Goal: Use online tool/utility: Utilize a website feature to perform a specific function

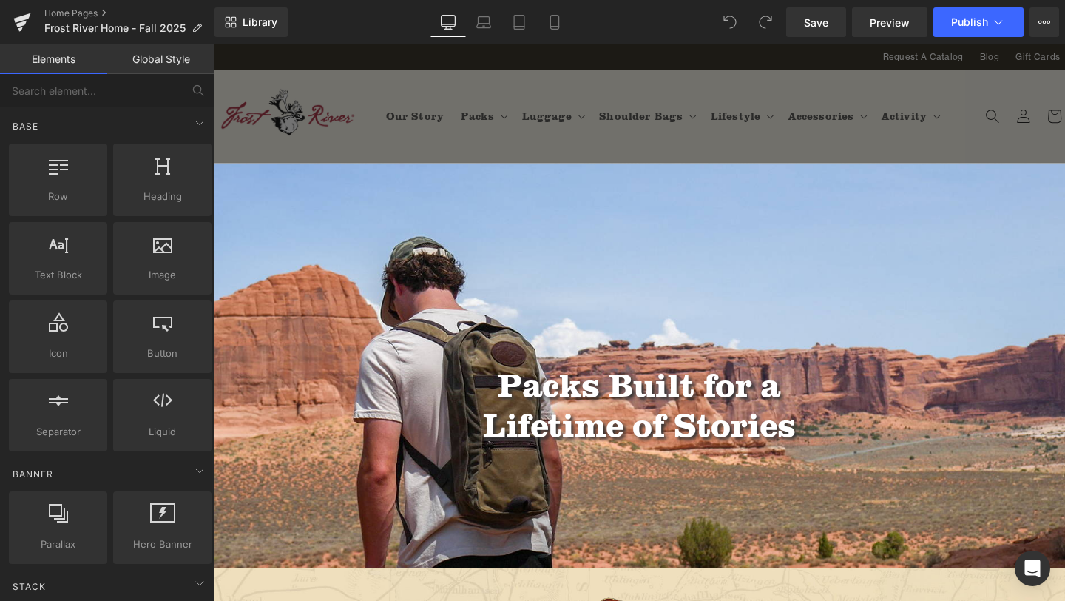
click at [387, 16] on div "Library Desktop Desktop Laptop Tablet Mobile Save Preview Publish Scheduled Vie…" at bounding box center [640, 22] width 851 height 30
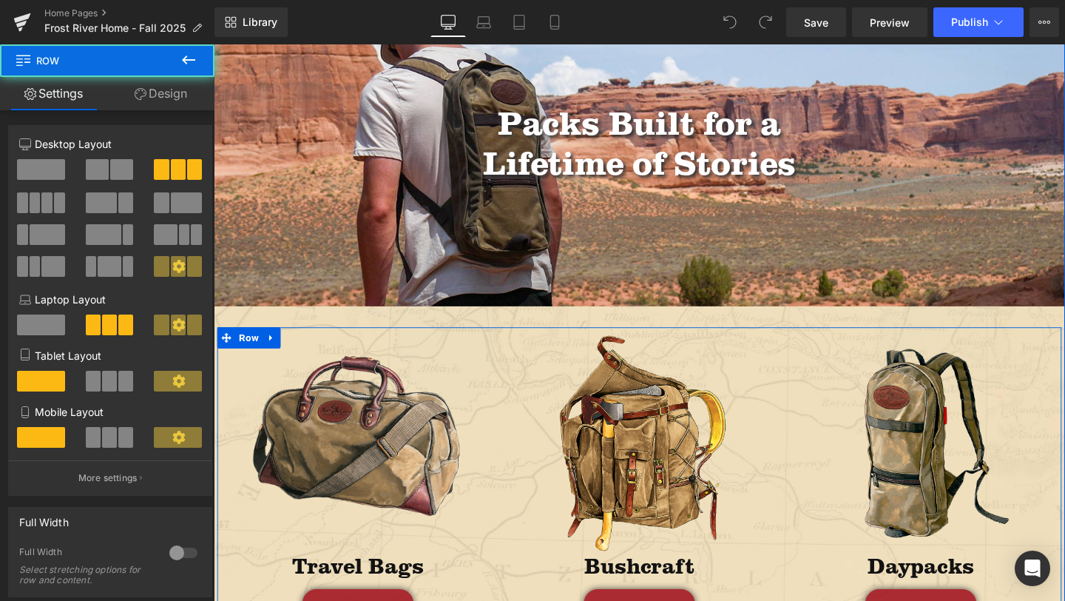
click at [519, 404] on div "Image Bushcraft Heading SHOP NOW Button Row" at bounding box center [661, 508] width 296 height 332
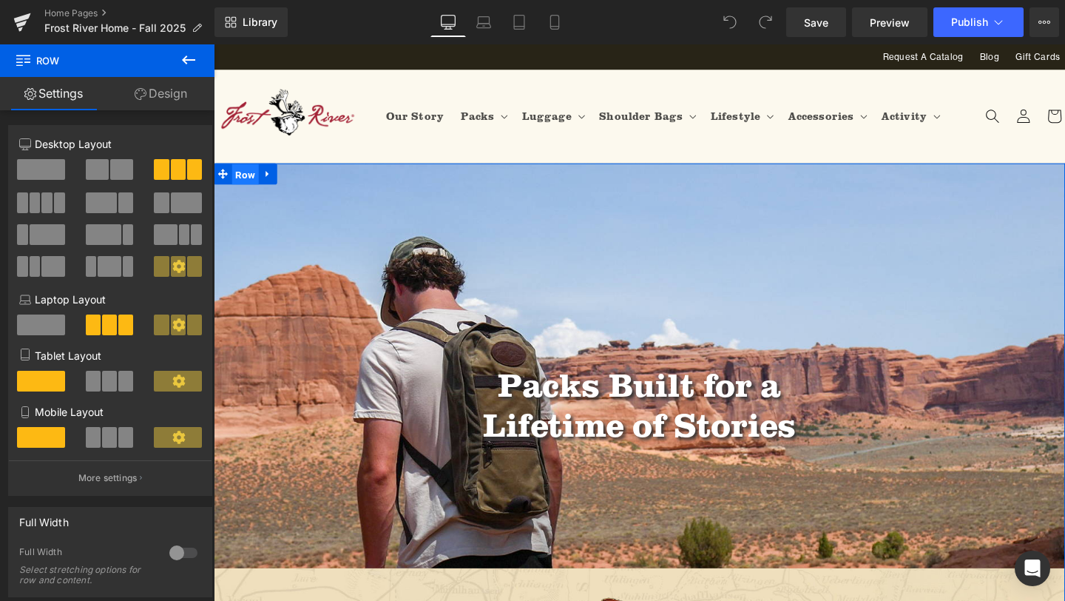
click at [240, 178] on span "Row" at bounding box center [247, 181] width 28 height 22
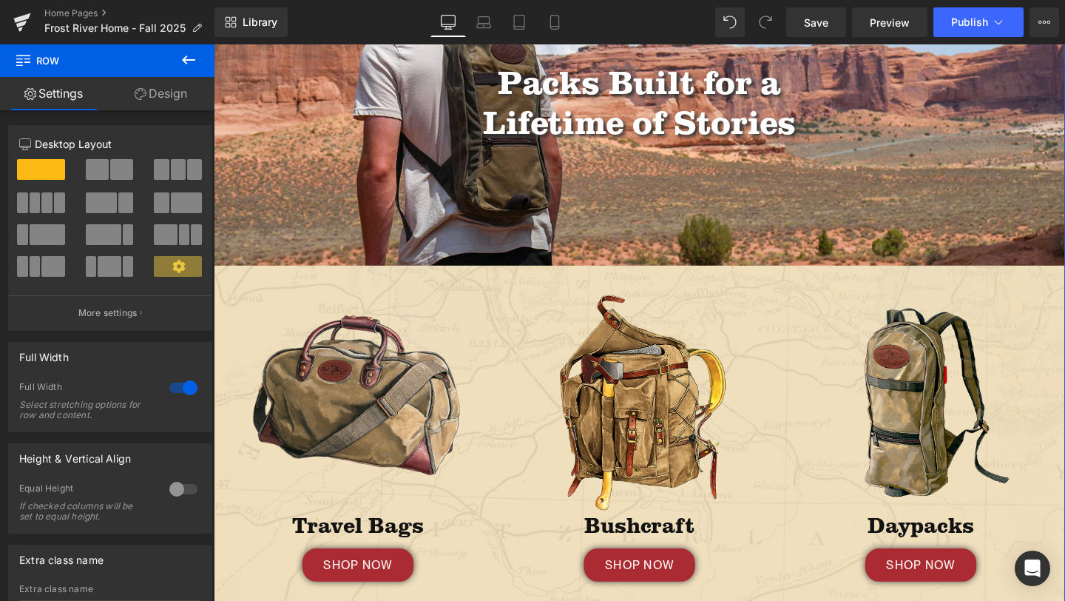
scroll to position [310, 0]
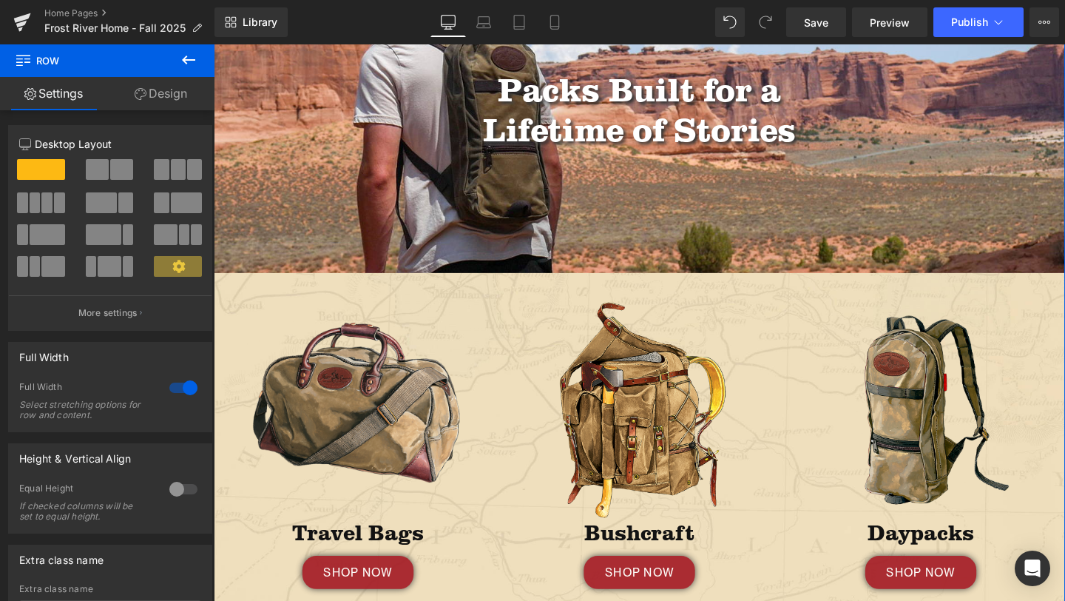
click at [155, 97] on link "Design" at bounding box center [160, 93] width 107 height 33
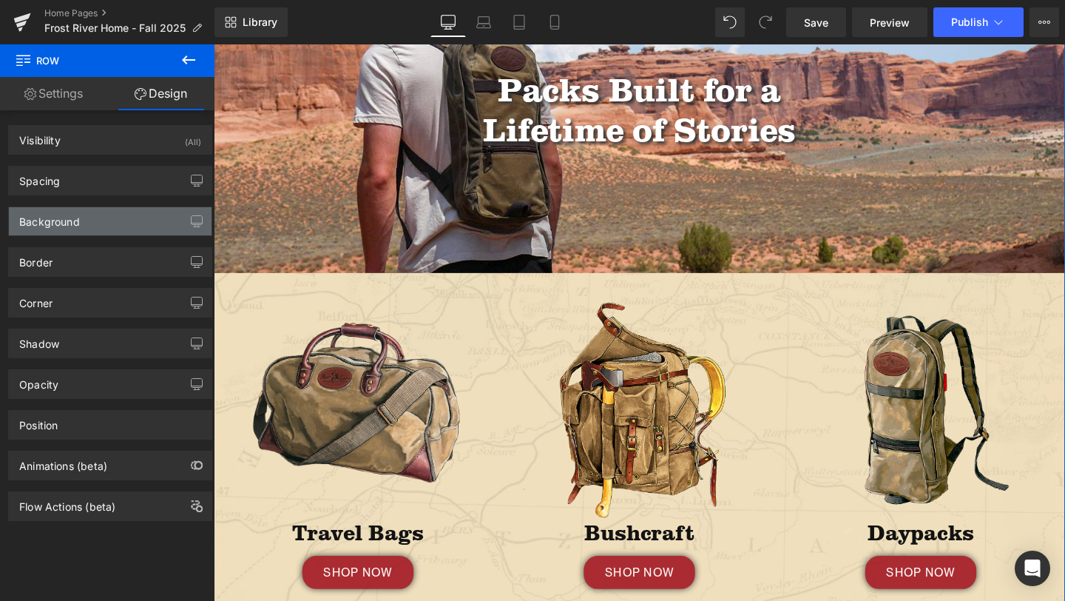
click at [98, 217] on div "Background" at bounding box center [110, 221] width 203 height 28
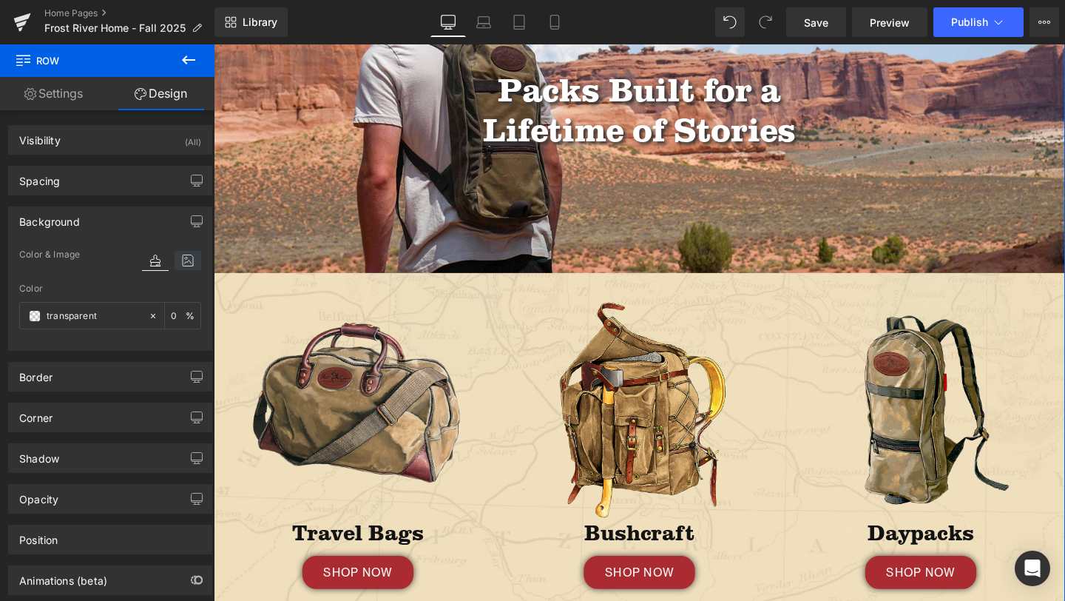
click at [181, 255] on icon at bounding box center [188, 260] width 27 height 19
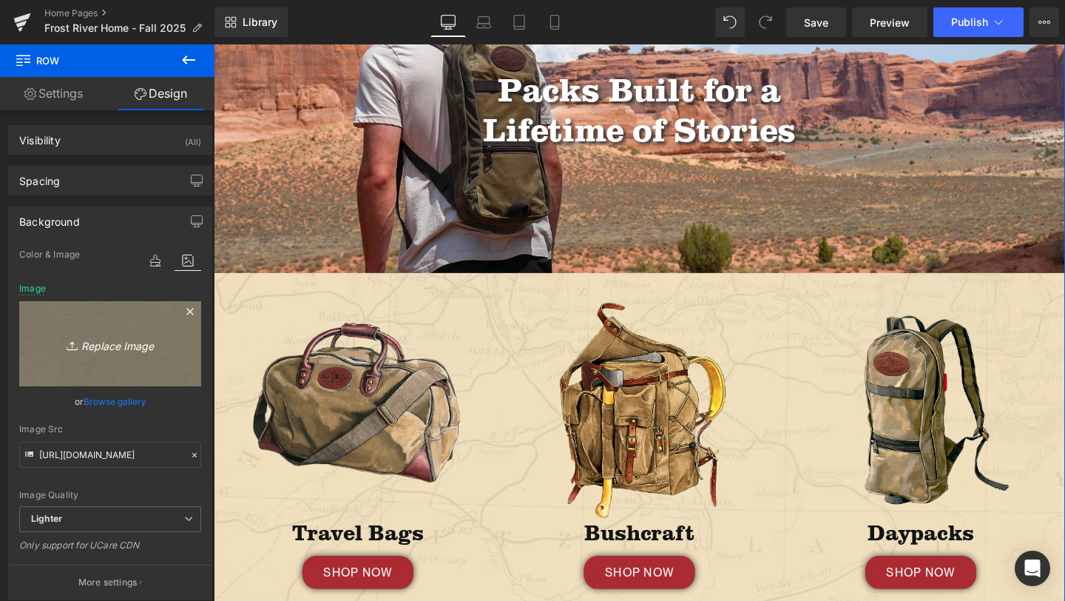
click at [118, 354] on link "Replace Image" at bounding box center [110, 343] width 182 height 85
type input "C:\fakepath\Artboard 3 copy 2.png"
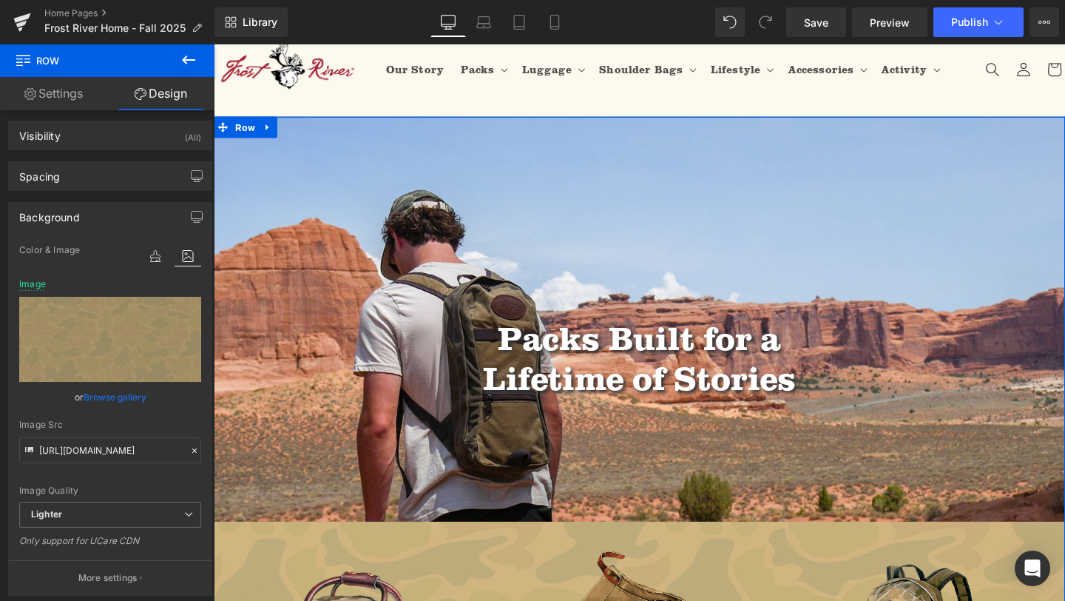
scroll to position [0, 0]
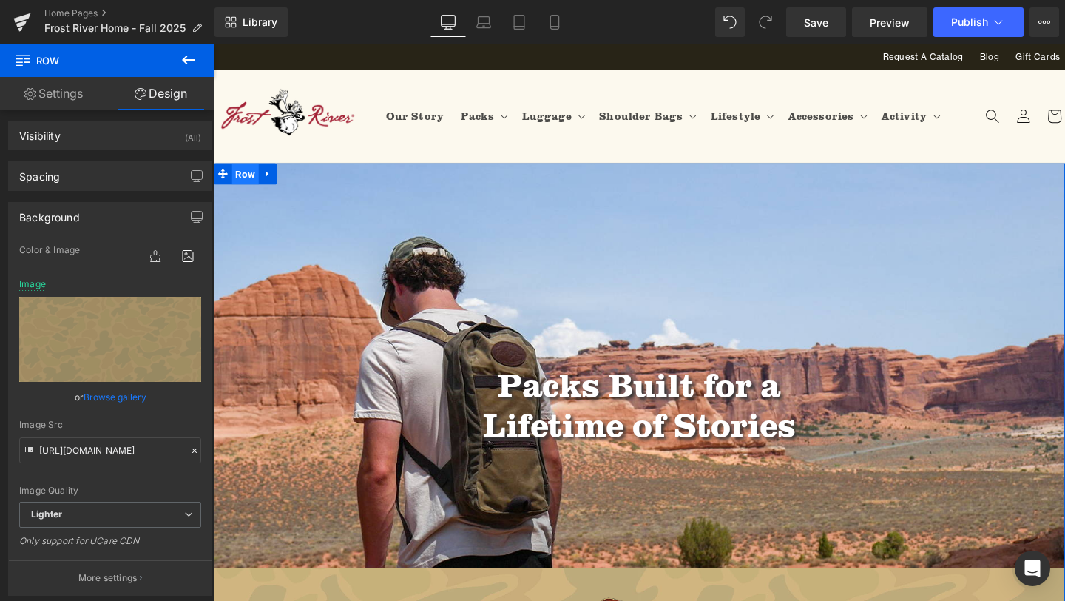
click at [248, 182] on span "Row" at bounding box center [247, 180] width 28 height 22
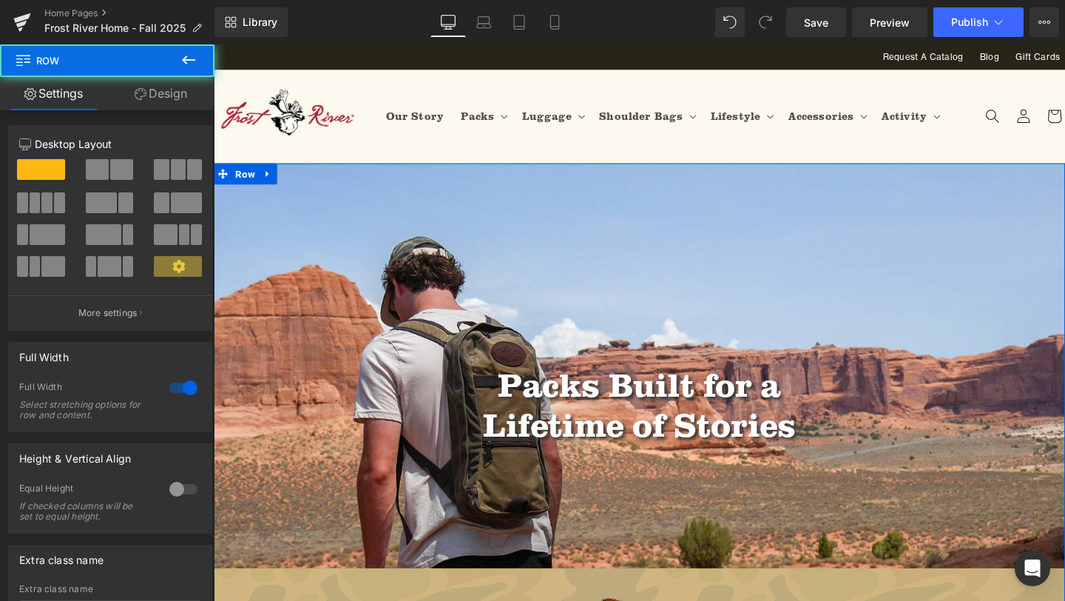
click at [176, 87] on link "Design" at bounding box center [160, 93] width 107 height 33
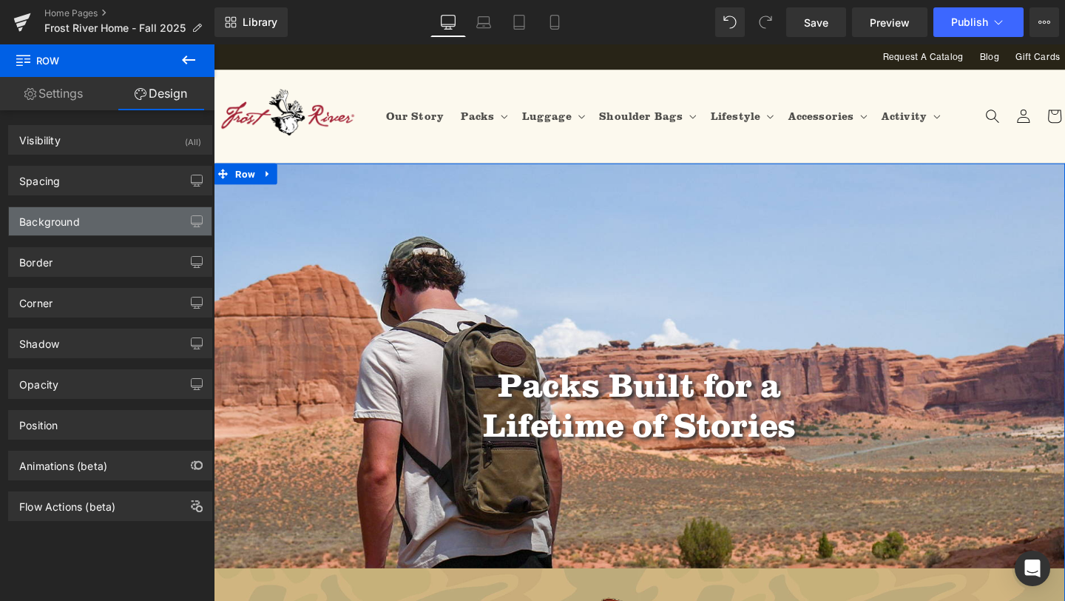
click at [129, 215] on div "Background" at bounding box center [110, 221] width 203 height 28
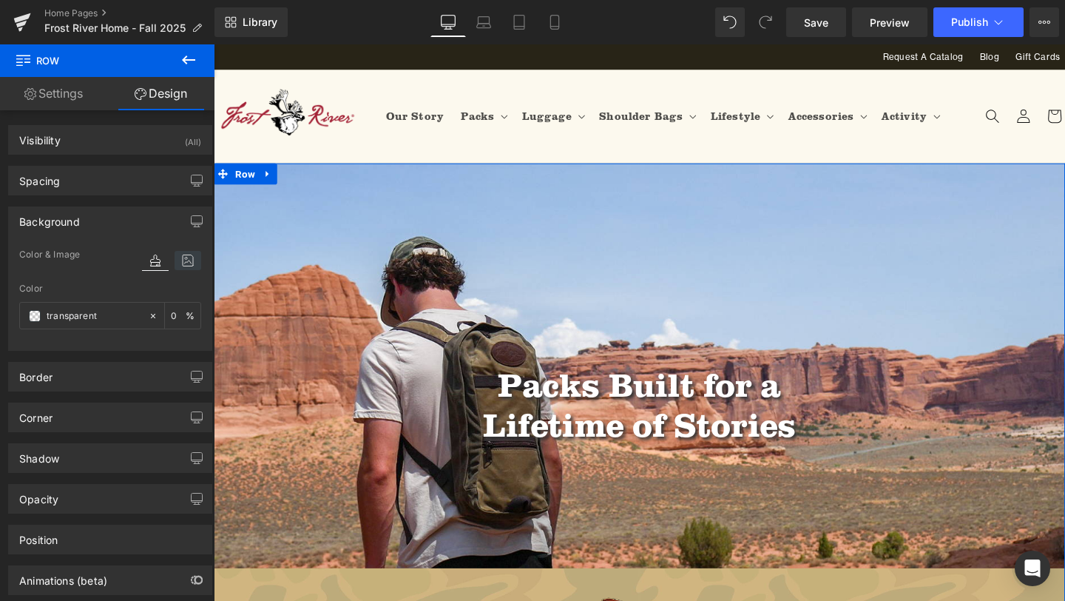
click at [184, 260] on icon at bounding box center [188, 260] width 27 height 19
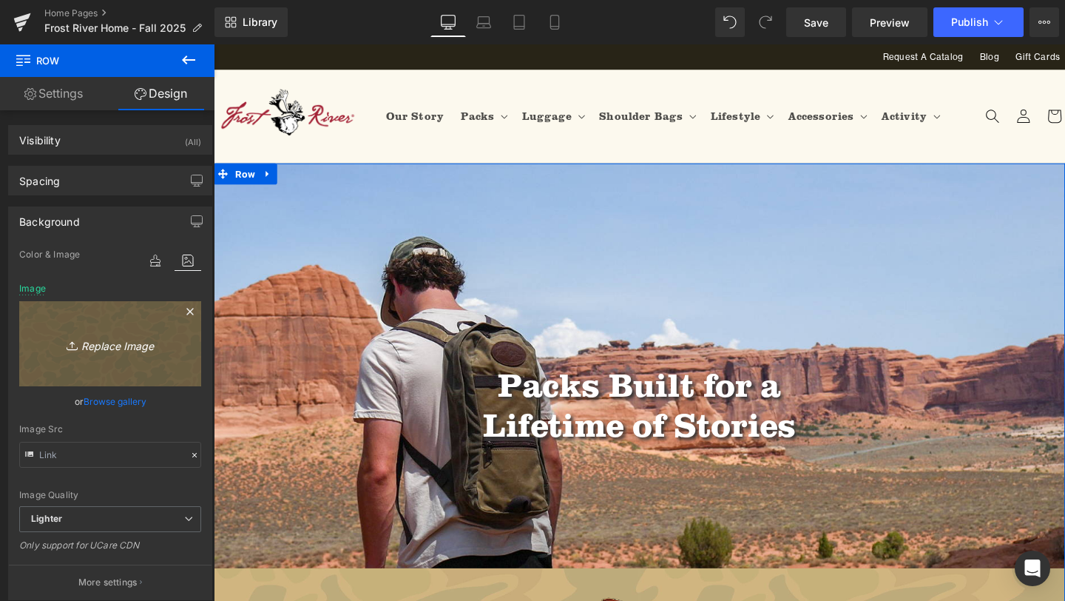
click at [117, 354] on link "Replace Image" at bounding box center [110, 343] width 182 height 85
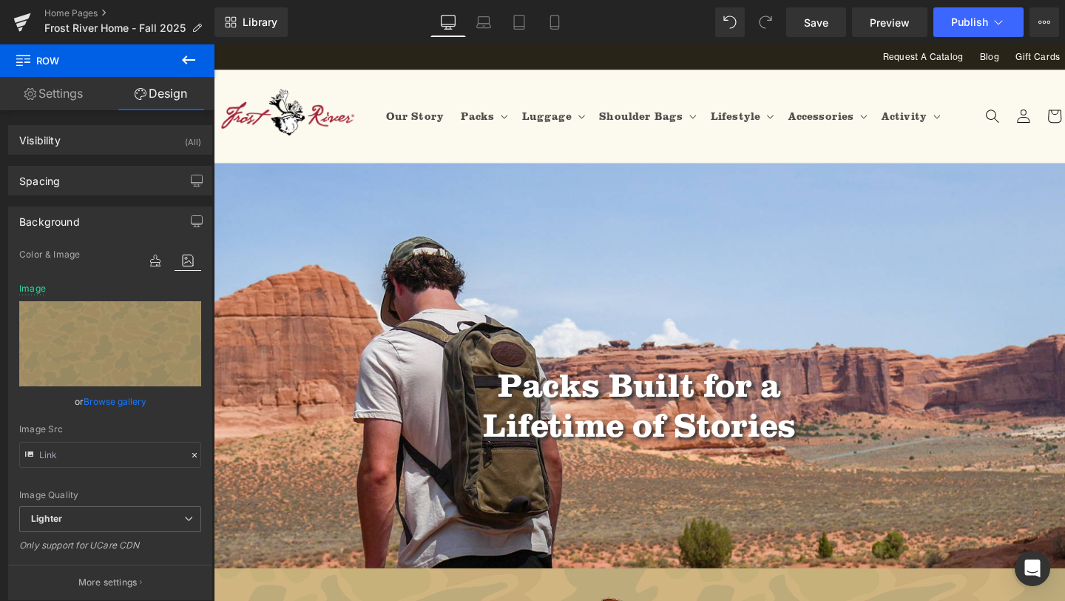
type input "C:\fakepath\Artboard 3 copy 2.png"
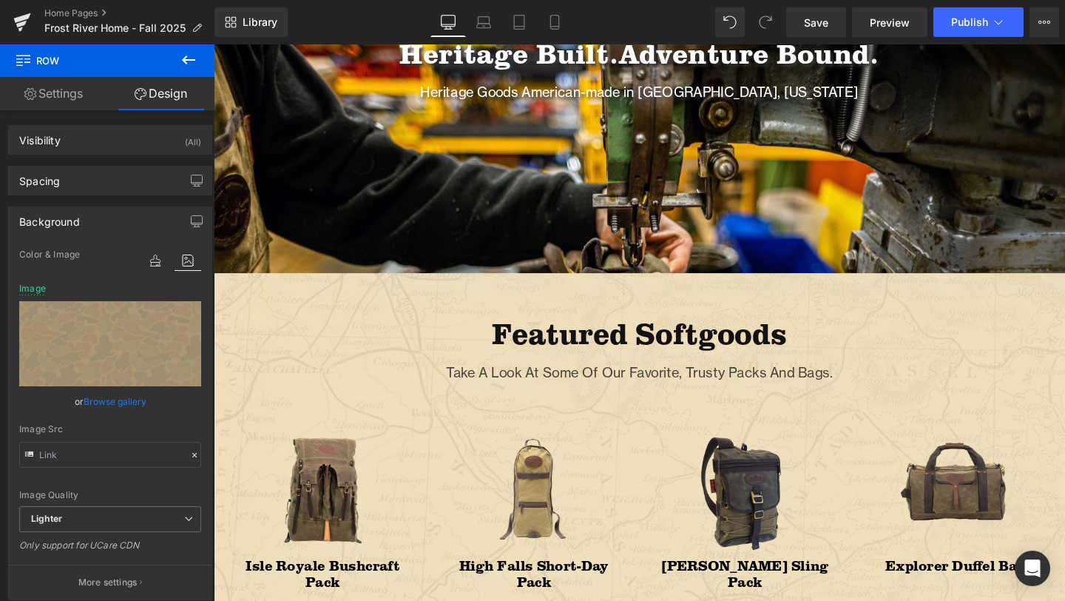
scroll to position [1189, 0]
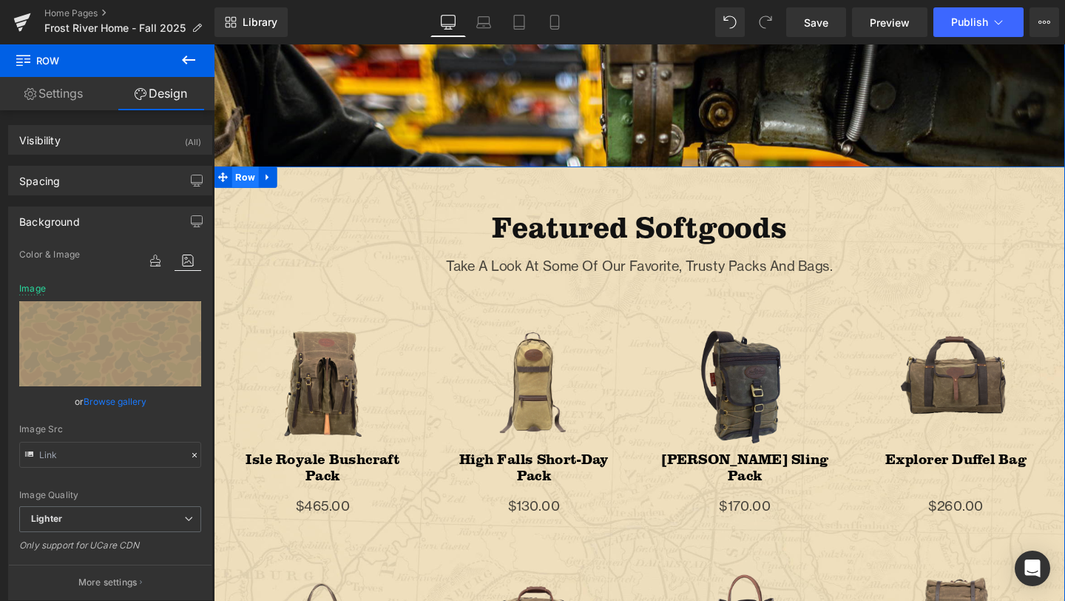
click at [242, 183] on span "Row" at bounding box center [247, 184] width 28 height 22
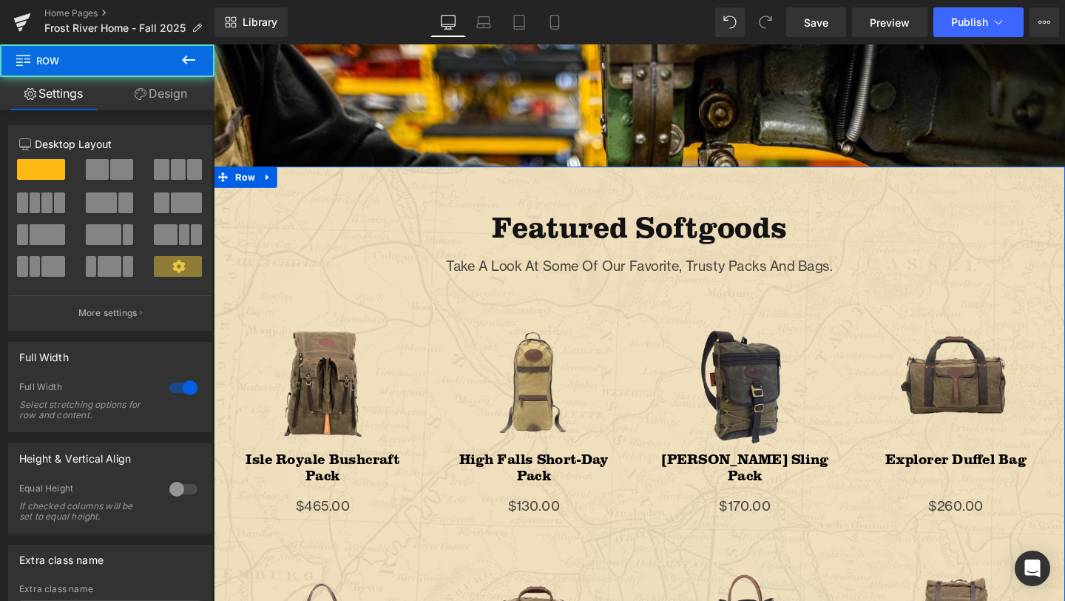
click at [169, 95] on link "Design" at bounding box center [160, 93] width 107 height 33
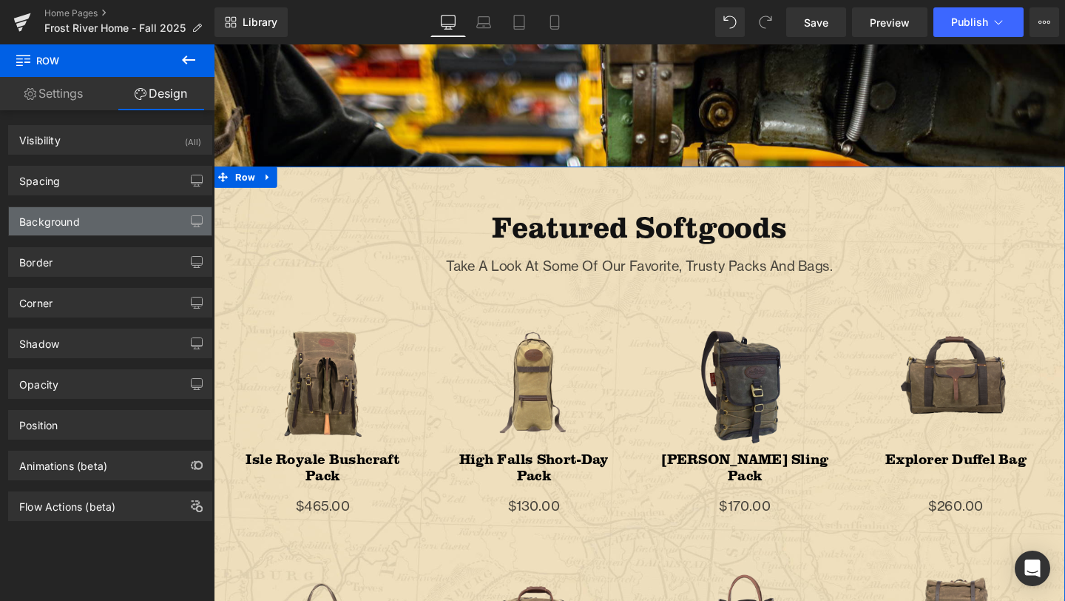
click at [129, 210] on div "Background" at bounding box center [110, 221] width 203 height 28
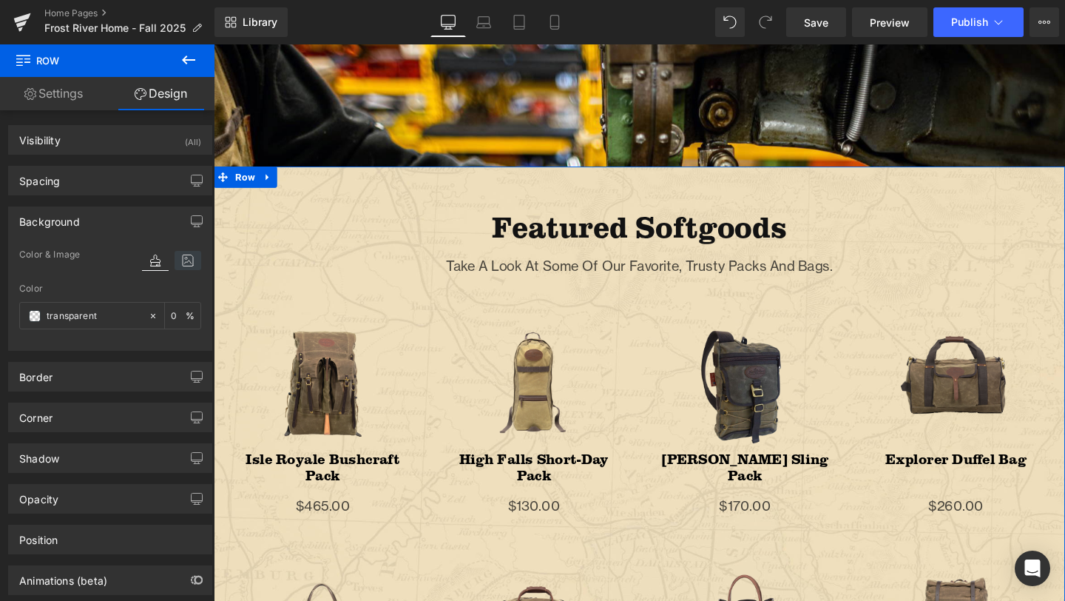
click at [177, 260] on icon at bounding box center [188, 260] width 27 height 19
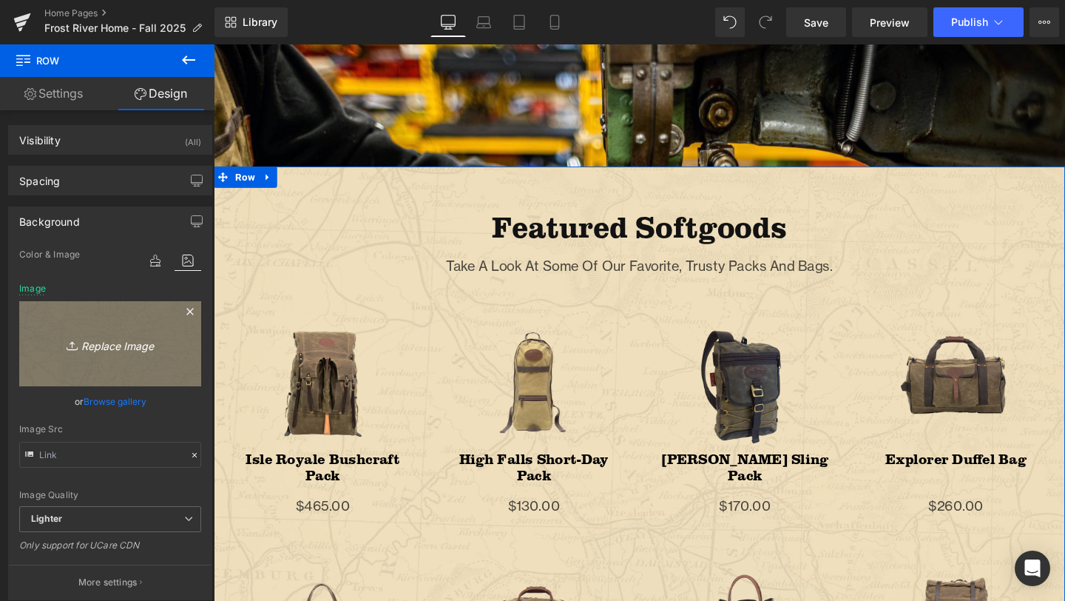
click at [113, 333] on link "Replace Image" at bounding box center [110, 343] width 182 height 85
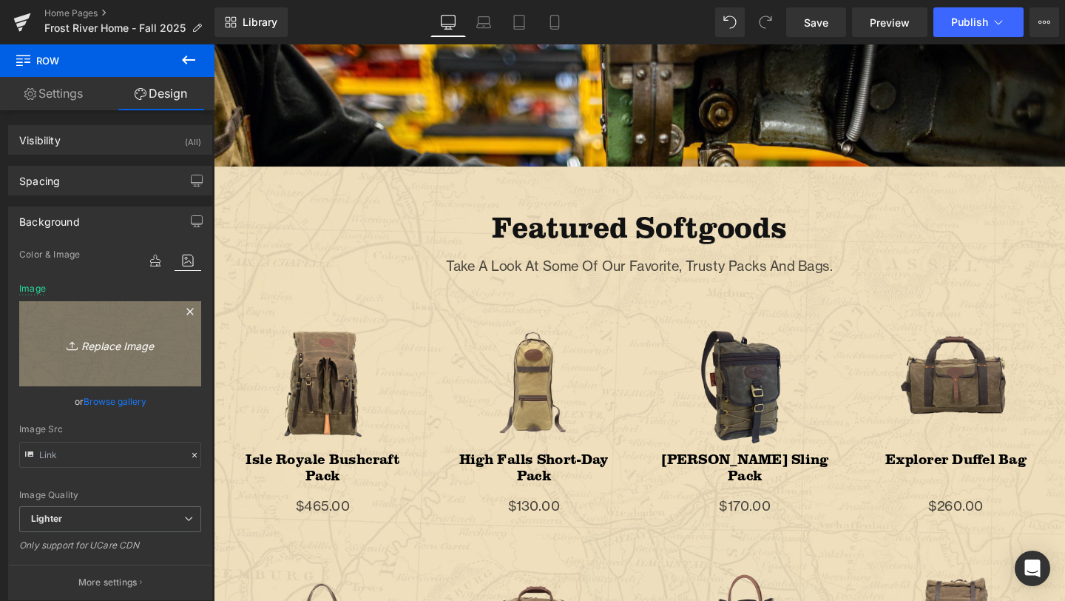
type input "C:\fakepath\Artboard 3 copy 2.png"
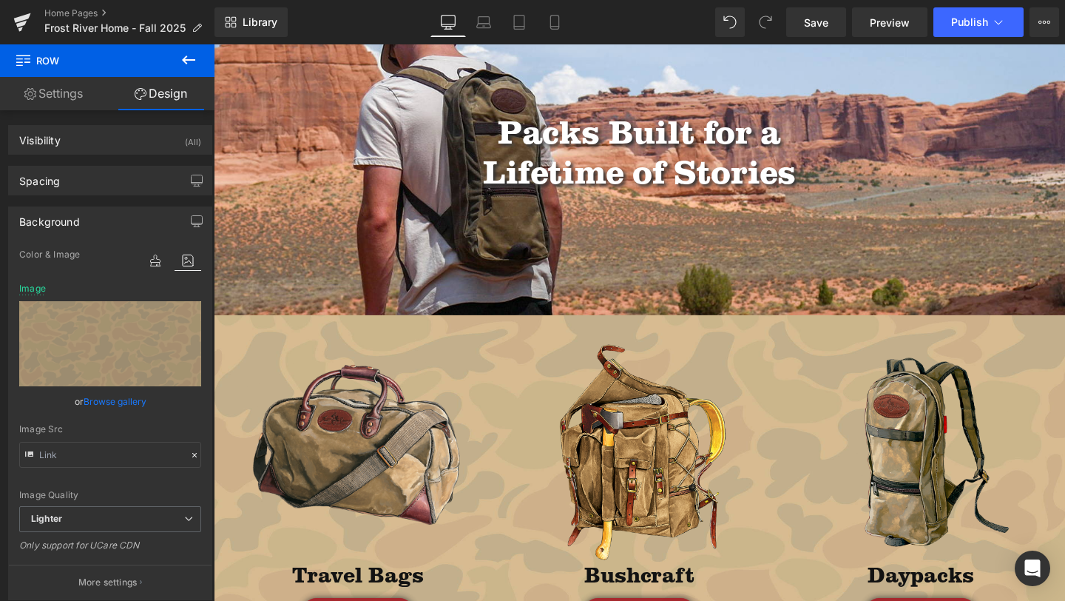
scroll to position [0, 0]
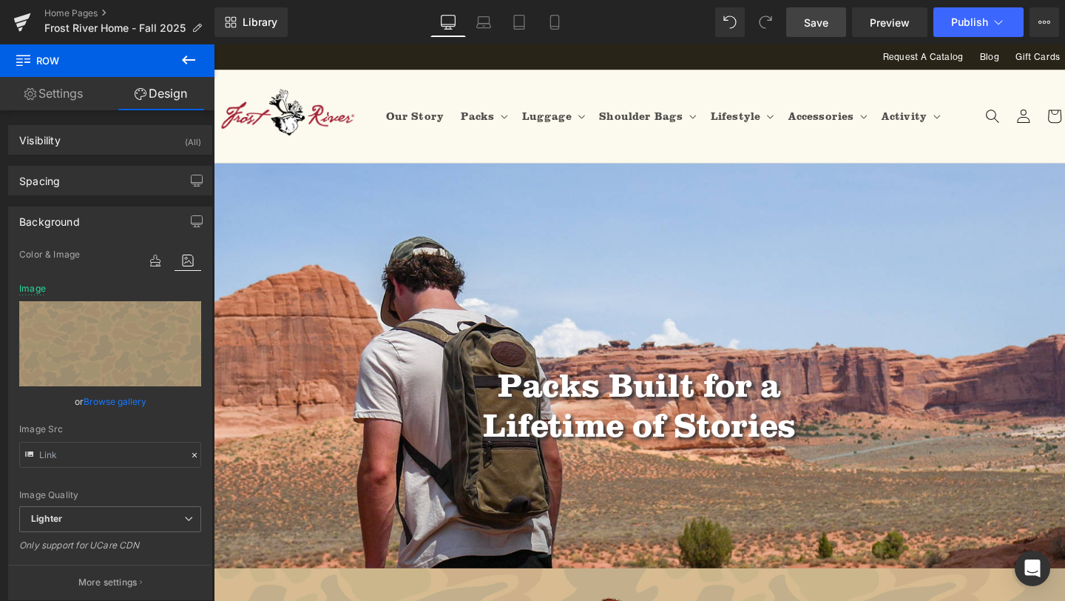
click at [808, 16] on span "Save" at bounding box center [816, 23] width 24 height 16
click at [540, 17] on link "Mobile" at bounding box center [555, 22] width 36 height 30
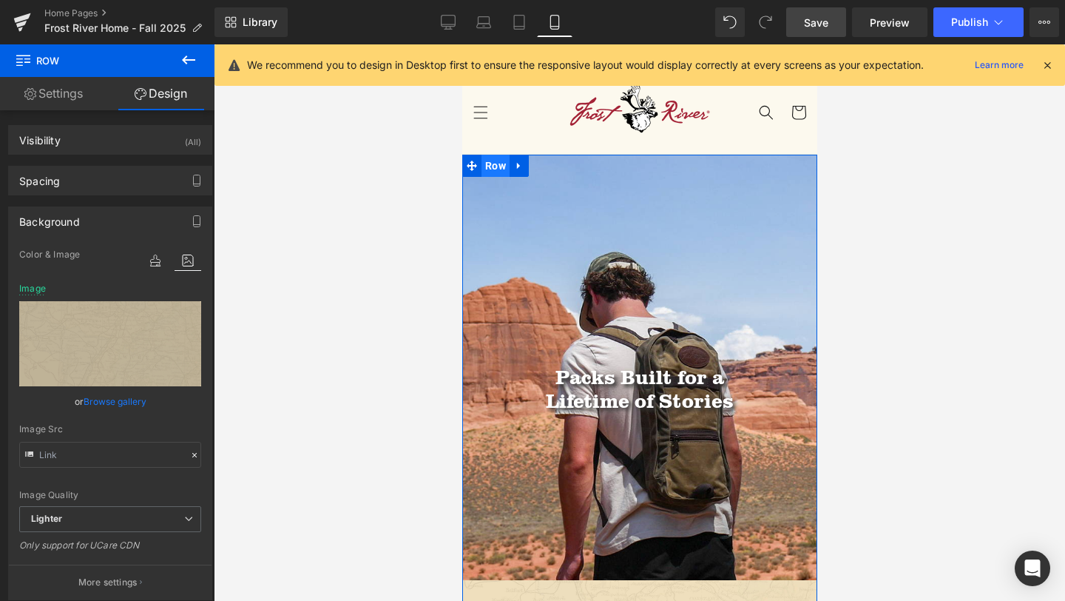
click at [496, 161] on span "Row" at bounding box center [495, 166] width 28 height 22
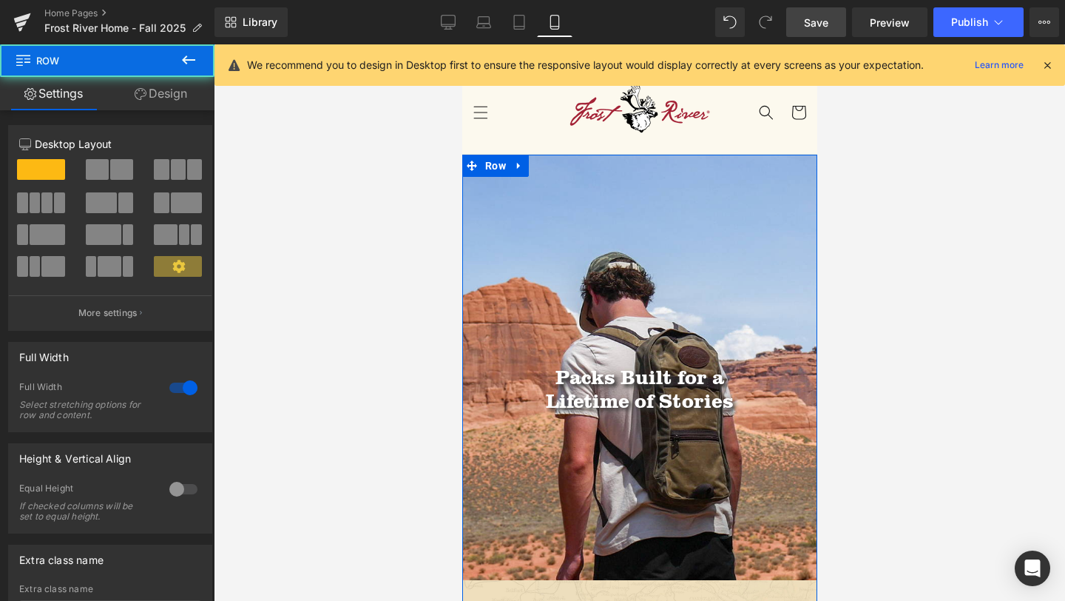
click at [169, 100] on link "Design" at bounding box center [160, 93] width 107 height 33
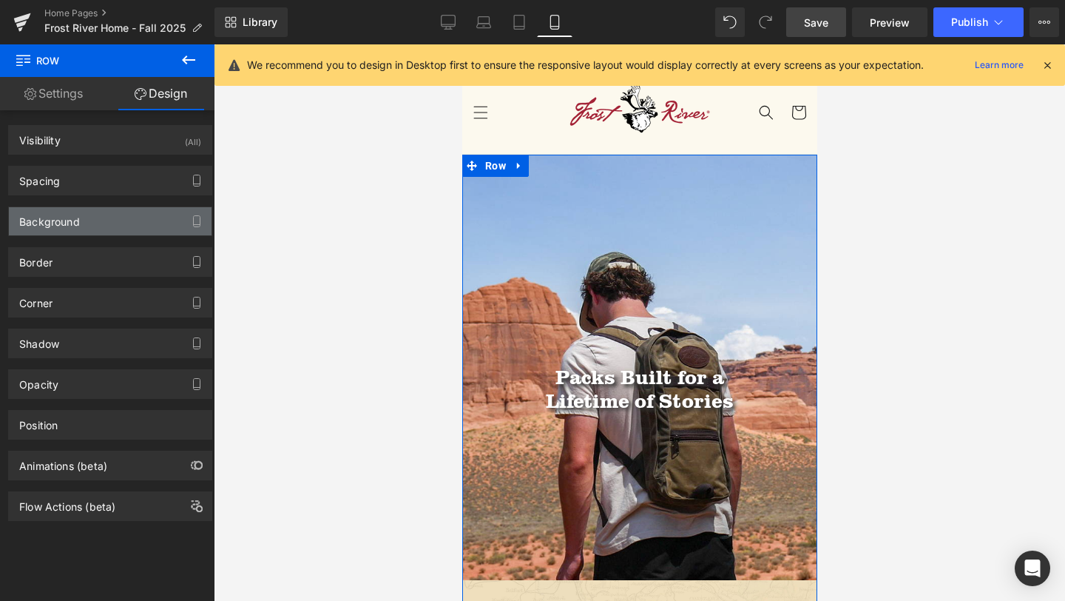
click at [108, 222] on div "Background" at bounding box center [110, 221] width 203 height 28
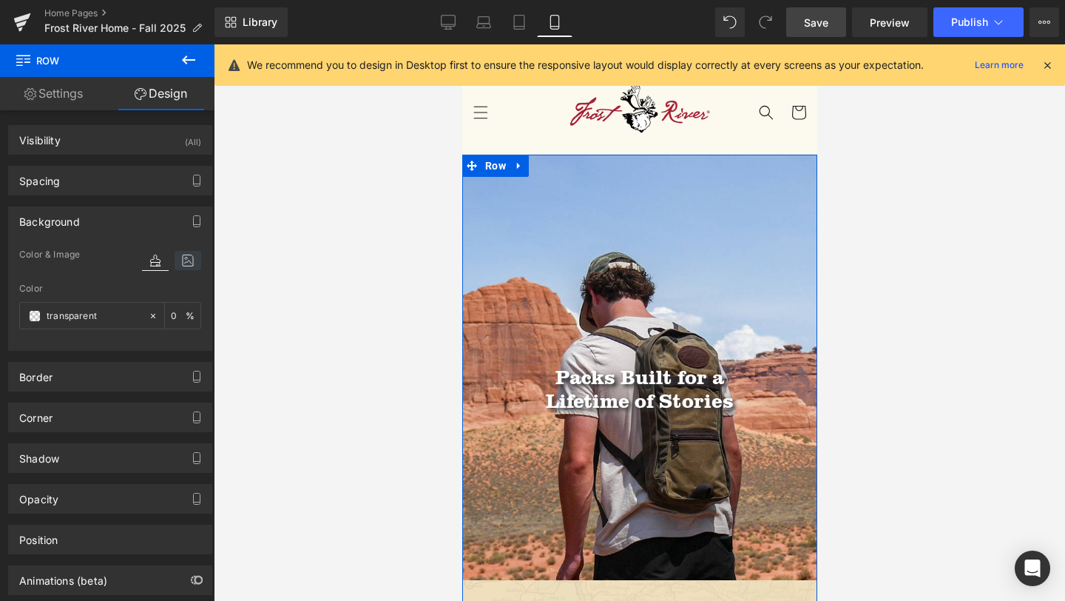
click at [190, 254] on icon at bounding box center [188, 260] width 27 height 19
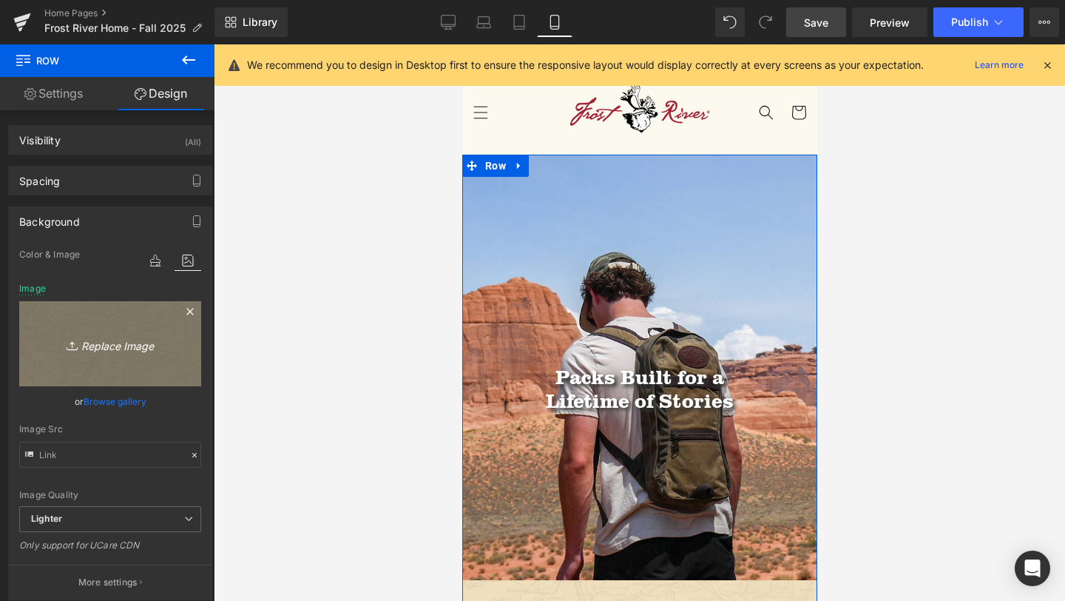
click at [99, 352] on icon "Replace Image" at bounding box center [110, 343] width 118 height 18
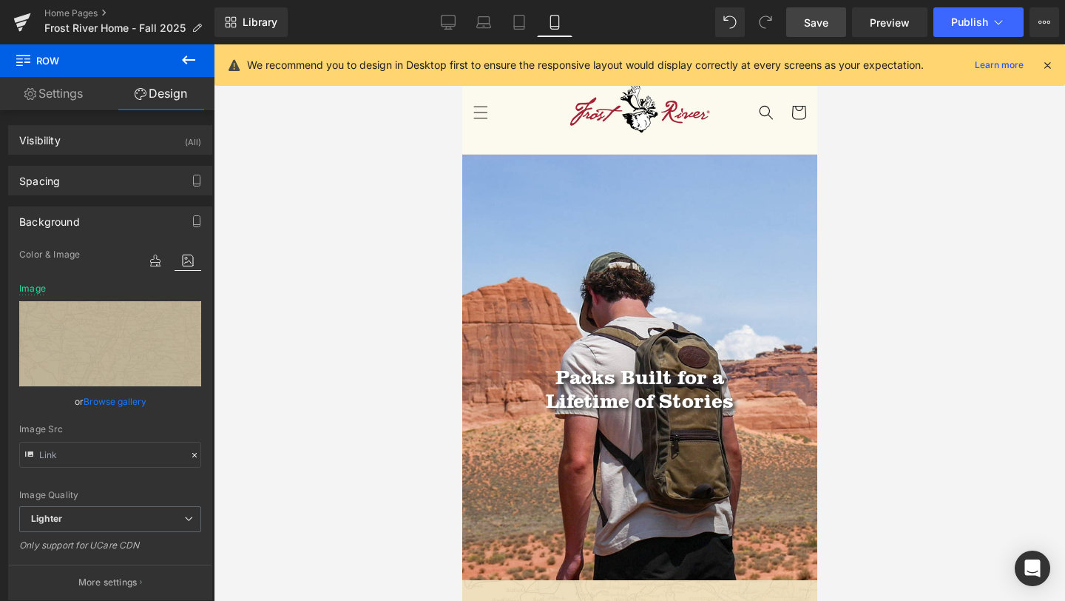
type input "C:\fakepath\Artboard 3 copy 2.png"
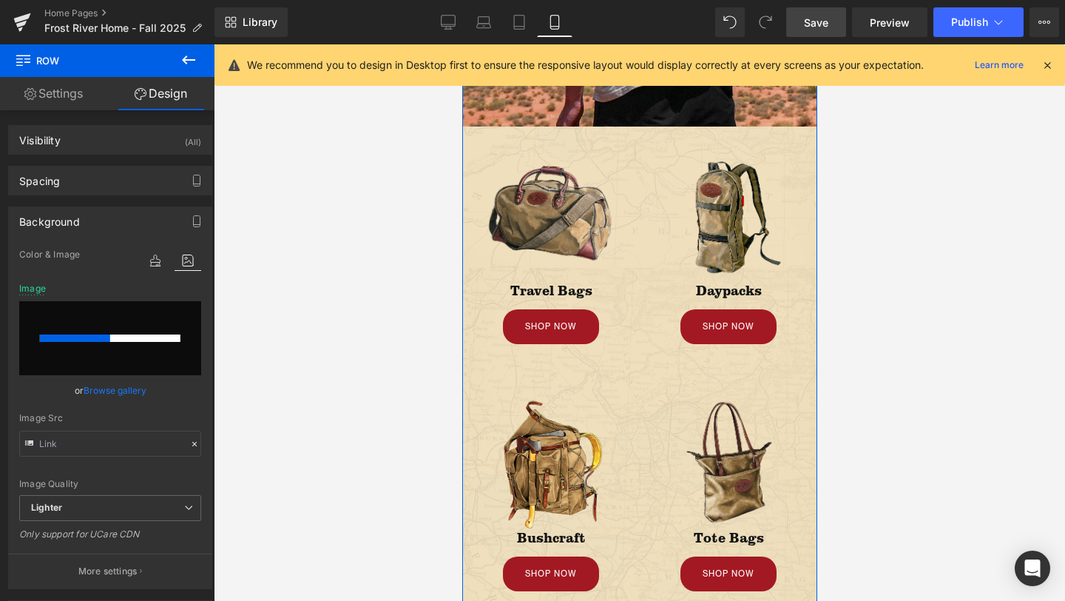
scroll to position [456, 0]
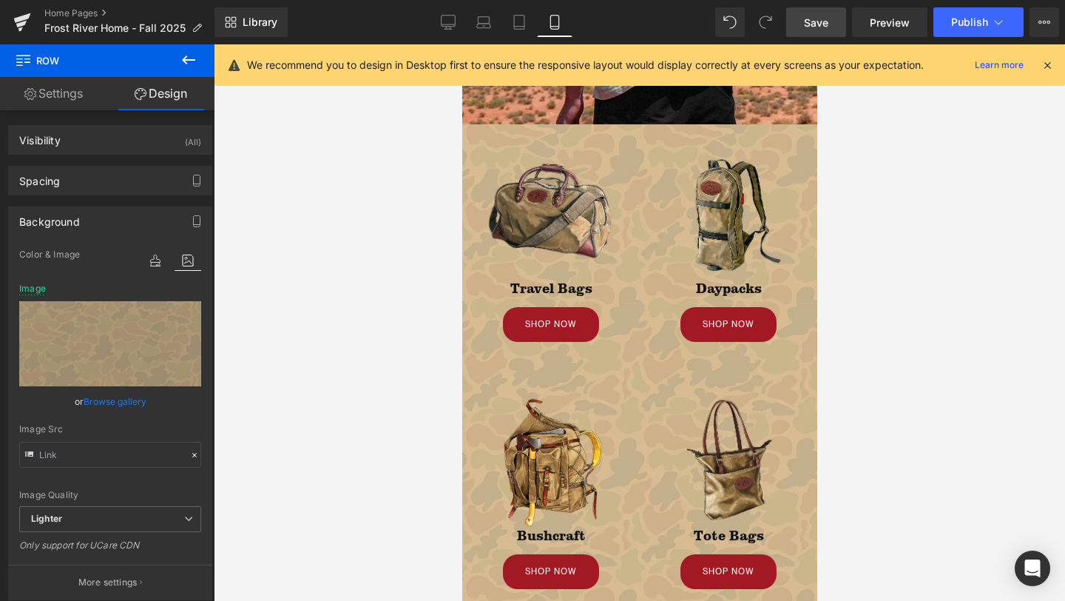
click at [1050, 63] on icon at bounding box center [1047, 64] width 13 height 13
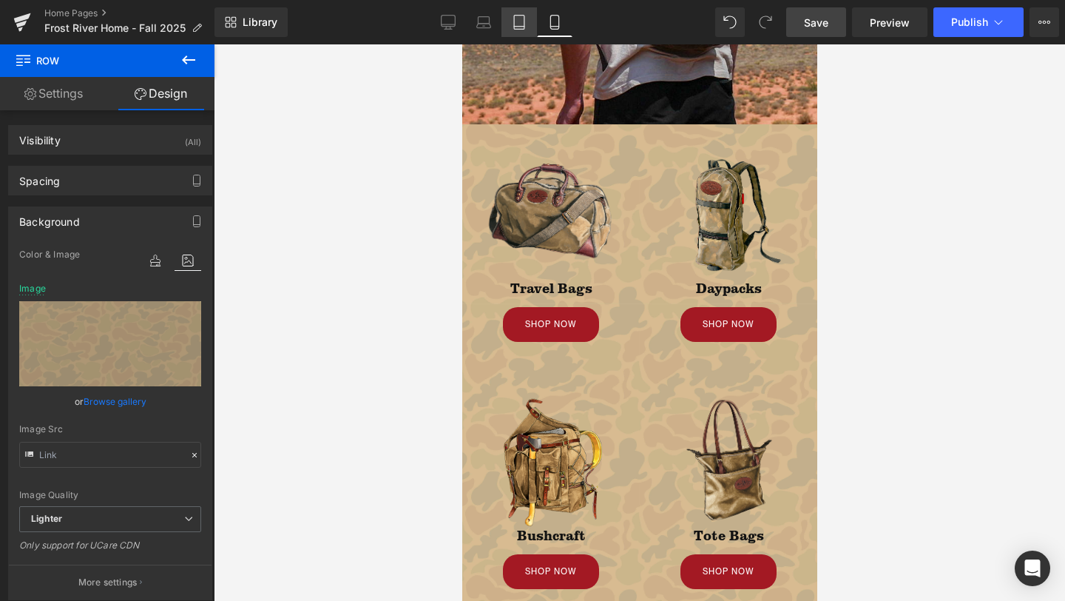
click at [531, 20] on link "Tablet" at bounding box center [519, 22] width 36 height 30
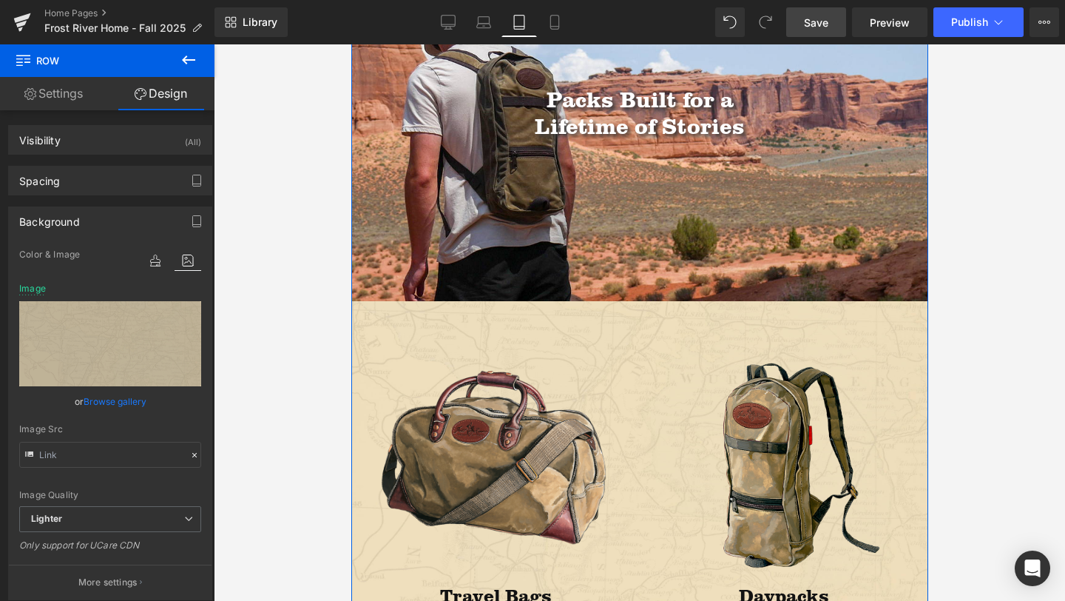
scroll to position [247, 0]
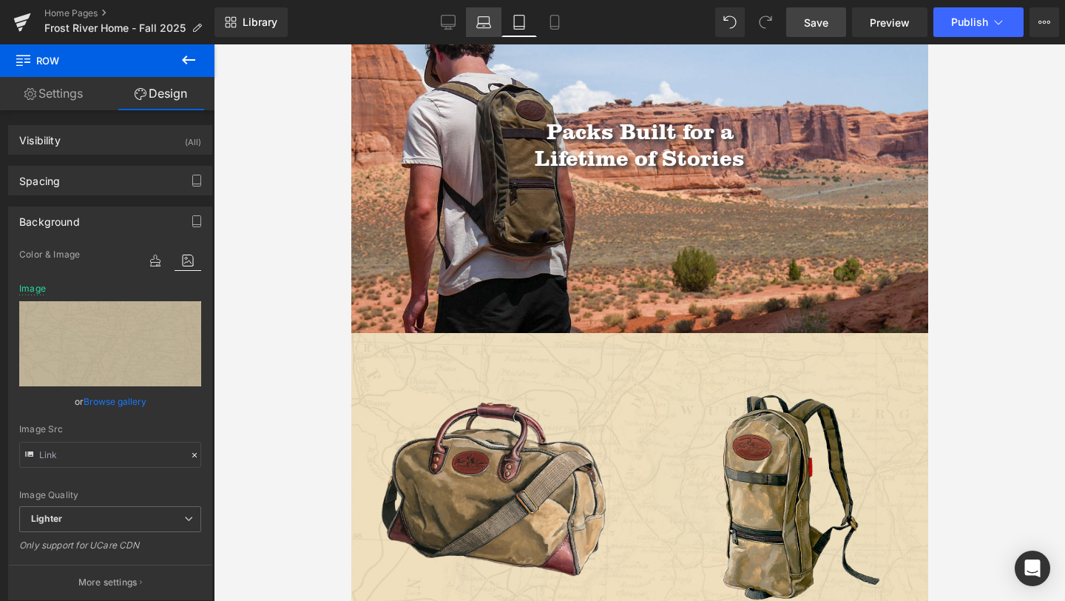
click at [484, 28] on icon at bounding box center [483, 22] width 15 height 15
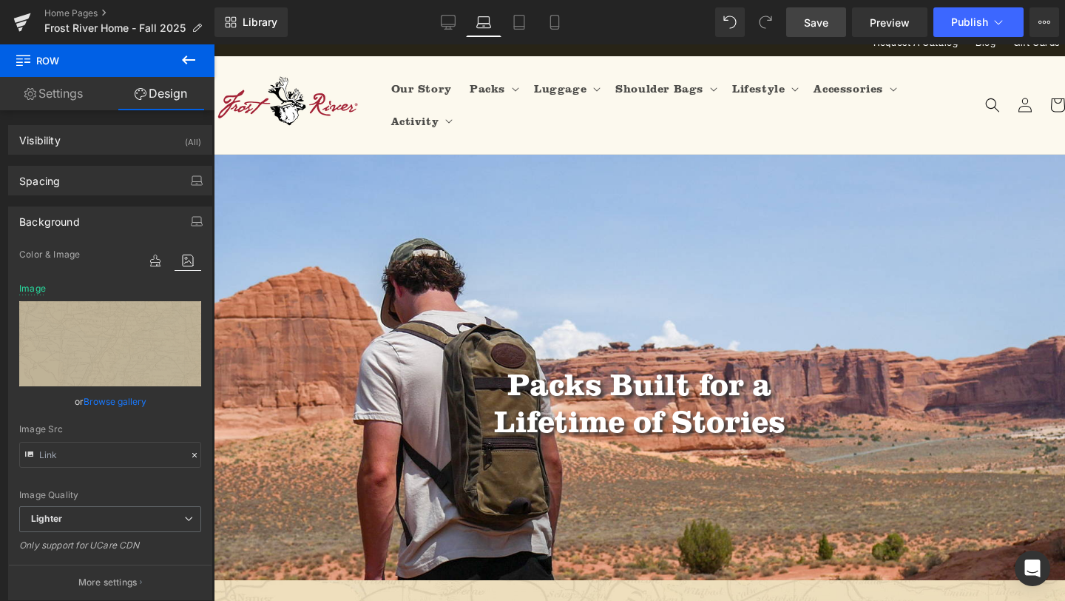
scroll to position [0, 0]
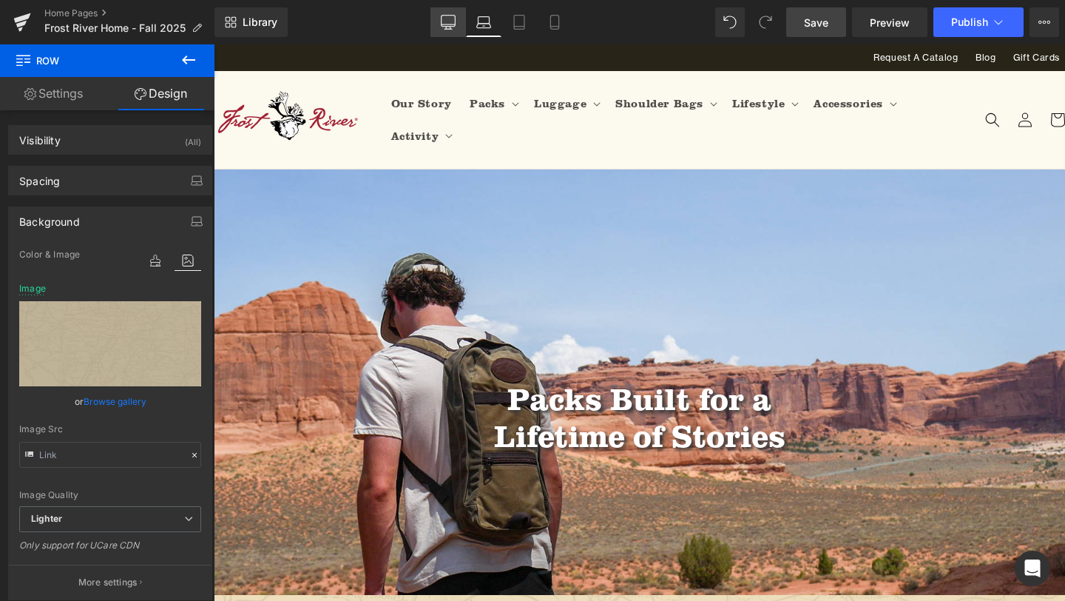
click at [442, 15] on icon at bounding box center [448, 22] width 15 height 15
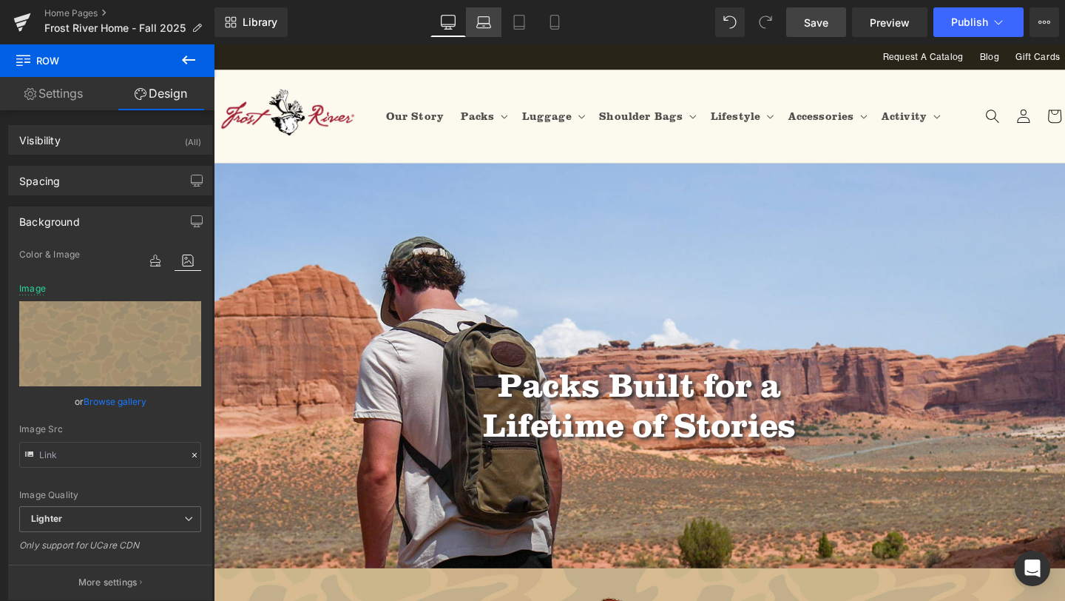
click at [485, 12] on link "Laptop" at bounding box center [484, 22] width 36 height 30
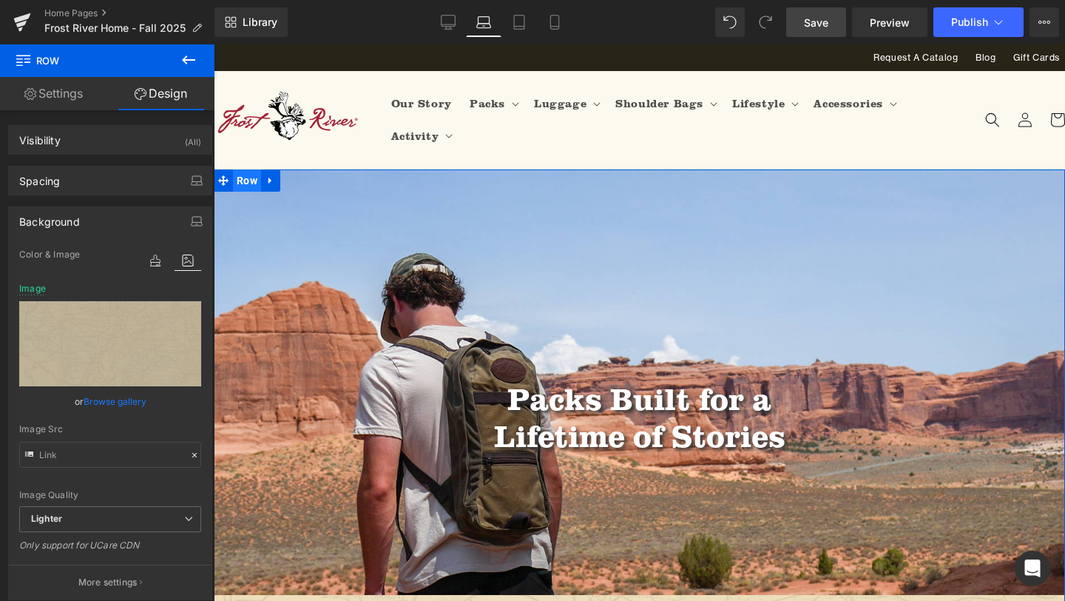
click at [245, 179] on span "Row" at bounding box center [247, 180] width 28 height 22
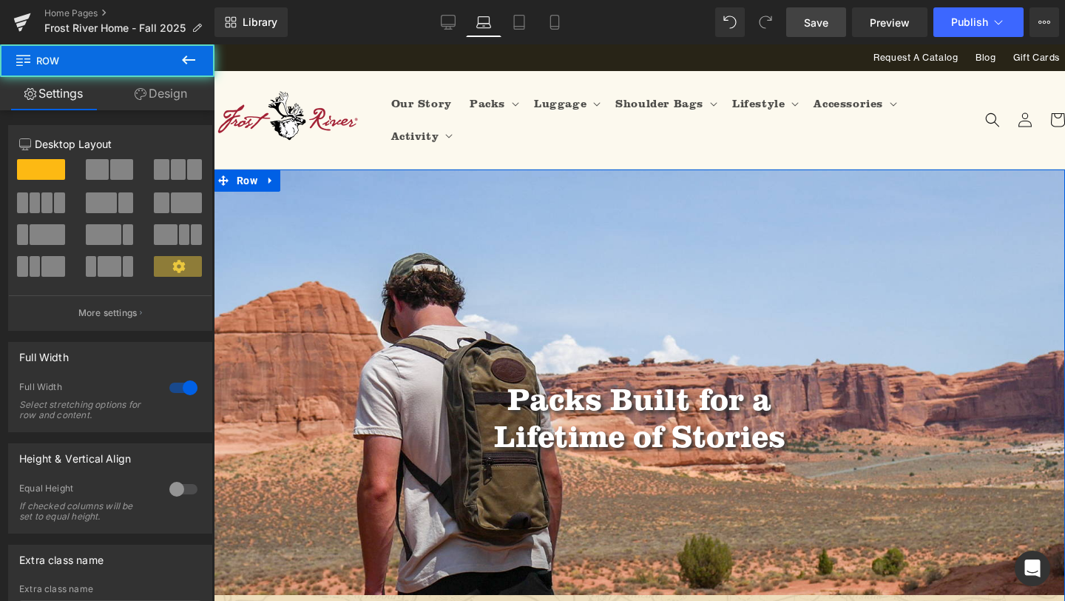
click at [177, 93] on link "Design" at bounding box center [160, 93] width 107 height 33
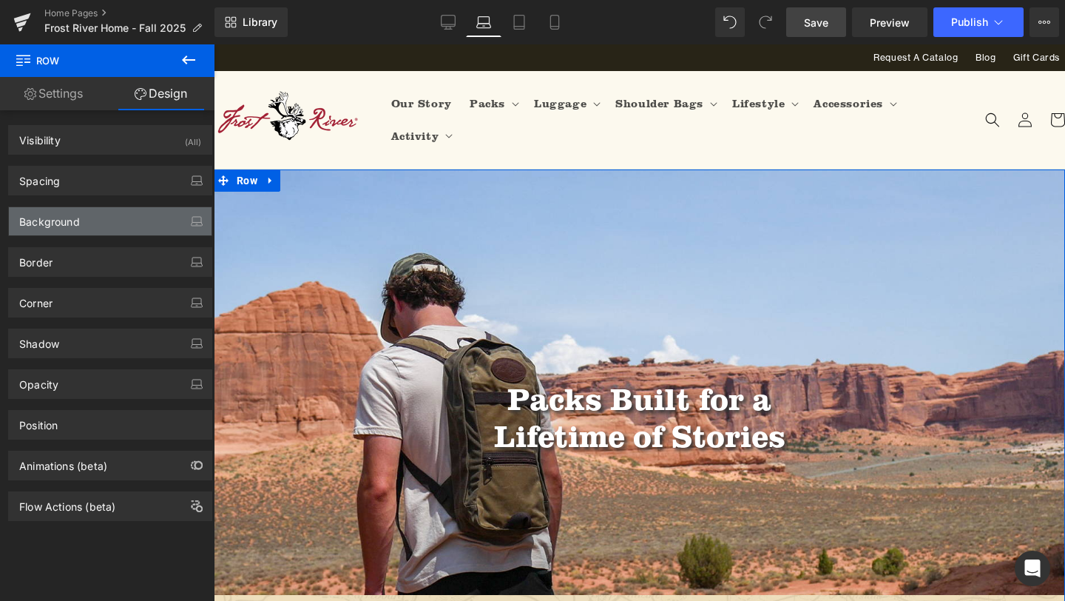
click at [105, 226] on div "Background" at bounding box center [110, 221] width 203 height 28
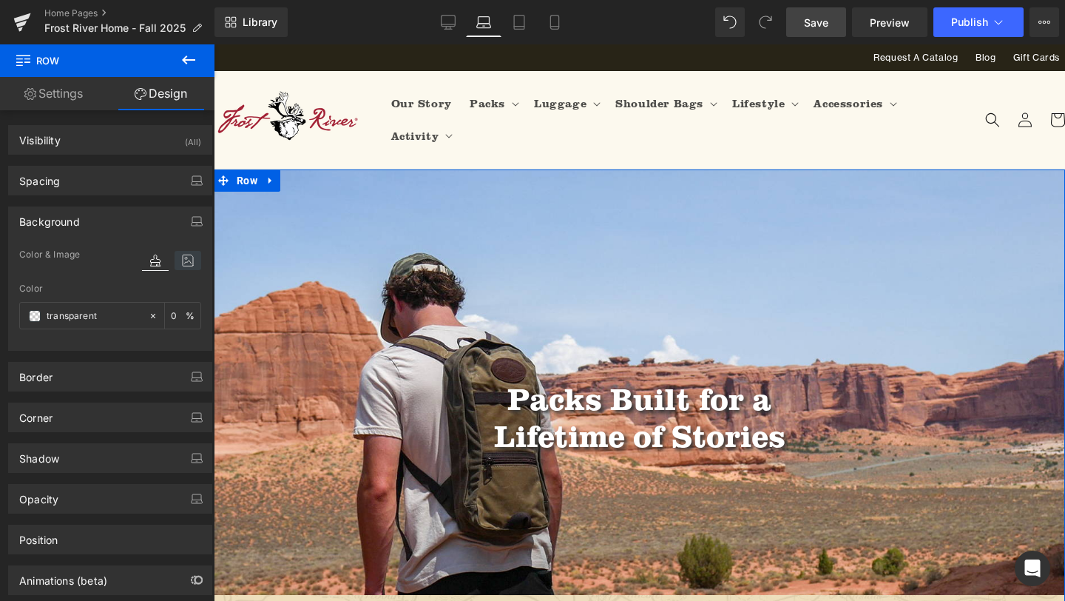
click at [194, 254] on icon at bounding box center [188, 260] width 27 height 19
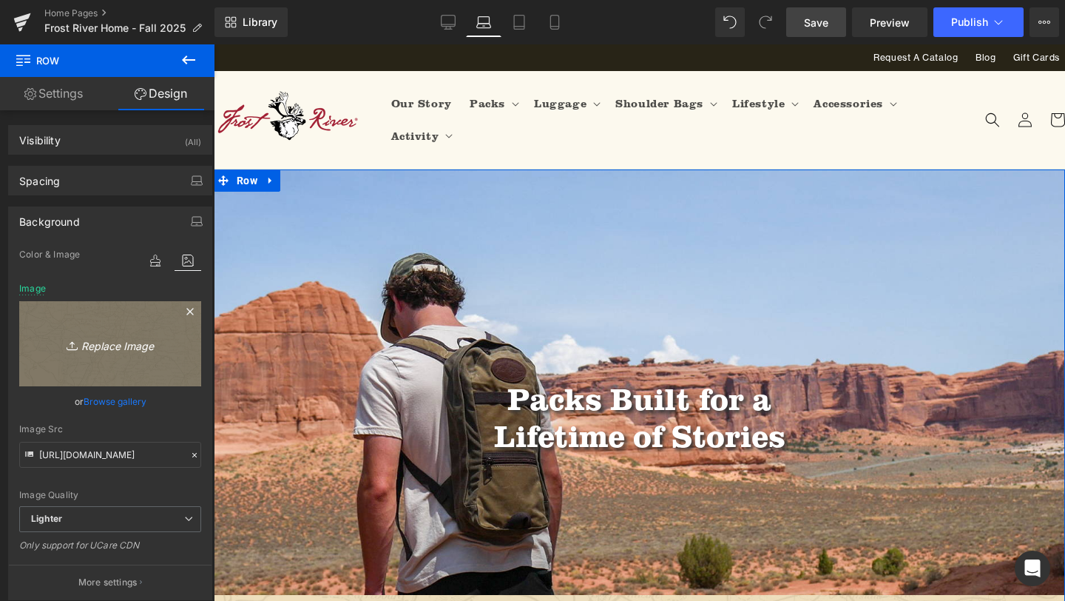
click at [123, 357] on link "Replace Image" at bounding box center [110, 343] width 182 height 85
type input "C:\fakepath\Artboard 3 copy 2.png"
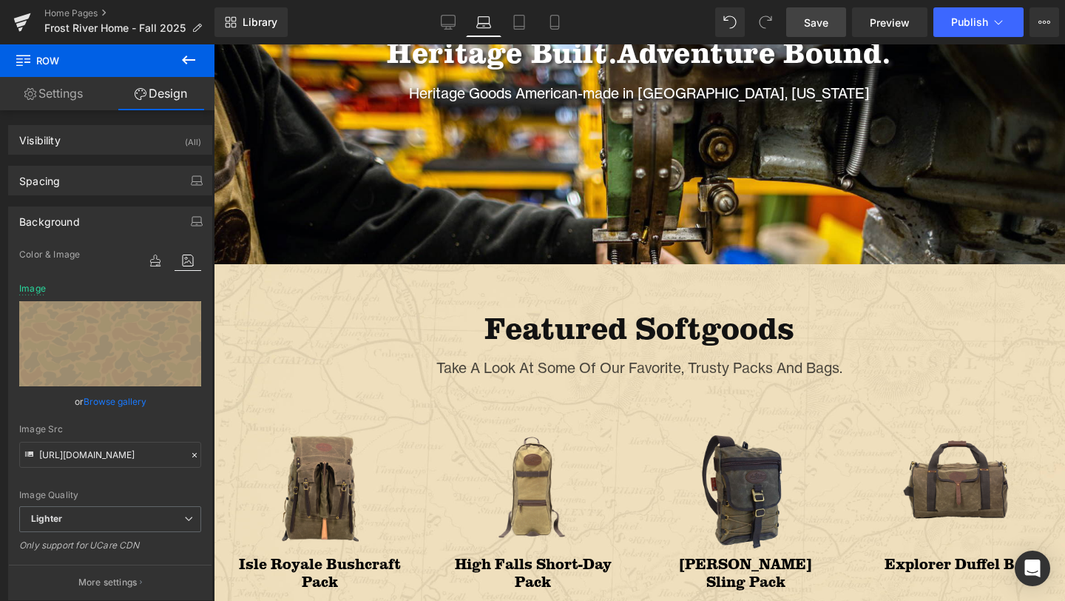
scroll to position [1102, 0]
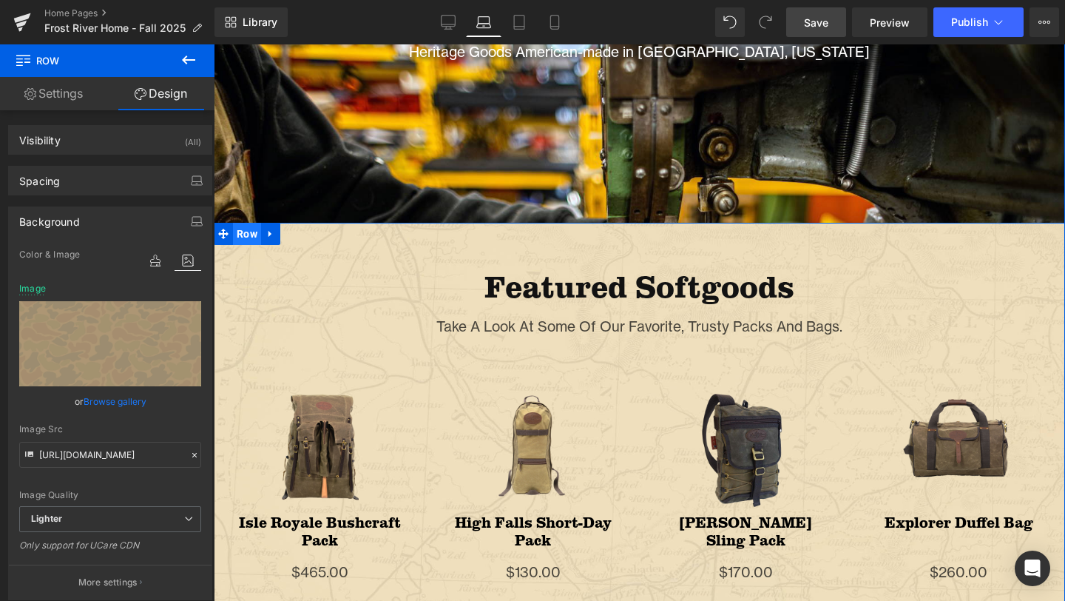
click at [242, 232] on span "Row" at bounding box center [247, 234] width 28 height 22
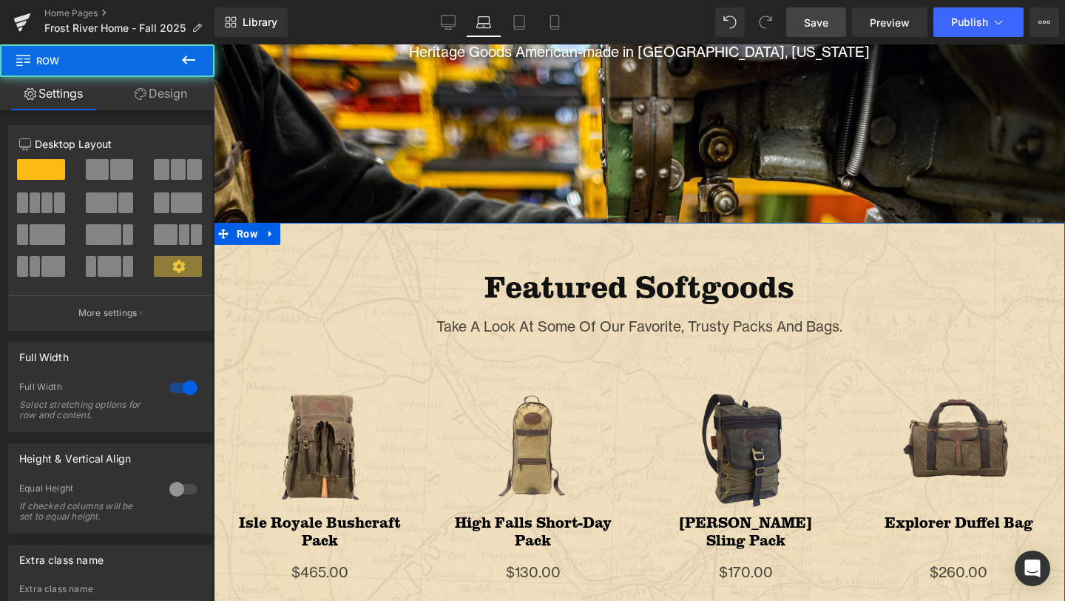
click at [166, 95] on link "Design" at bounding box center [160, 93] width 107 height 33
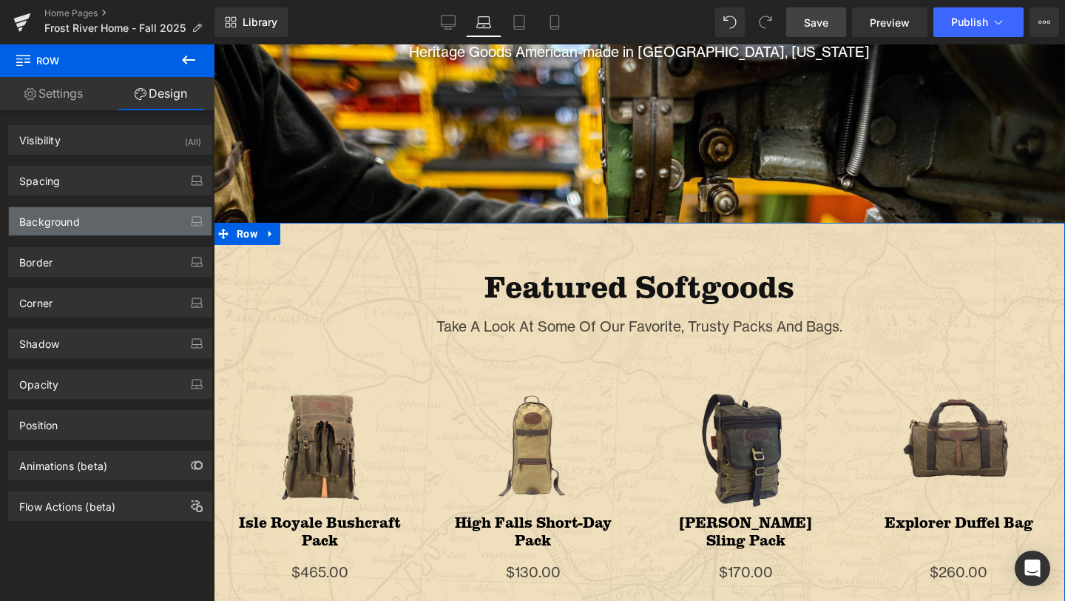
click at [90, 219] on div "Background" at bounding box center [110, 221] width 203 height 28
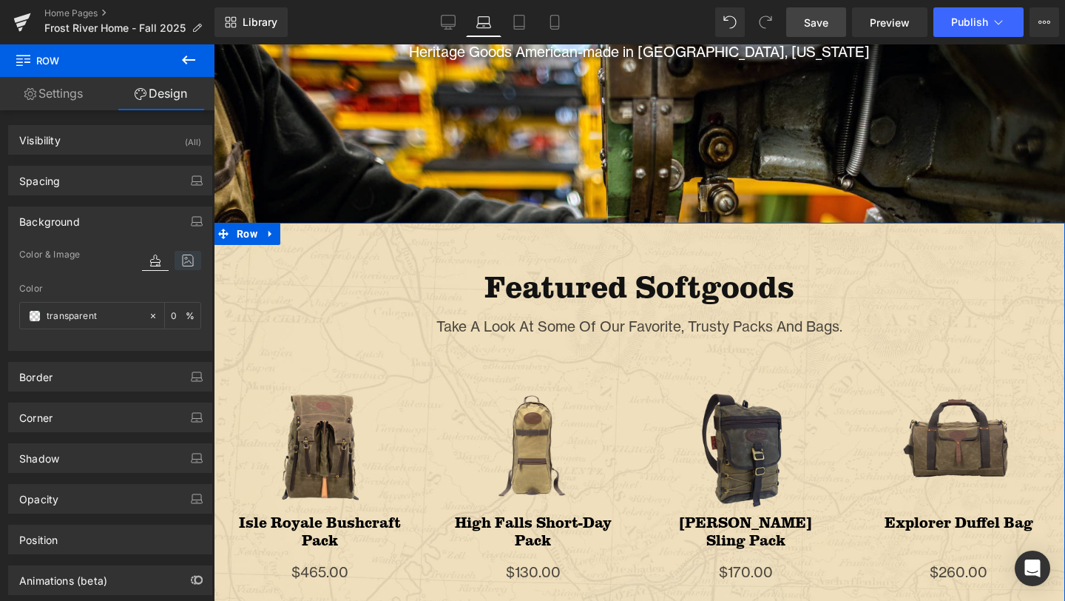
click at [175, 263] on icon at bounding box center [188, 260] width 27 height 19
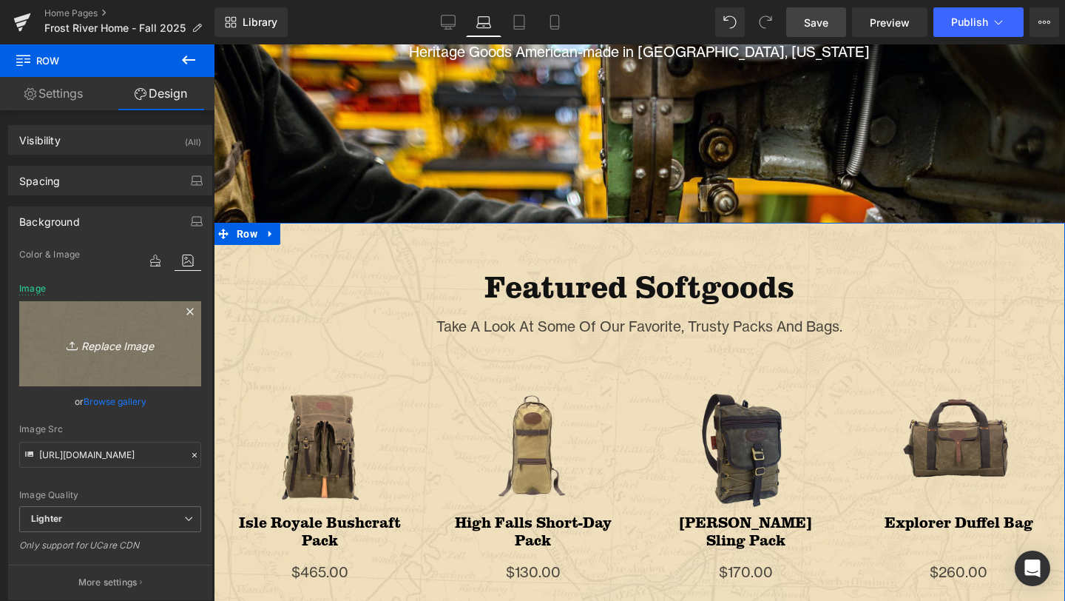
click at [113, 362] on link "Replace Image" at bounding box center [110, 343] width 182 height 85
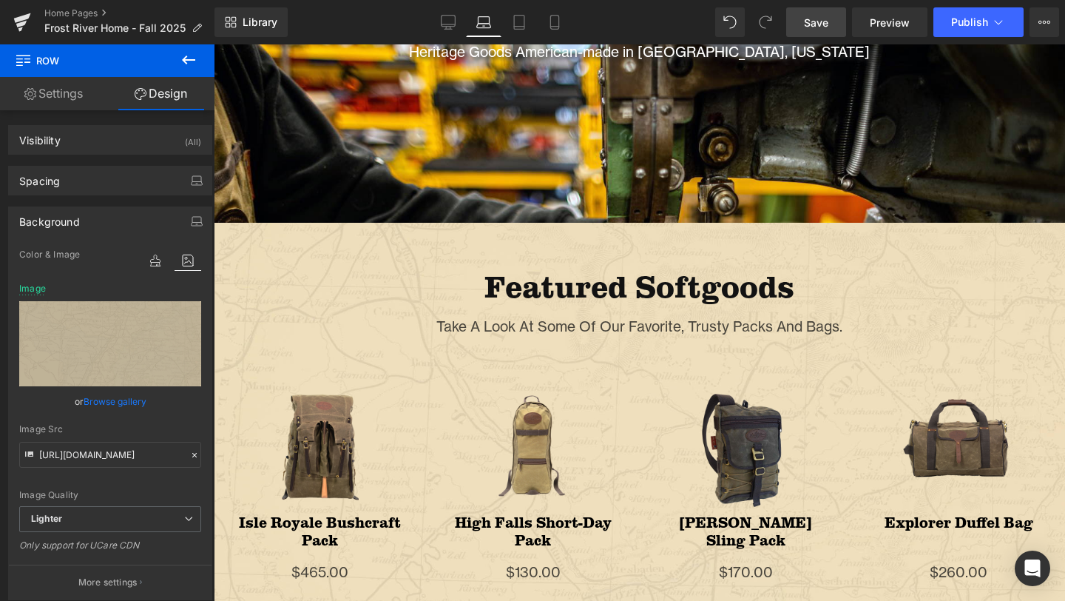
type input "C:\fakepath\Artboard 3 copy 2.png"
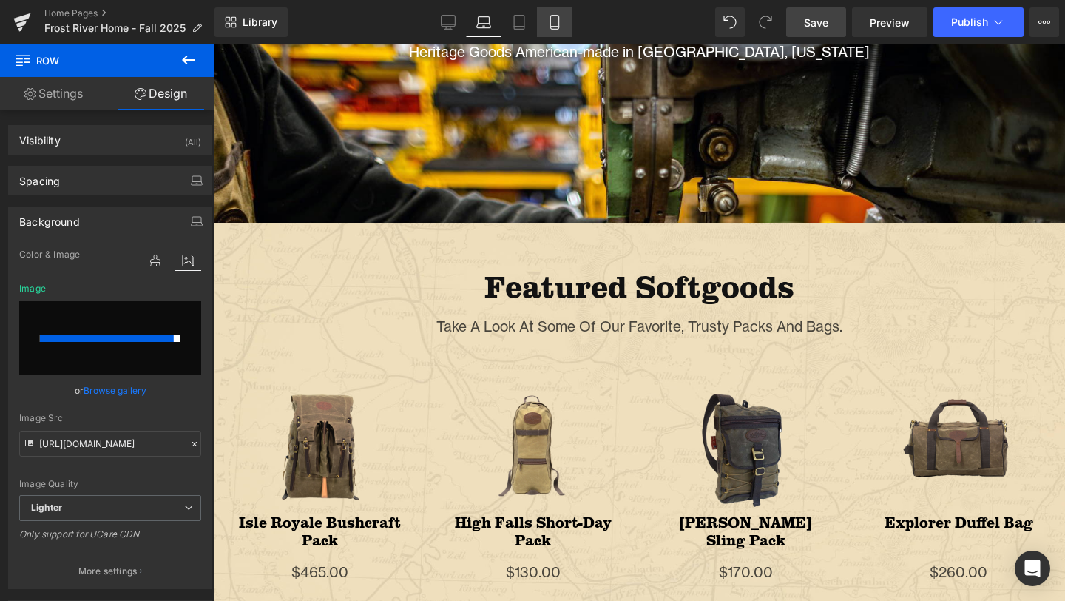
click at [548, 24] on icon at bounding box center [554, 22] width 15 height 15
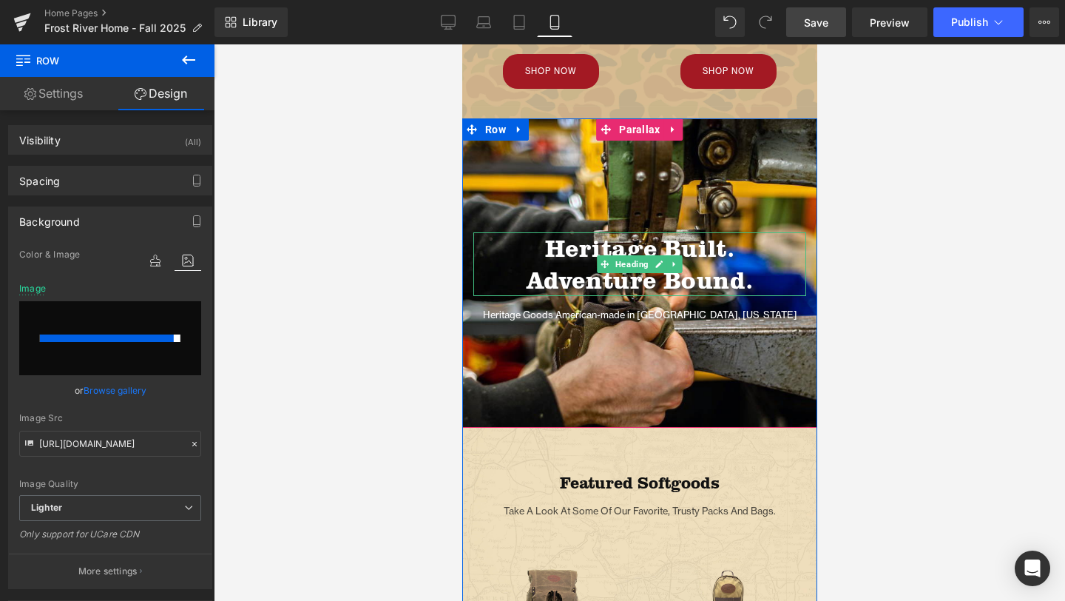
scroll to position [1085, 0]
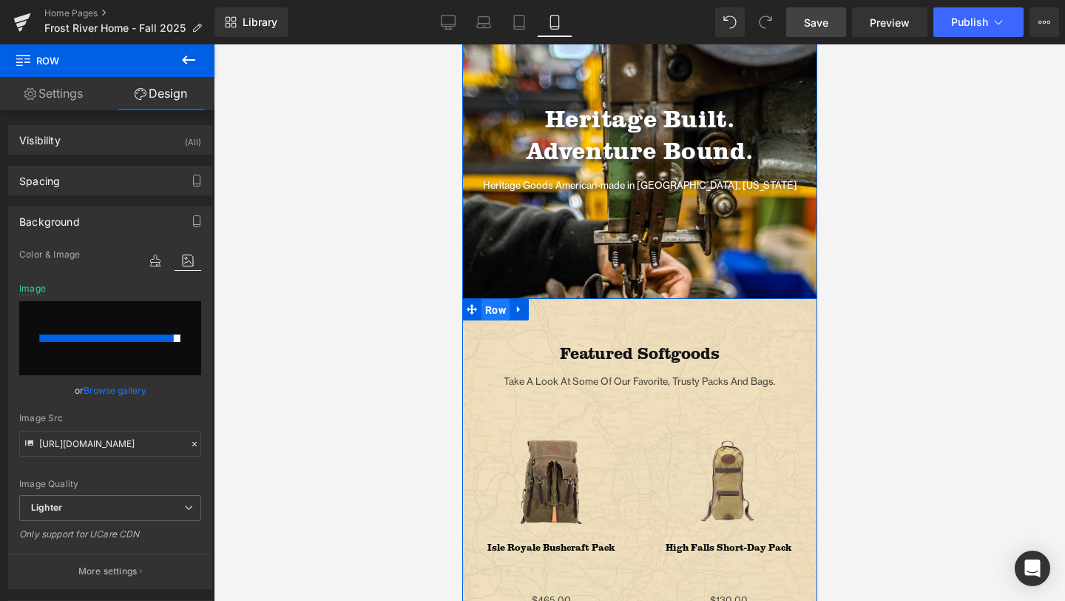
click at [488, 310] on span "Row" at bounding box center [495, 310] width 28 height 22
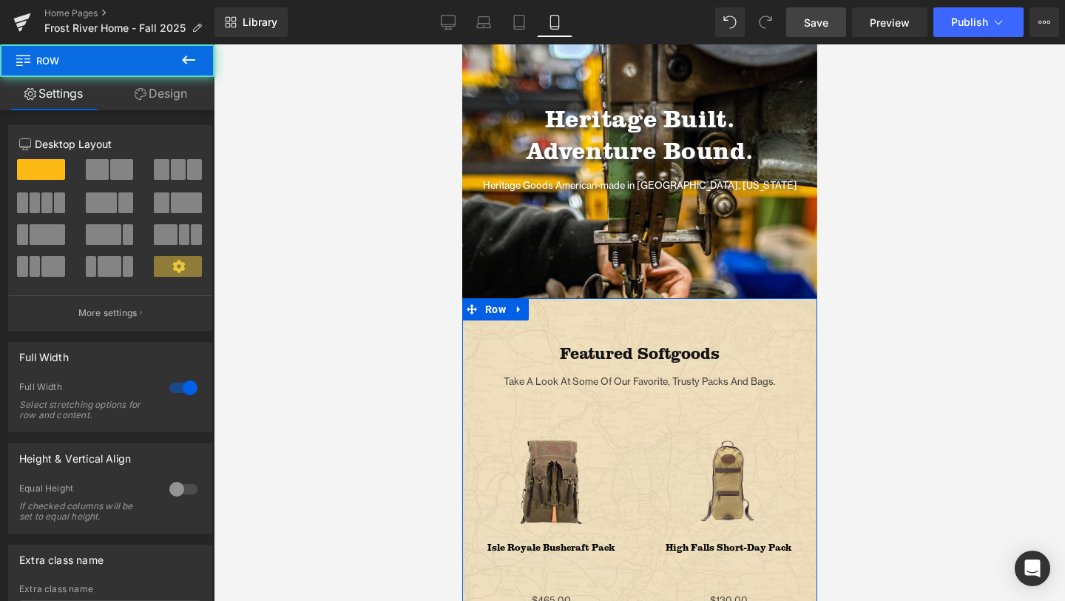
click at [176, 86] on link "Design" at bounding box center [160, 93] width 107 height 33
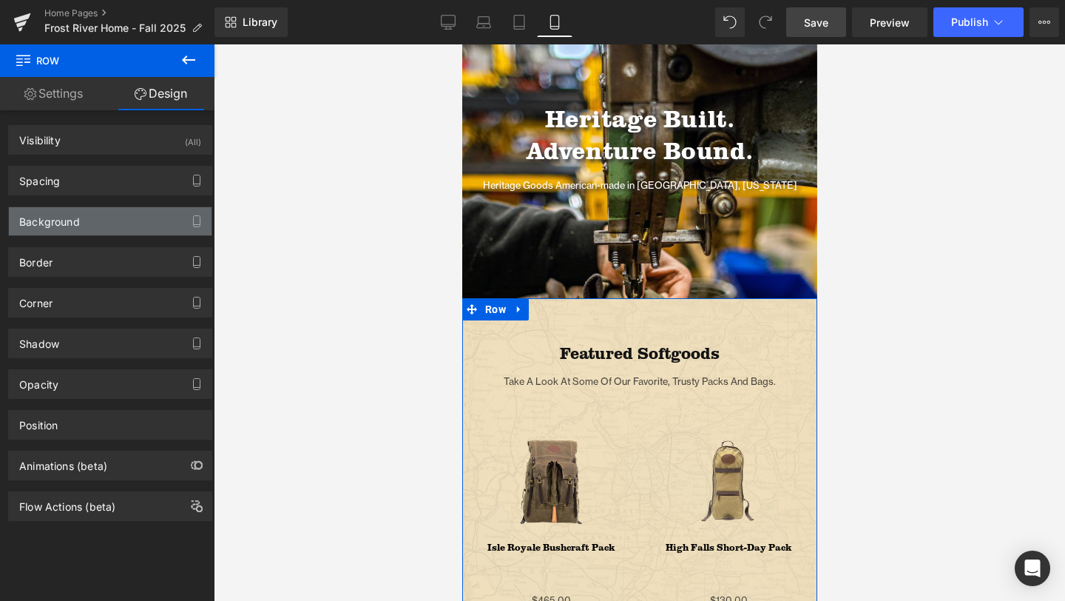
click at [82, 221] on div "Background" at bounding box center [110, 221] width 203 height 28
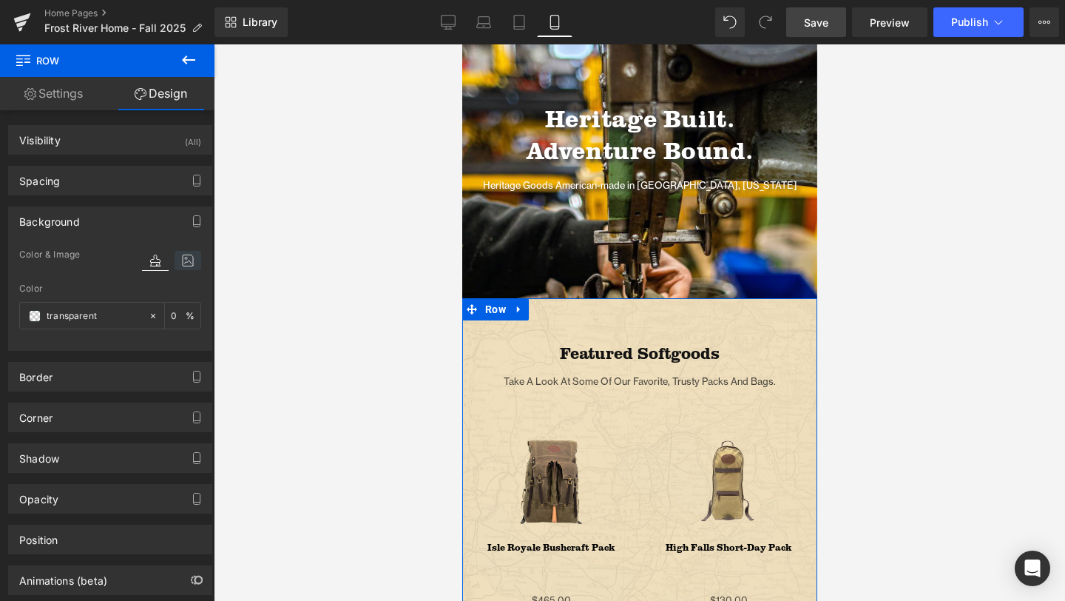
click at [178, 263] on icon at bounding box center [188, 260] width 27 height 19
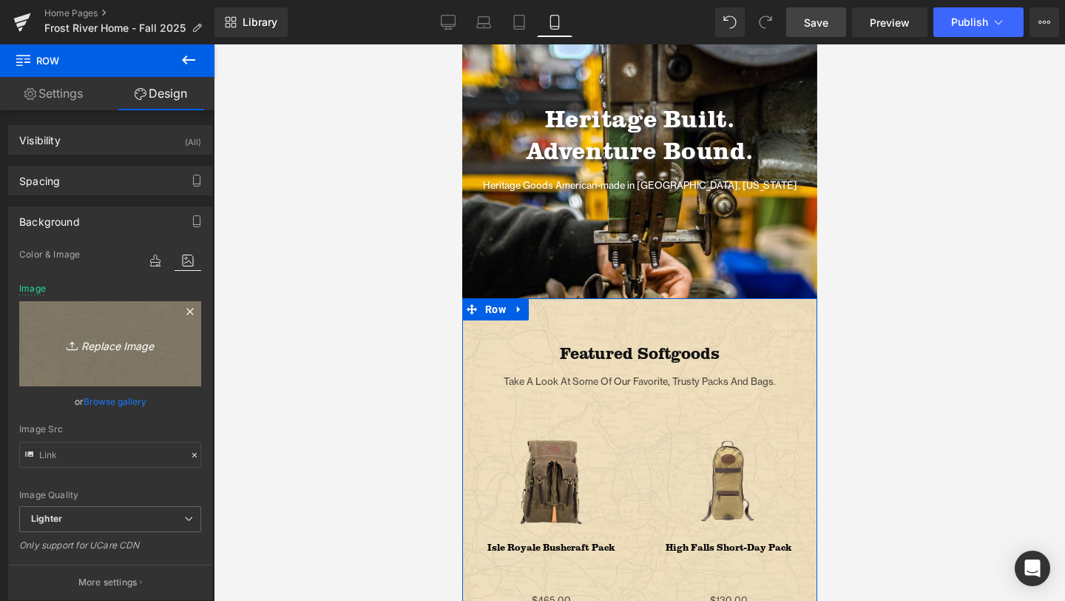
click at [128, 335] on icon "Replace Image" at bounding box center [110, 343] width 118 height 18
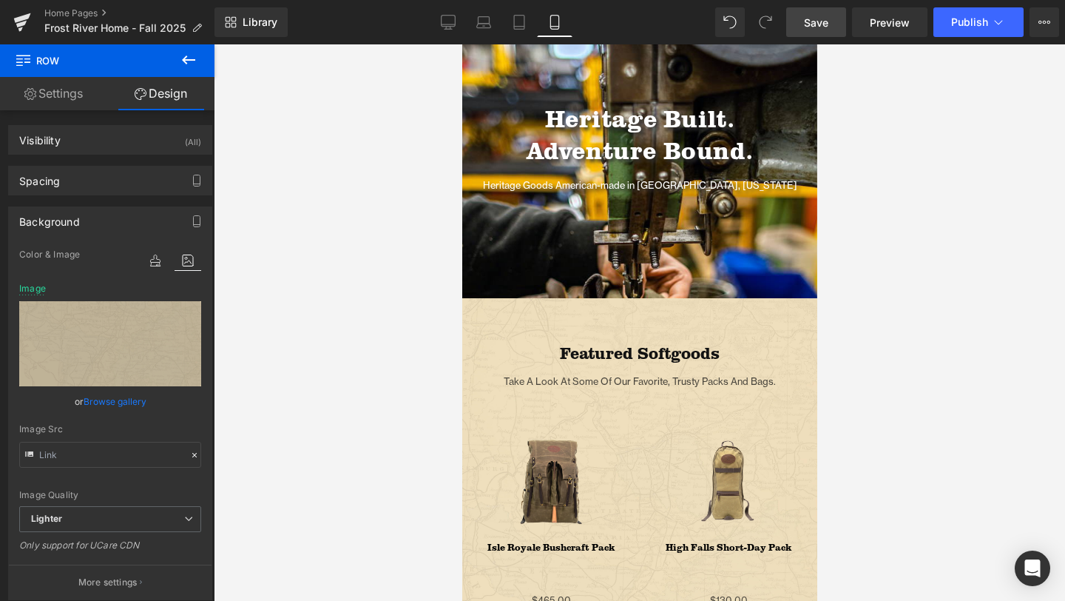
type input "C:\fakepath\Artboard 3 copy 2.png"
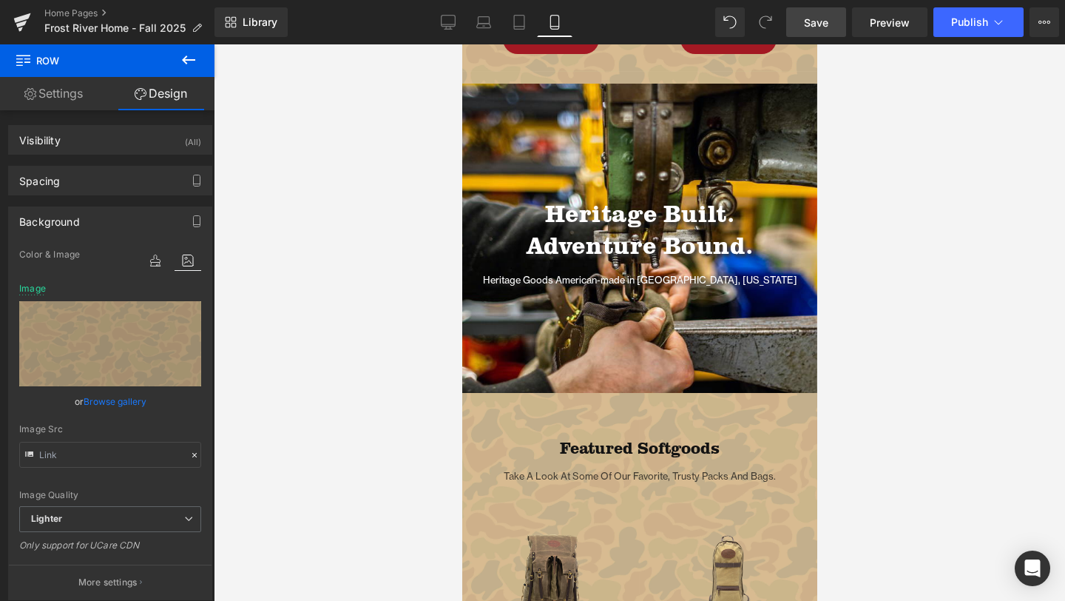
scroll to position [0, 0]
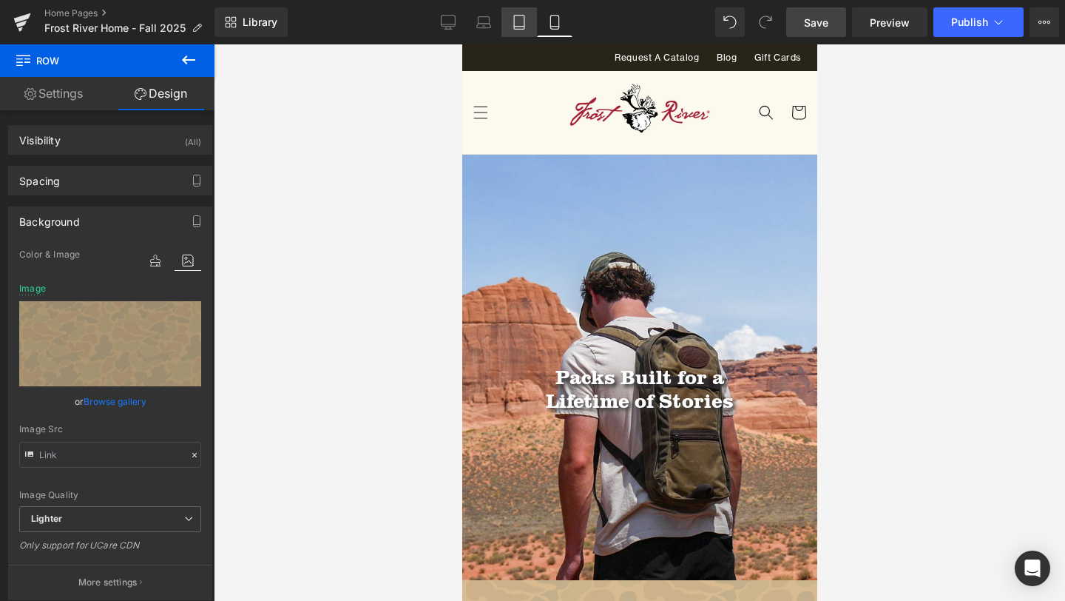
click at [516, 13] on link "Tablet" at bounding box center [519, 22] width 36 height 30
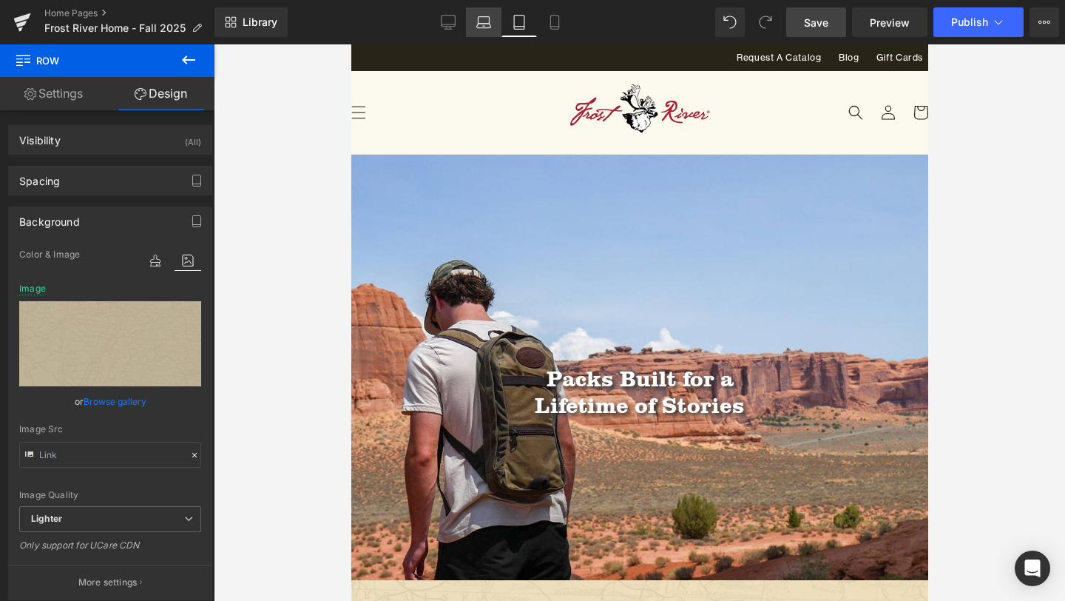
click at [484, 29] on icon at bounding box center [483, 22] width 15 height 15
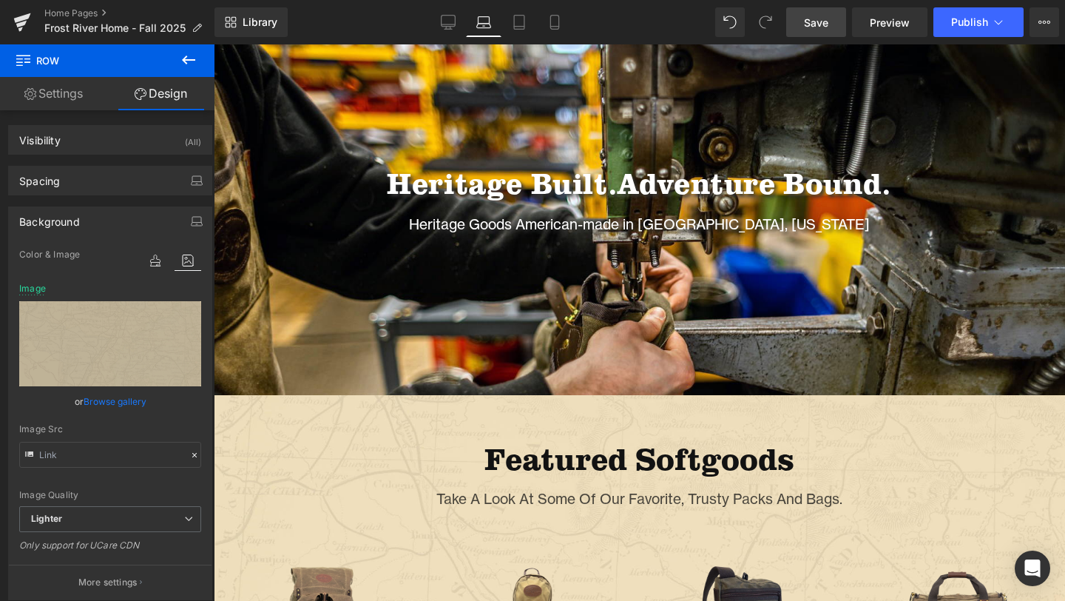
scroll to position [1103, 0]
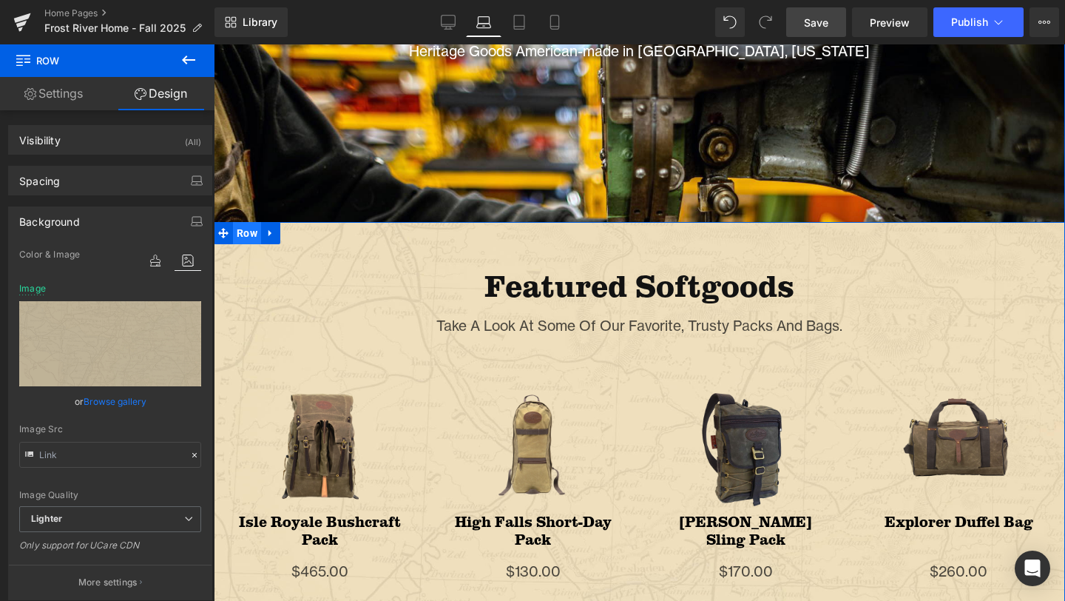
click at [242, 228] on span "Row" at bounding box center [247, 233] width 28 height 22
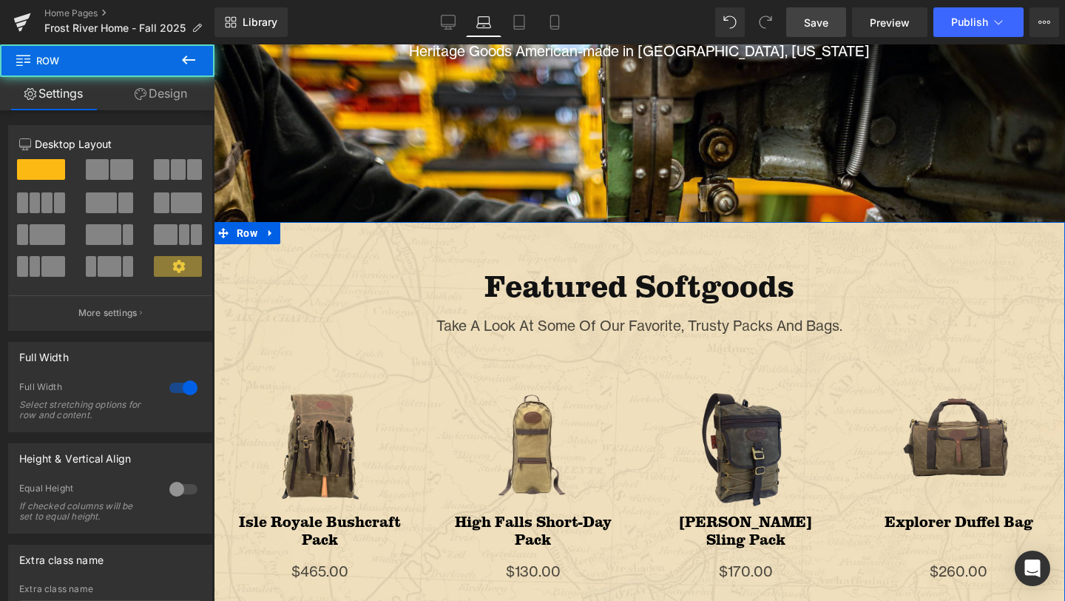
click at [158, 89] on link "Design" at bounding box center [160, 93] width 107 height 33
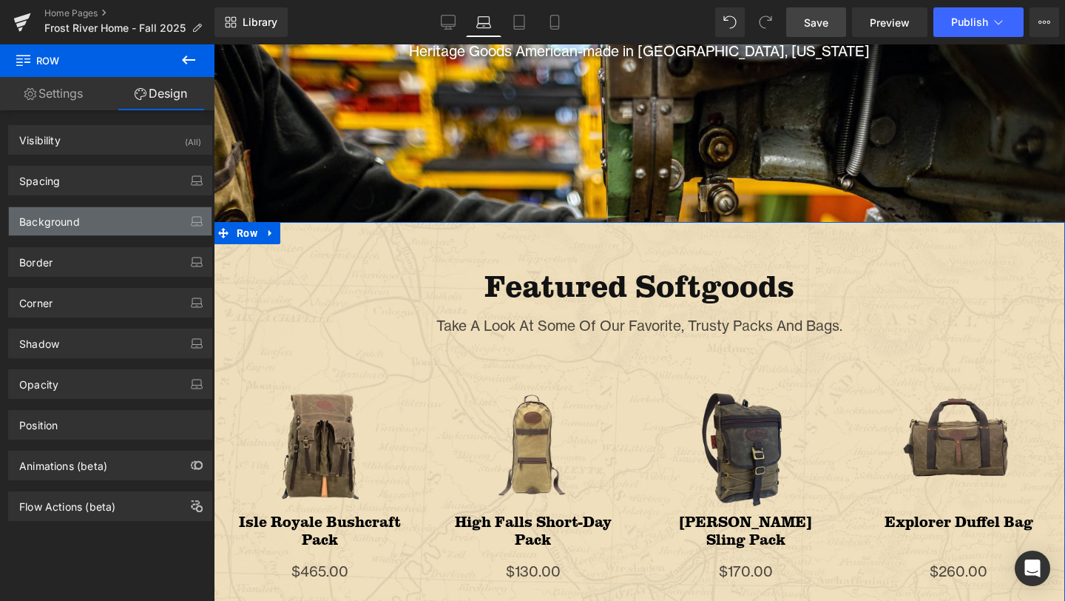
click at [101, 219] on div "Background" at bounding box center [110, 221] width 203 height 28
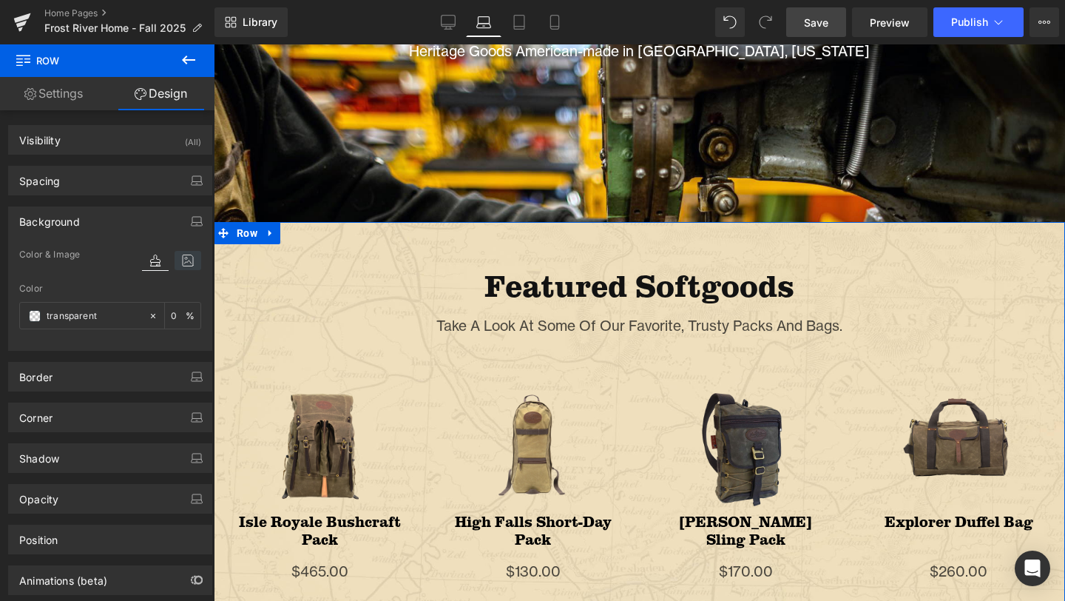
click at [179, 264] on icon at bounding box center [188, 260] width 27 height 19
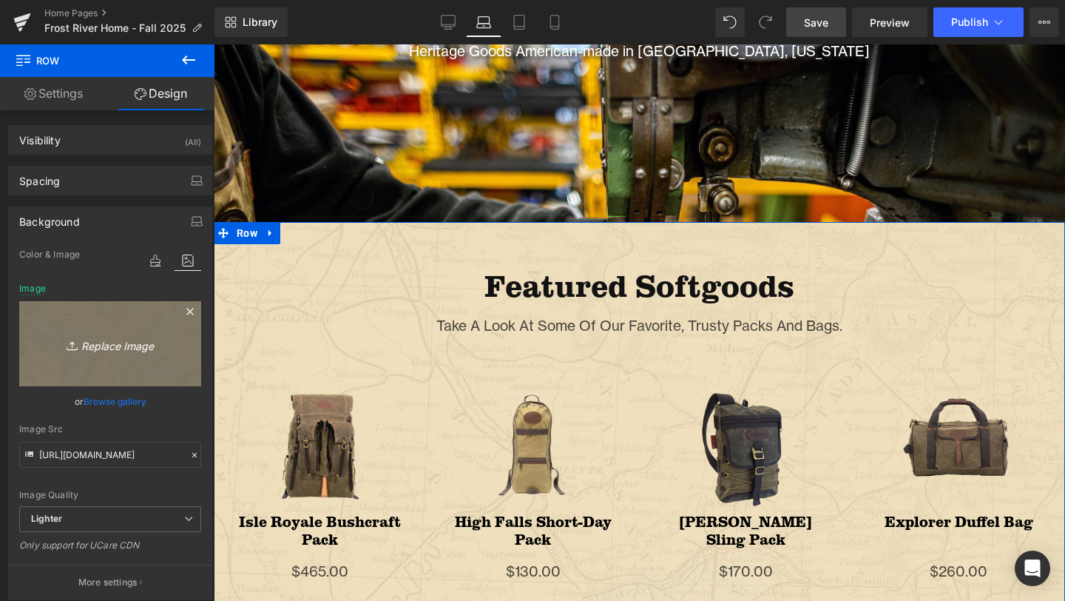
click at [136, 369] on link "Replace Image" at bounding box center [110, 343] width 182 height 85
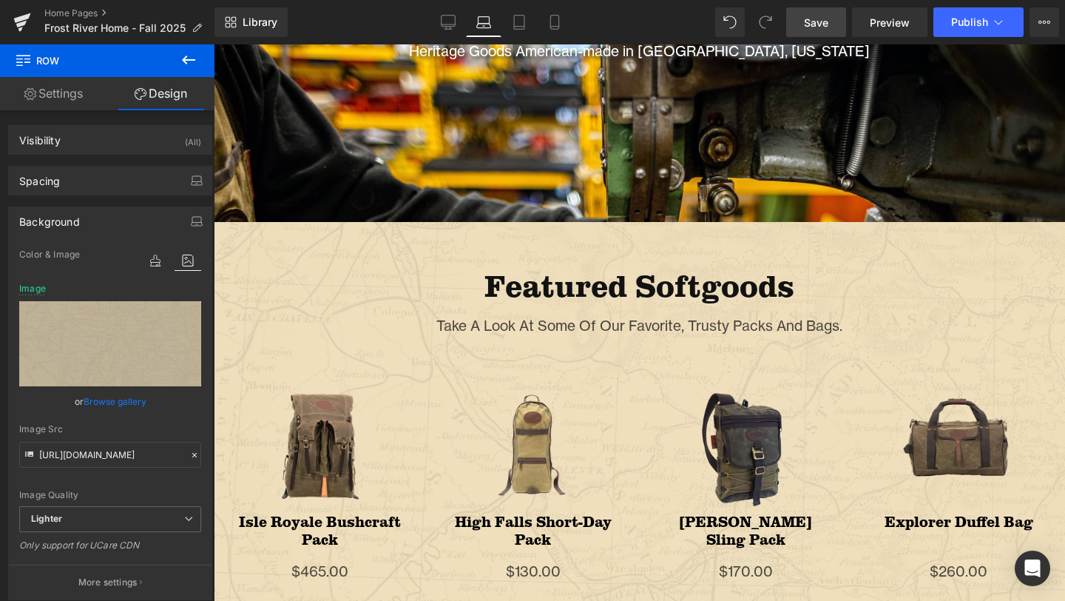
type input "C:\fakepath\Artboard 3 copy 2.png"
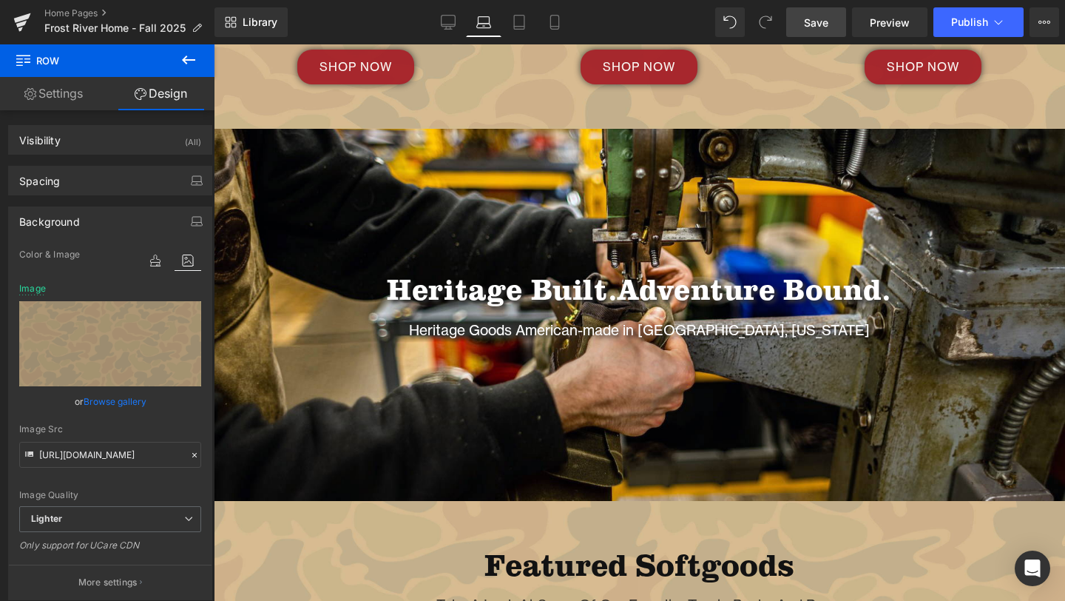
scroll to position [0, 0]
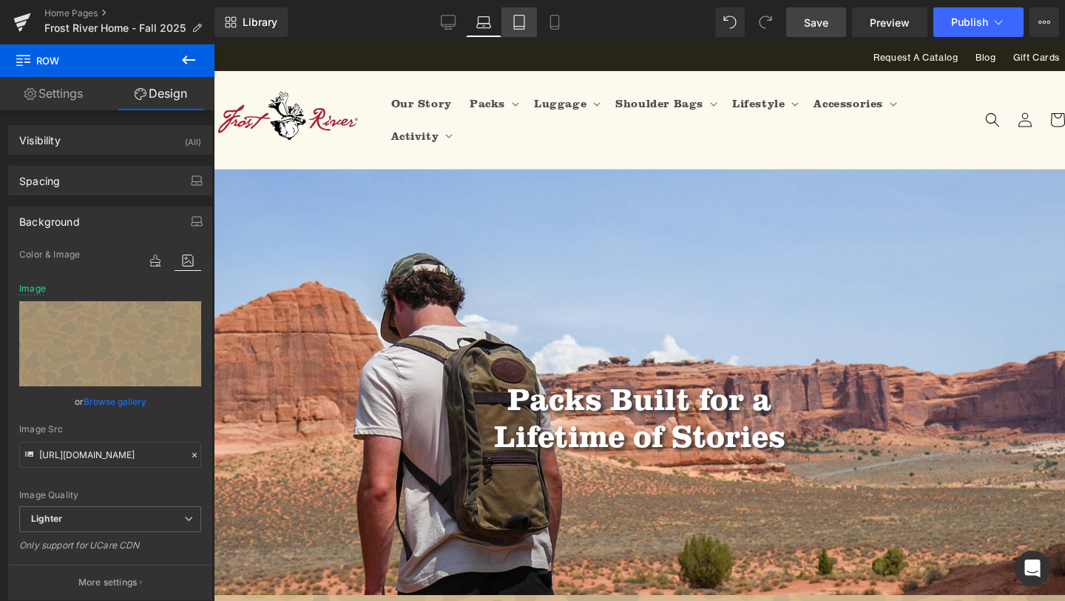
click at [523, 17] on icon at bounding box center [519, 22] width 15 height 15
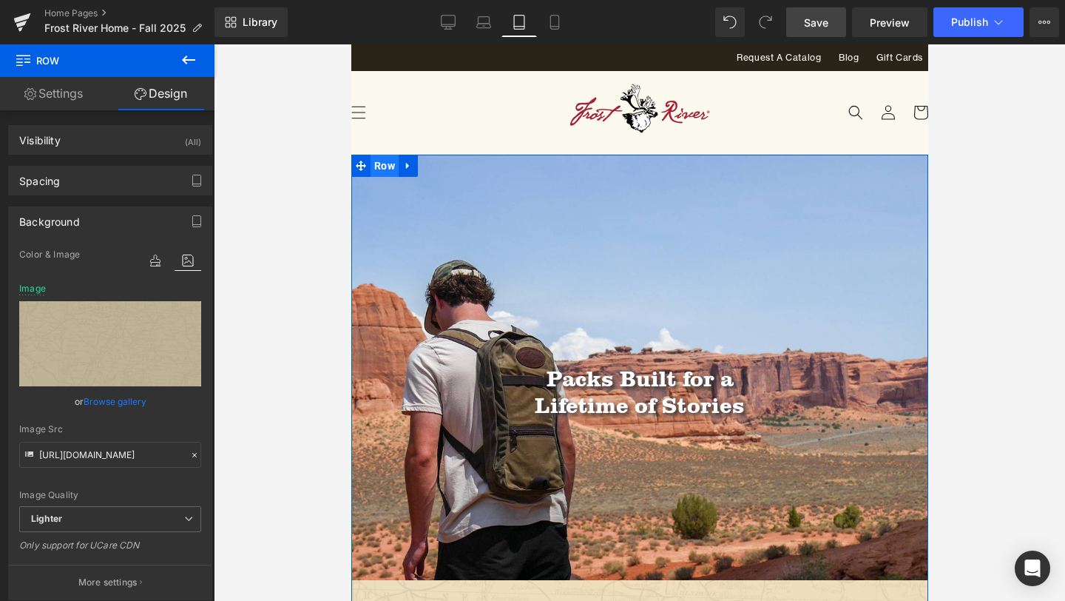
click at [379, 161] on span "Row" at bounding box center [384, 166] width 28 height 22
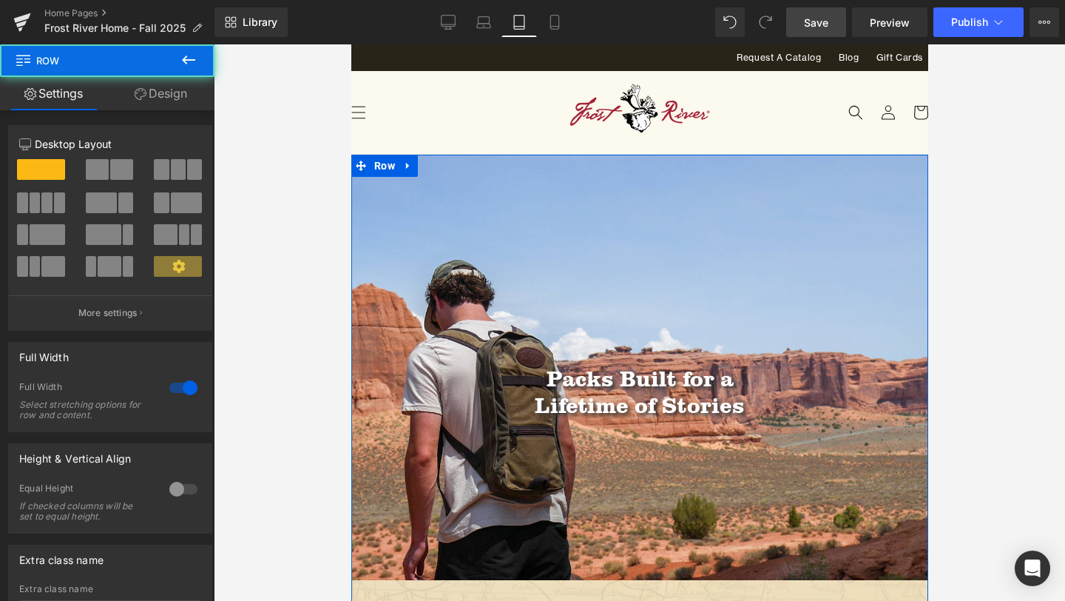
click at [161, 87] on link "Design" at bounding box center [160, 93] width 107 height 33
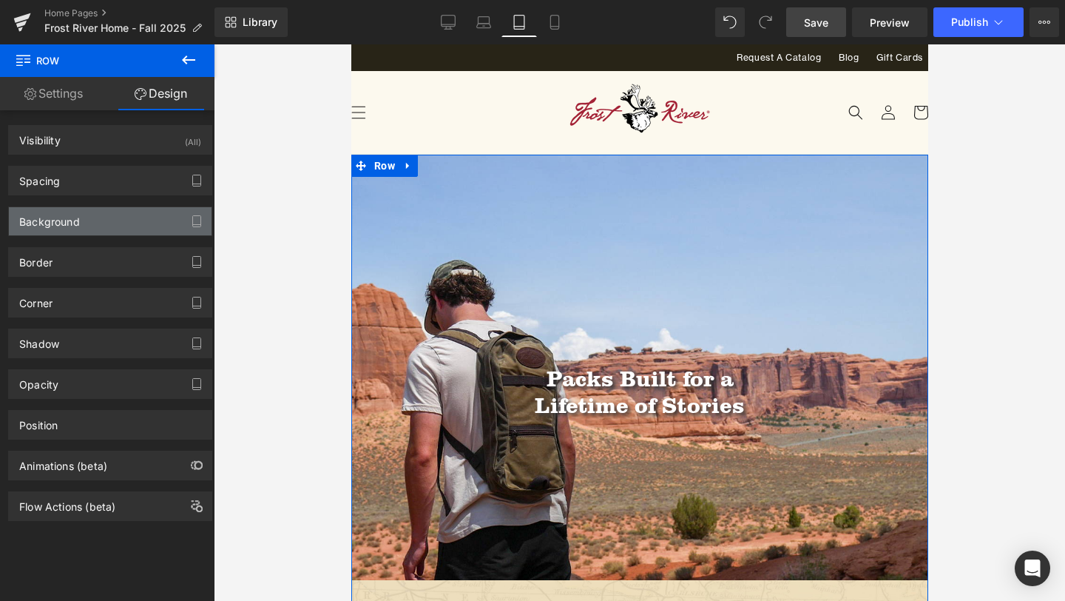
click at [109, 215] on div "Background" at bounding box center [110, 221] width 203 height 28
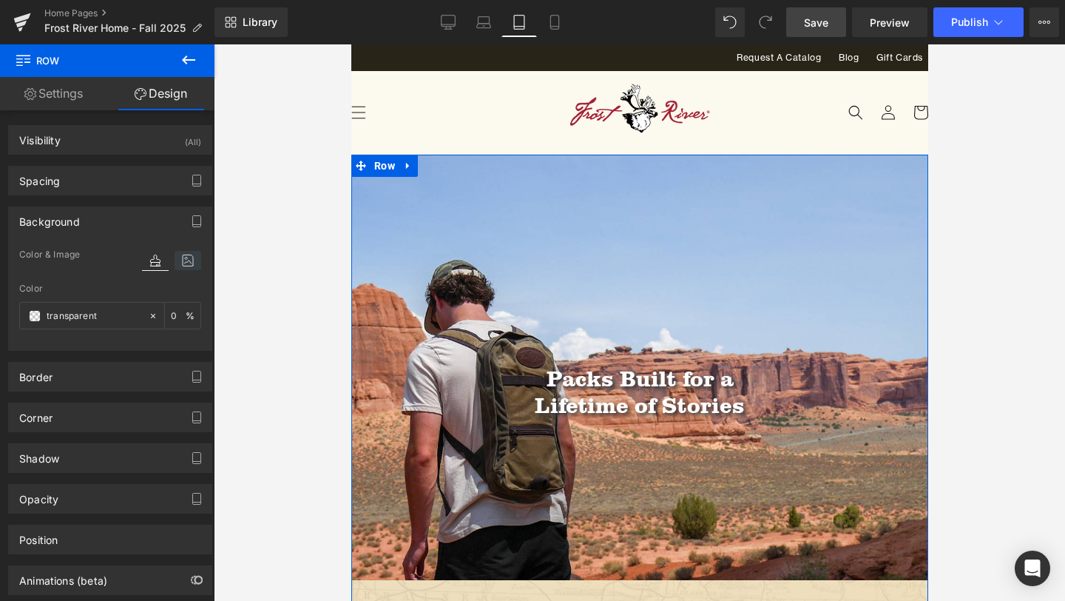
click at [182, 262] on icon at bounding box center [188, 260] width 27 height 19
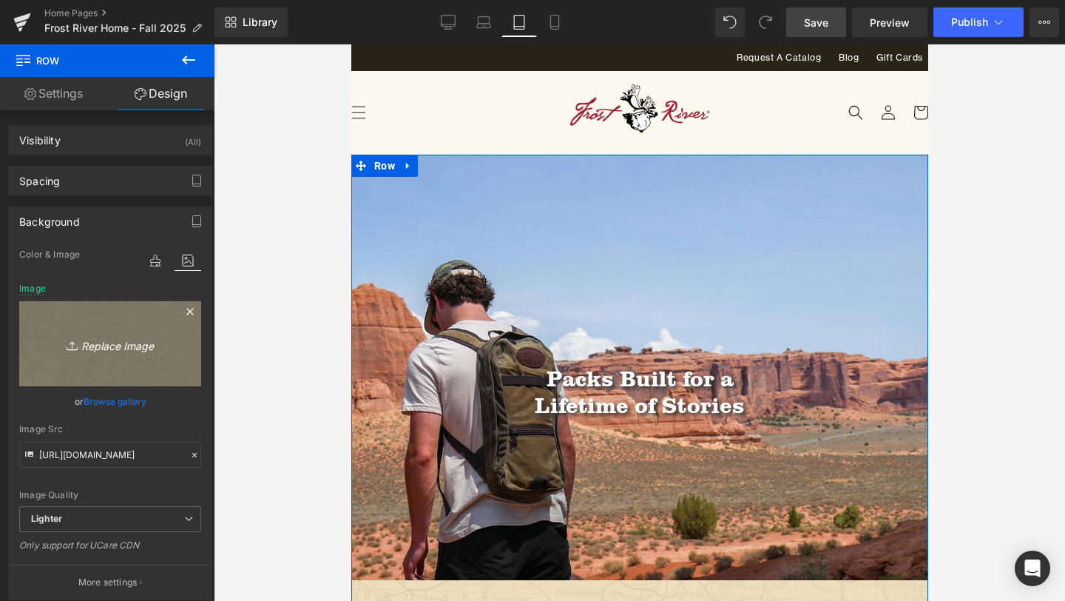
click at [113, 364] on link "Replace Image" at bounding box center [110, 343] width 182 height 85
type input "C:\fakepath\Artboard 3 copy 2.png"
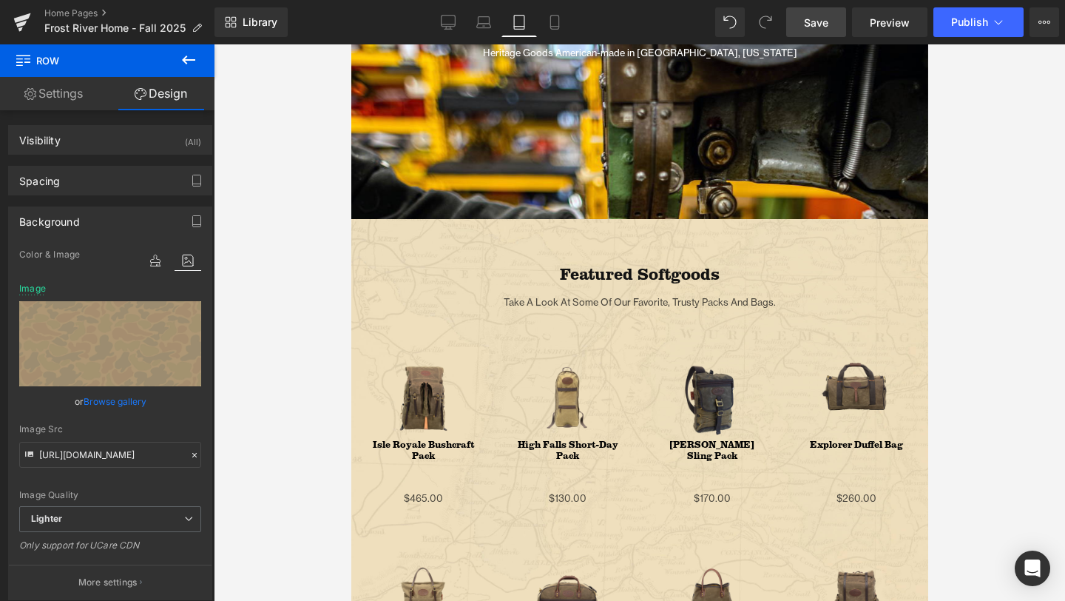
scroll to position [1409, 0]
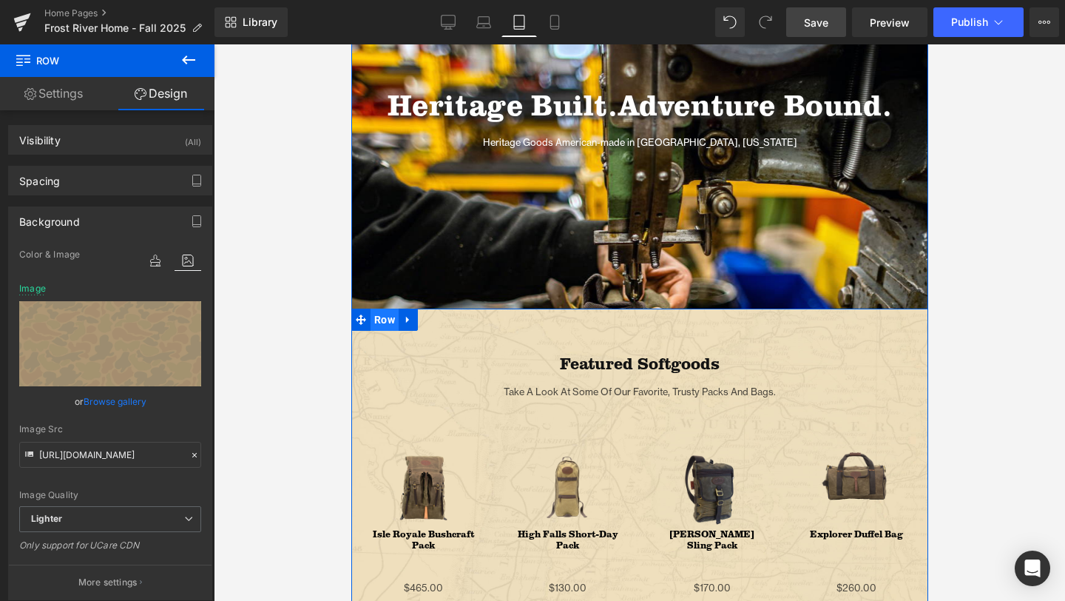
click at [374, 314] on span "Row" at bounding box center [384, 319] width 28 height 22
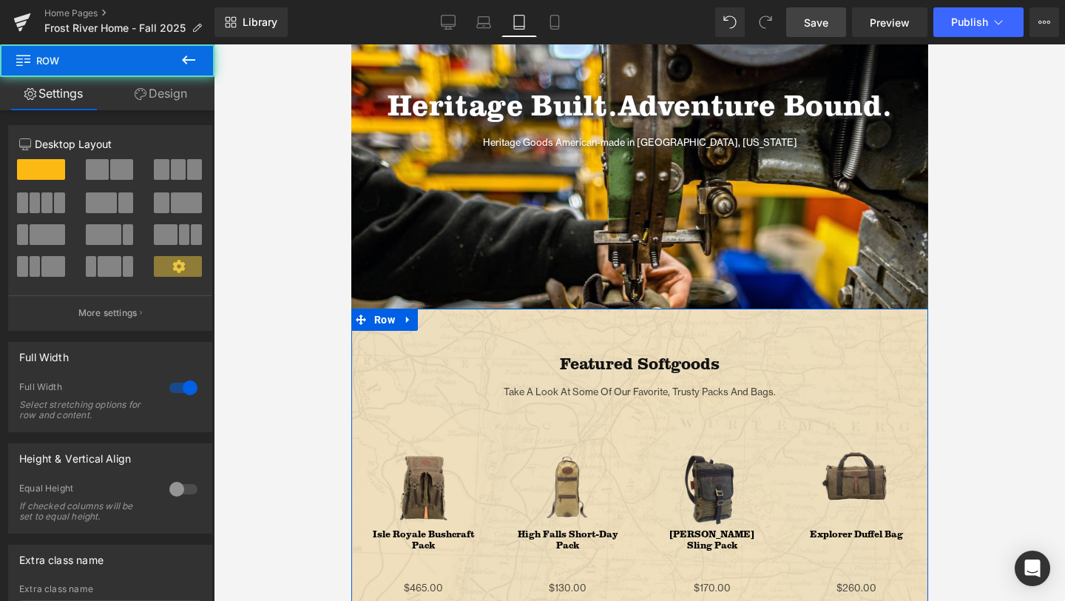
click at [158, 89] on link "Design" at bounding box center [160, 93] width 107 height 33
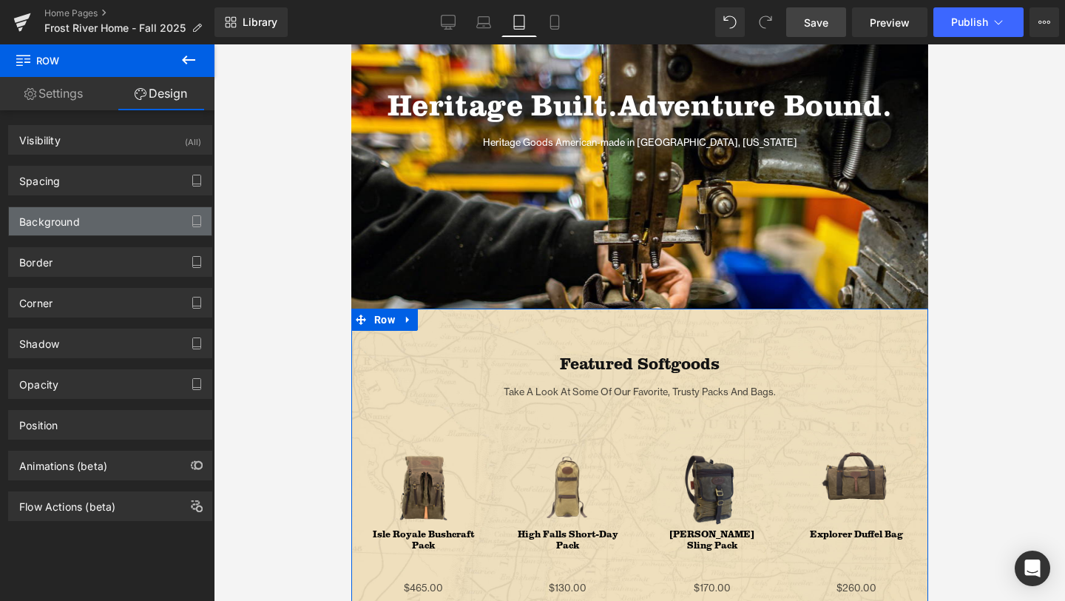
click at [93, 234] on div "Background" at bounding box center [110, 221] width 203 height 28
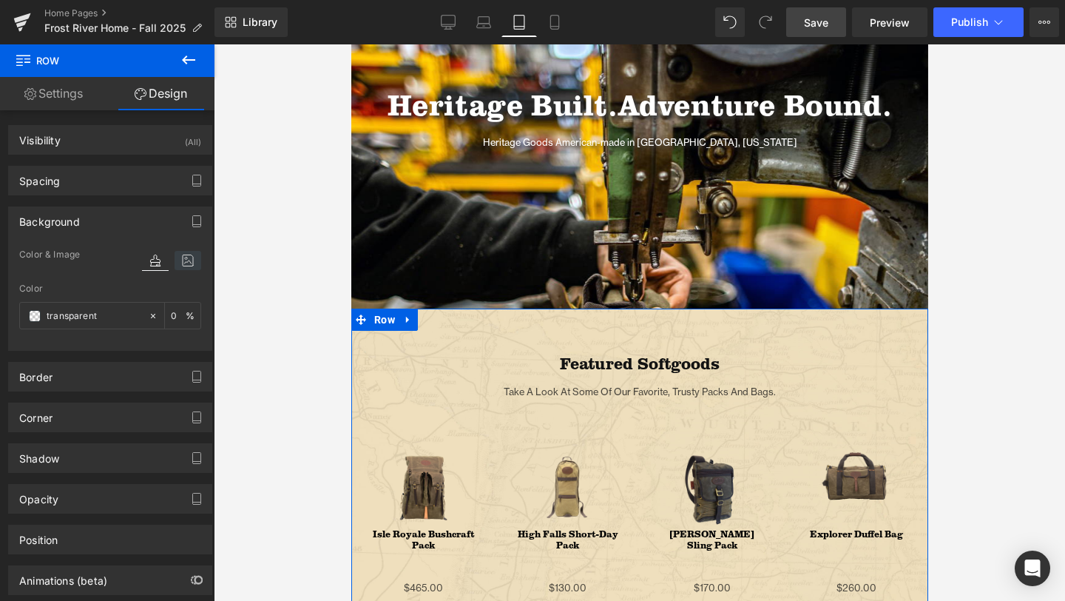
click at [183, 254] on icon at bounding box center [188, 260] width 27 height 19
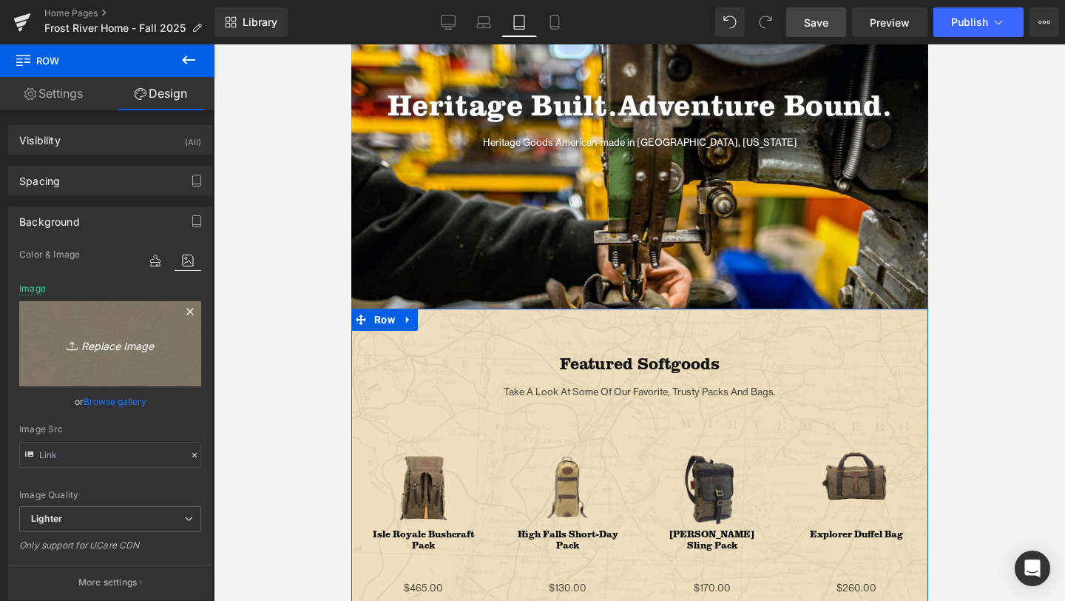
click at [131, 337] on icon "Replace Image" at bounding box center [110, 343] width 118 height 18
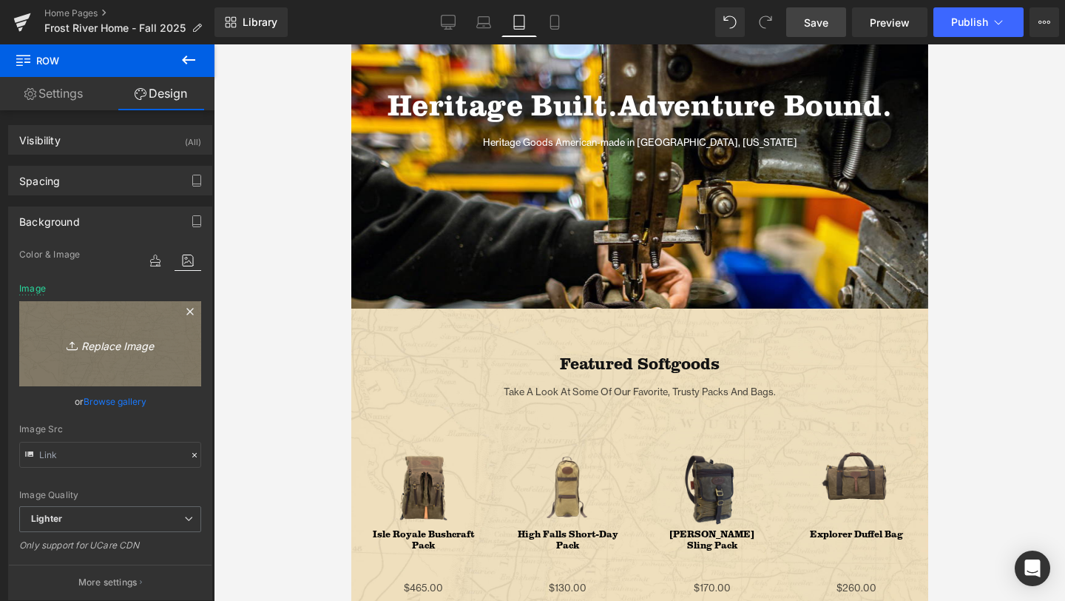
type input "C:\fakepath\Artboard 3 copy 2.png"
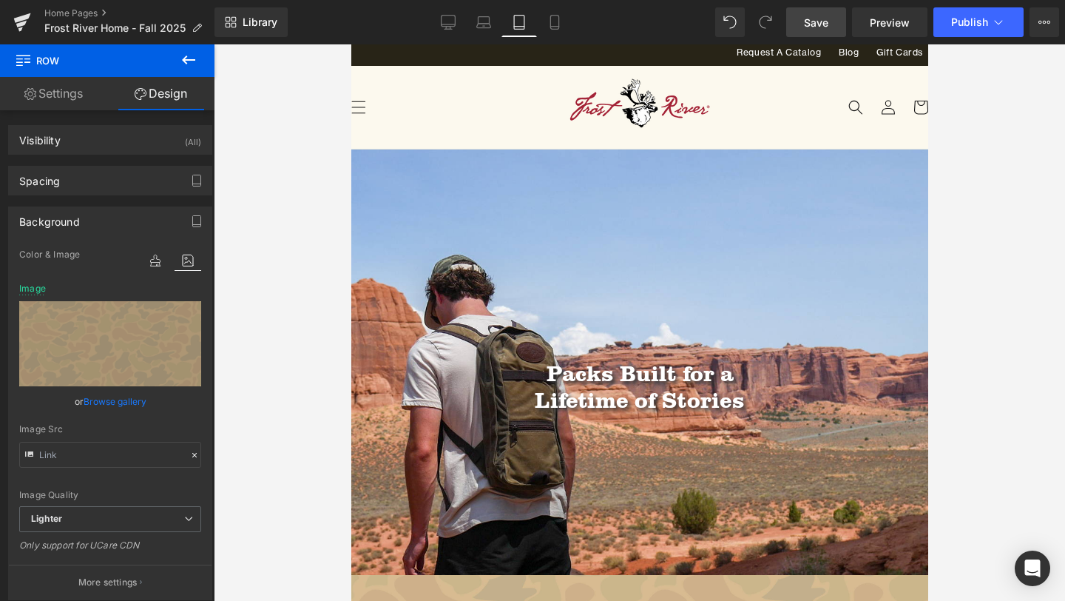
scroll to position [0, 0]
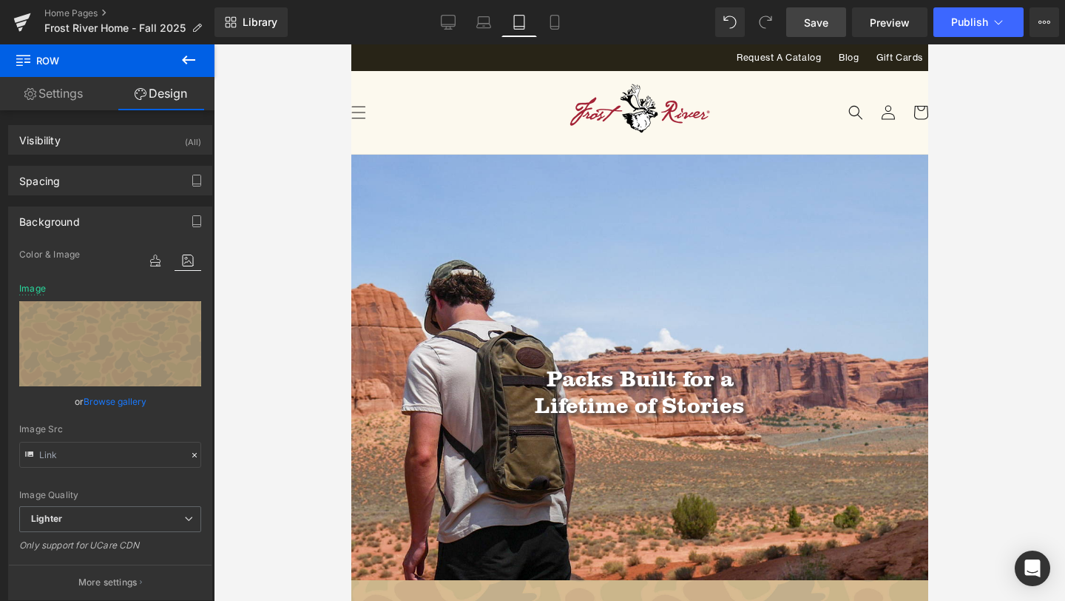
click at [809, 21] on span "Save" at bounding box center [816, 23] width 24 height 16
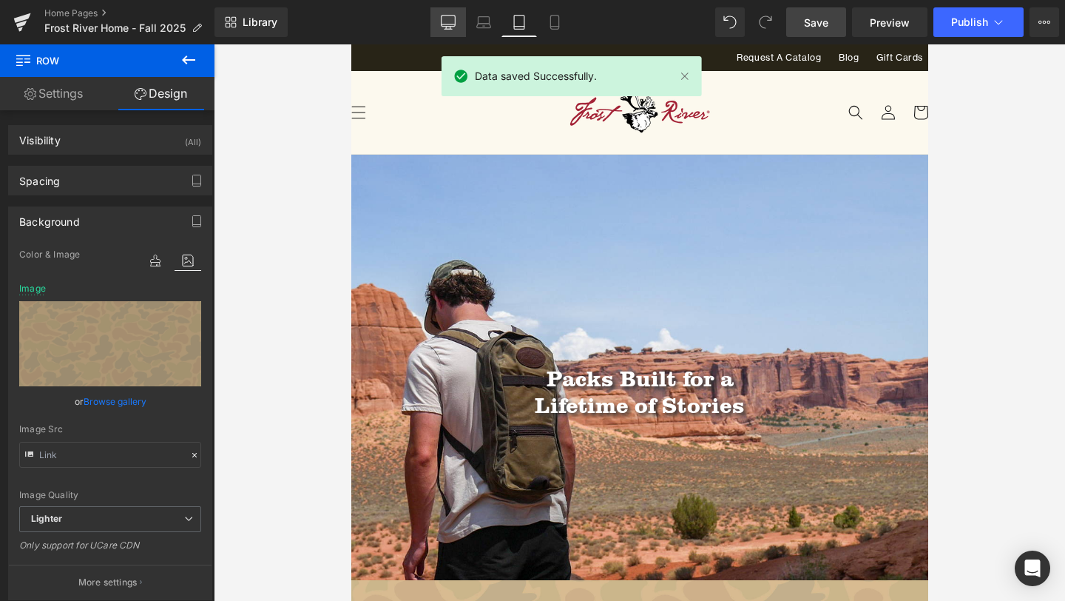
click at [432, 18] on link "Desktop" at bounding box center [448, 22] width 36 height 30
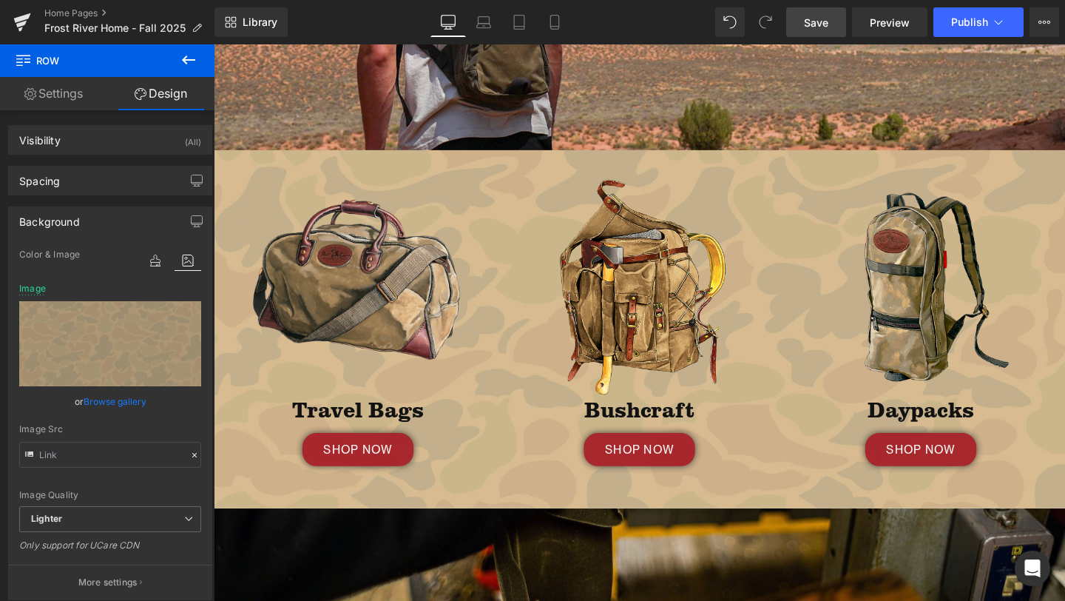
scroll to position [440, 0]
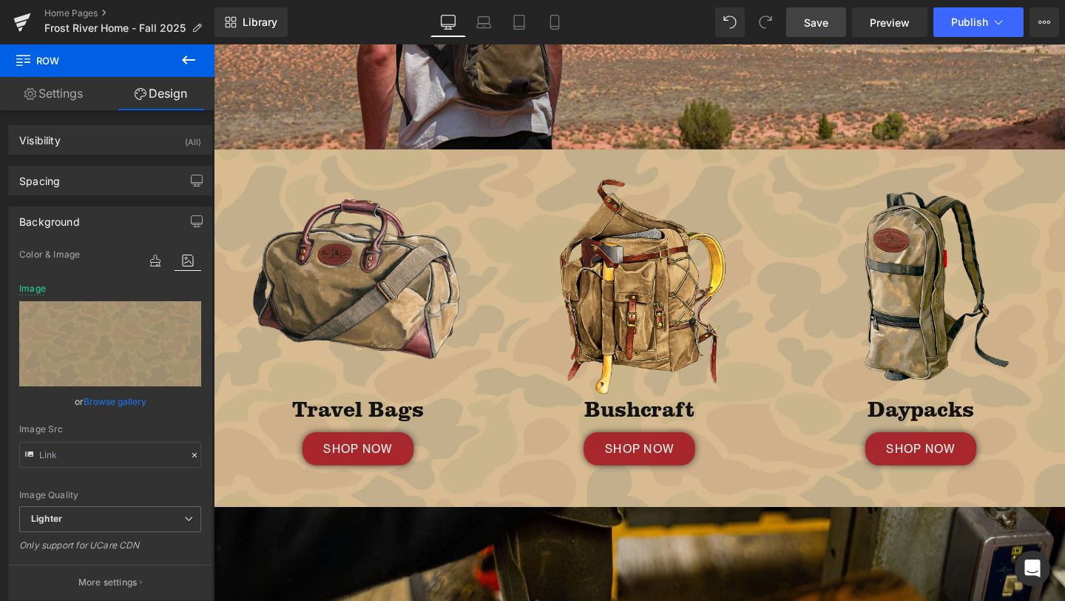
drag, startPoint x: 820, startPoint y: 19, endPoint x: 342, endPoint y: 251, distance: 531.3
click at [820, 19] on span "Save" at bounding box center [816, 23] width 24 height 16
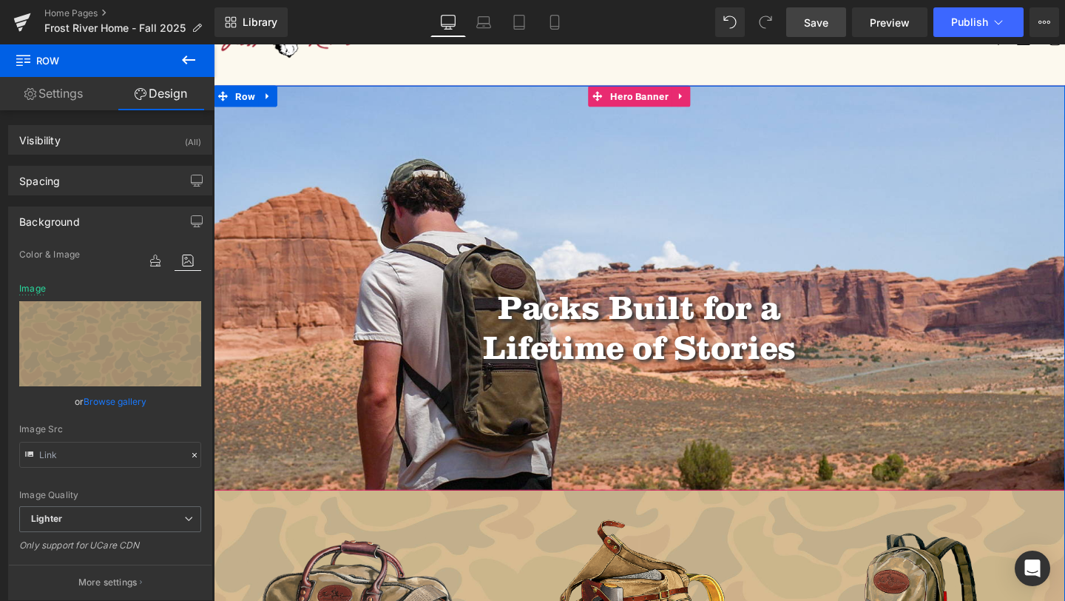
scroll to position [81, 0]
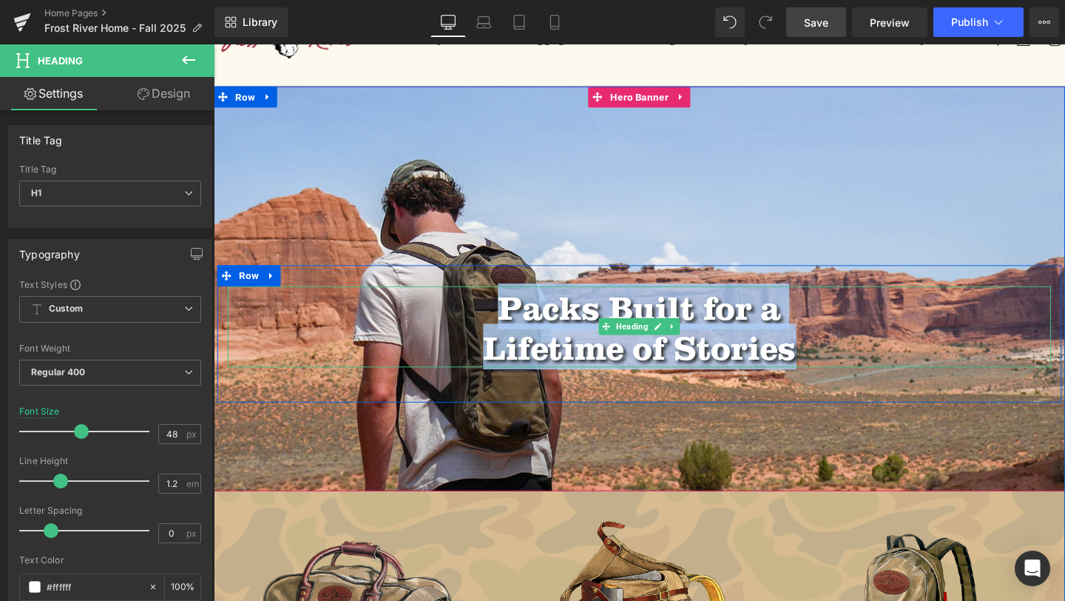
drag, startPoint x: 834, startPoint y: 362, endPoint x: 460, endPoint y: 323, distance: 376.3
click at [460, 322] on div "Packs Built for a Lifetime of Stories" at bounding box center [661, 341] width 865 height 85
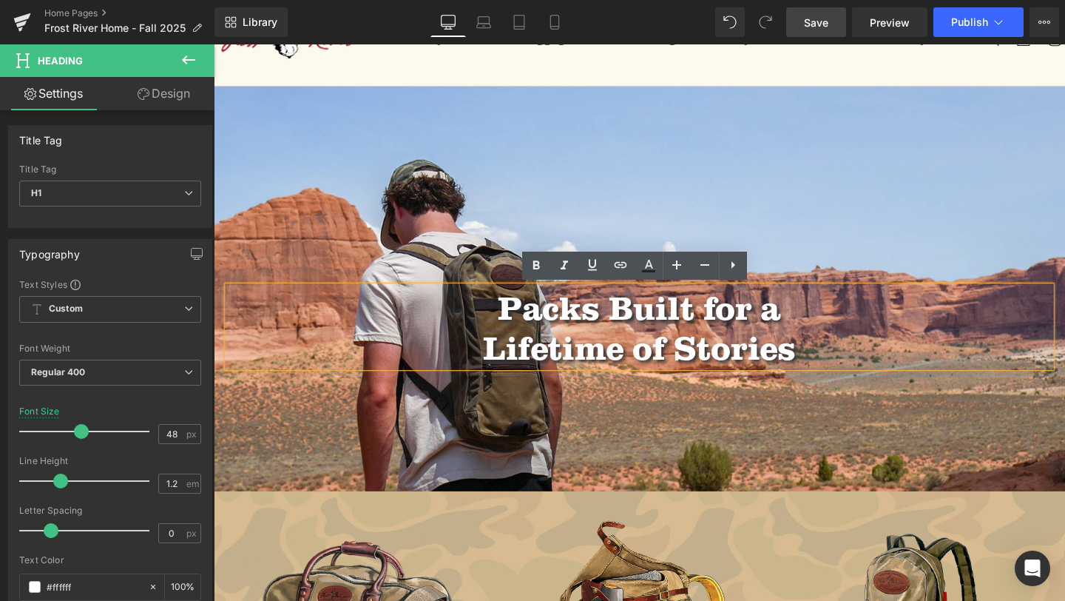
click at [626, 331] on h1 "Packs Built for a" at bounding box center [661, 320] width 865 height 43
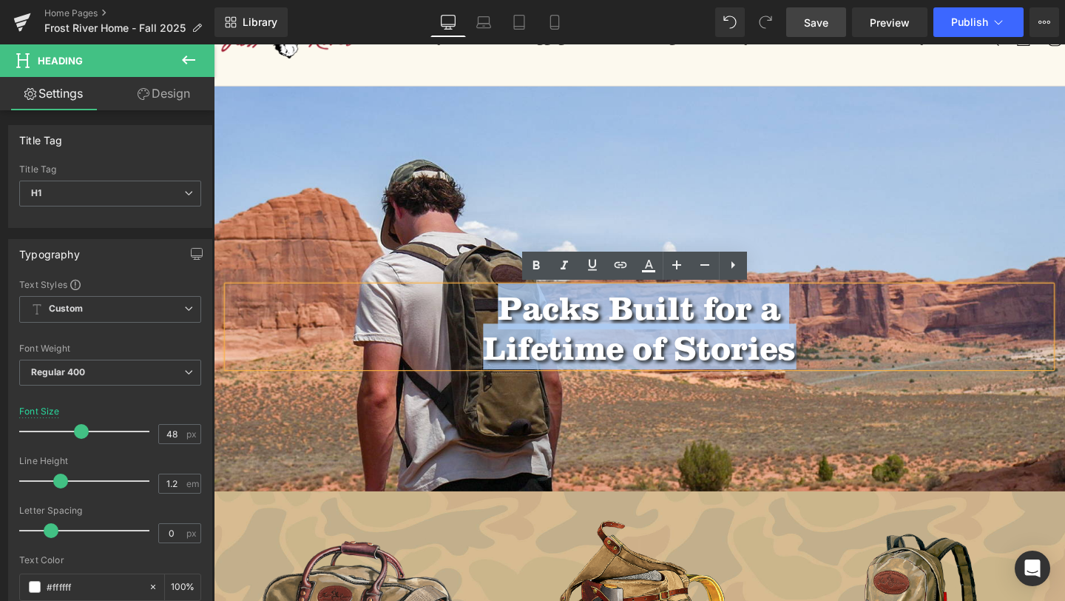
drag, startPoint x: 827, startPoint y: 368, endPoint x: 496, endPoint y: 314, distance: 334.9
click at [496, 314] on div "Packs Built for a Lifetime of Stories" at bounding box center [661, 341] width 865 height 85
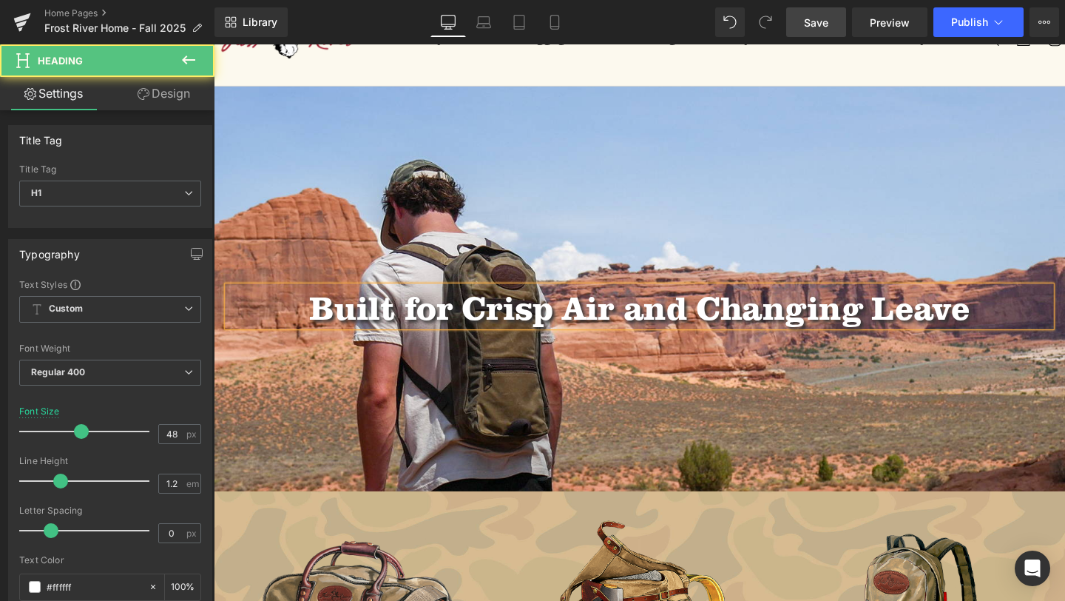
click at [725, 322] on h1 "Built for Crisp Air and Changing Leave" at bounding box center [661, 320] width 865 height 43
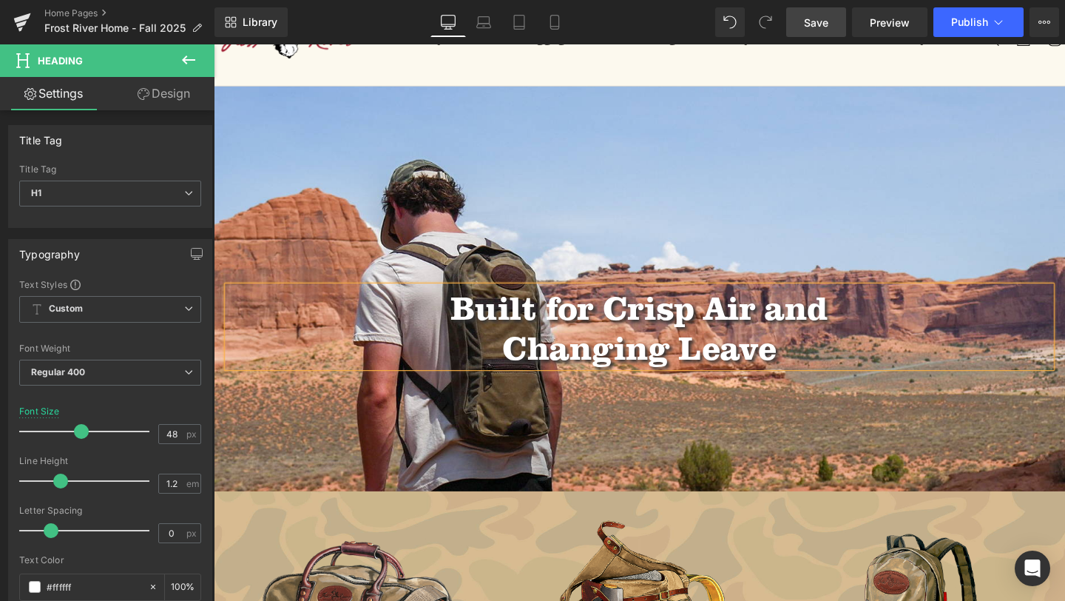
click at [816, 376] on h1 "Changing Leave" at bounding box center [661, 362] width 865 height 43
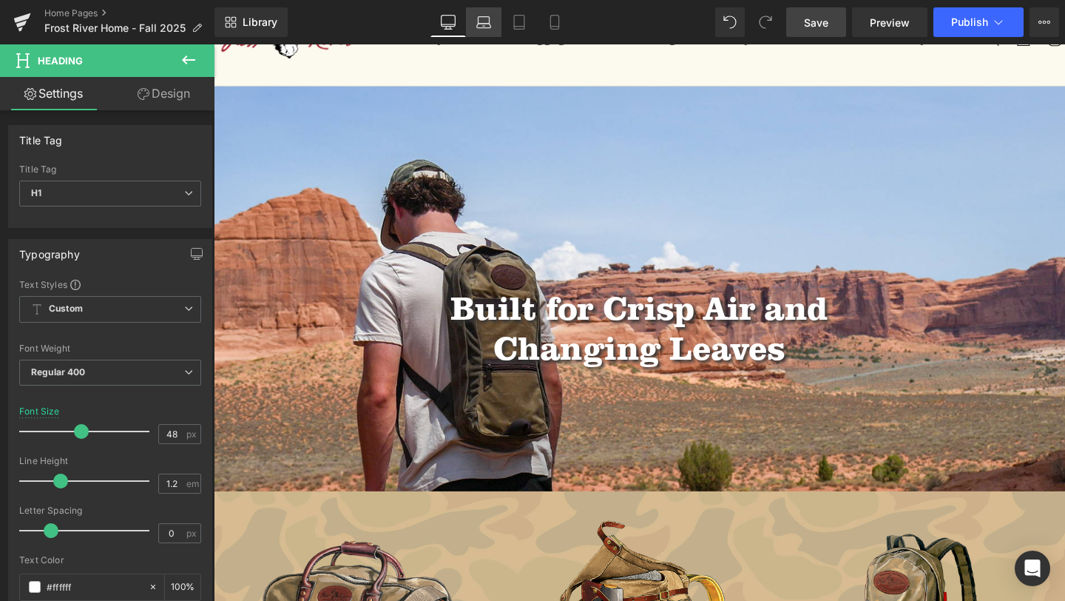
click at [479, 24] on icon at bounding box center [484, 26] width 14 height 4
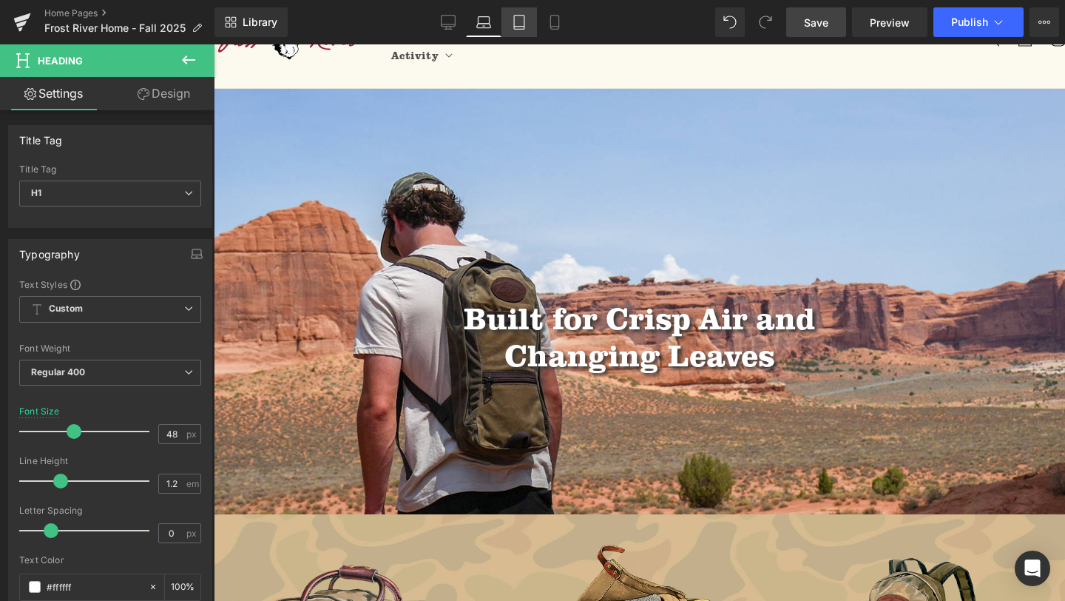
click at [520, 23] on icon at bounding box center [519, 22] width 15 height 15
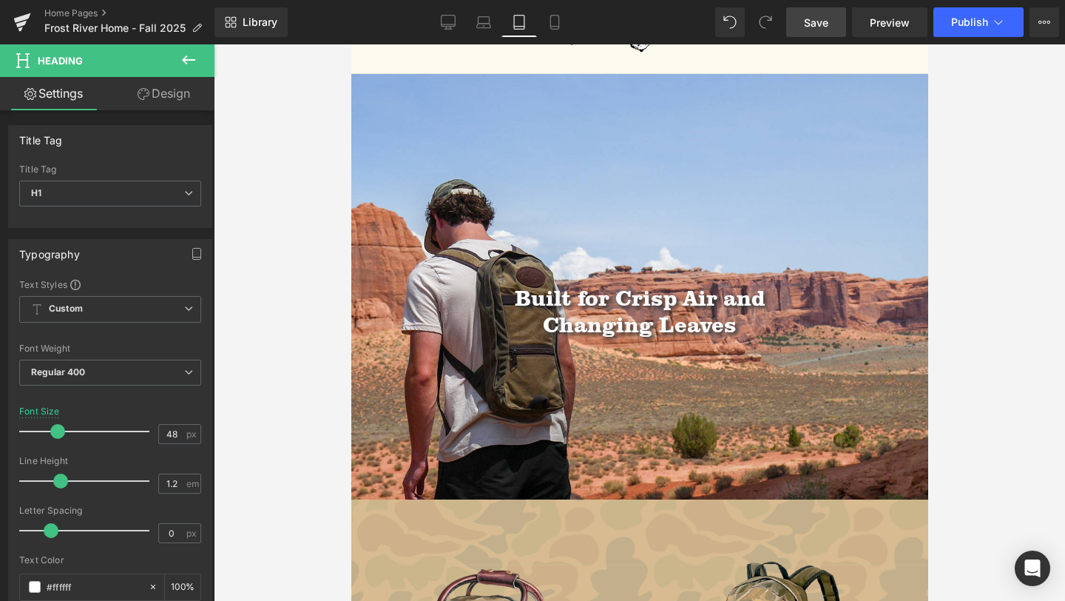
scroll to position [66, 0]
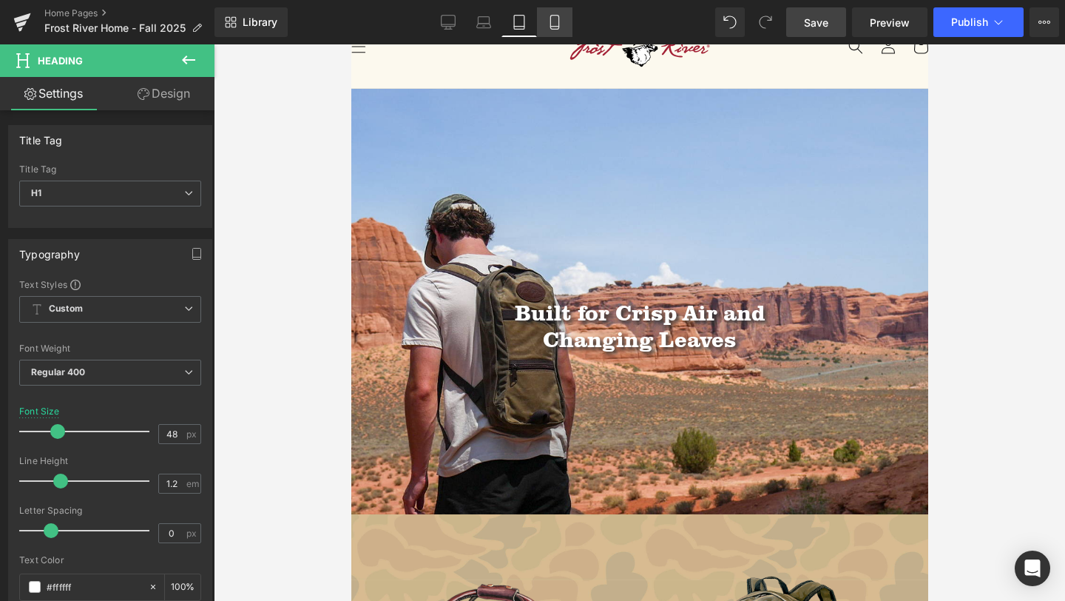
click at [553, 27] on icon at bounding box center [554, 27] width 8 height 0
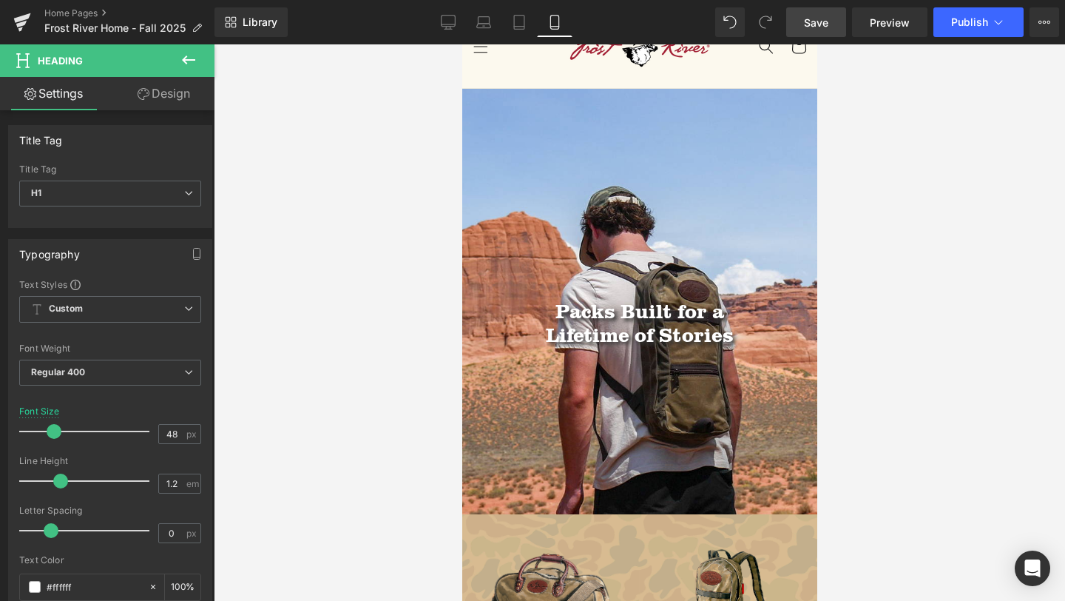
scroll to position [0, 0]
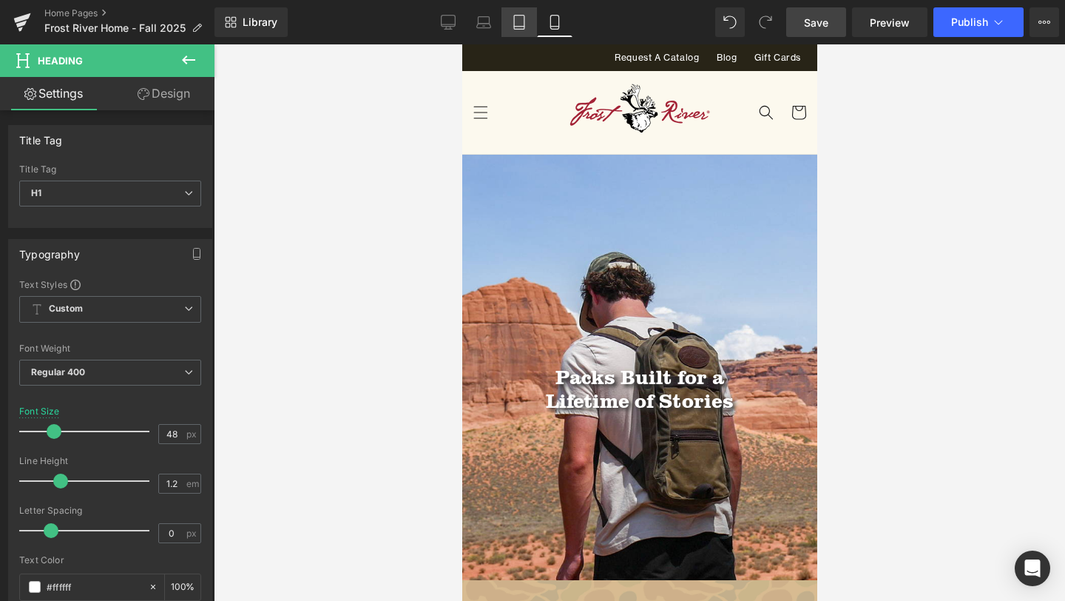
click at [522, 27] on icon at bounding box center [519, 22] width 15 height 15
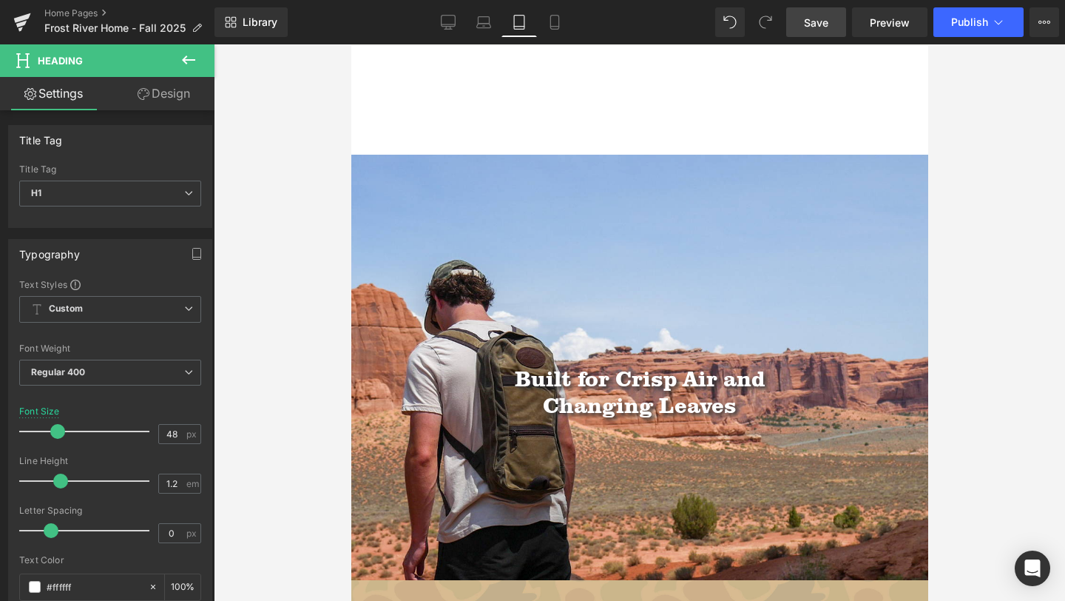
scroll to position [132, 0]
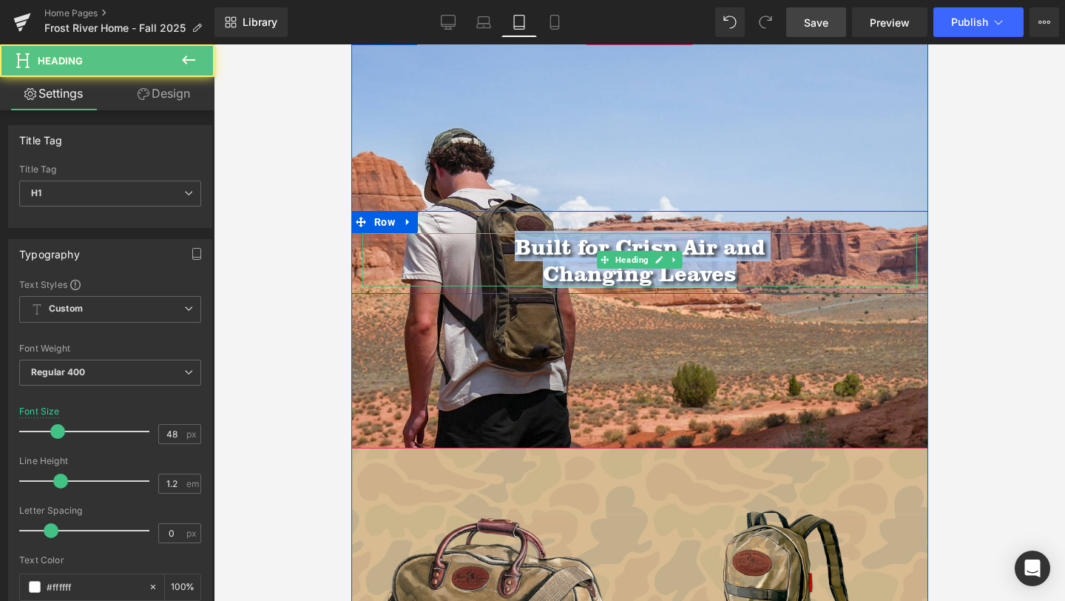
drag, startPoint x: 748, startPoint y: 274, endPoint x: 510, endPoint y: 250, distance: 239.3
click at [510, 250] on div "Built for Crisp Air and Changing Leaves" at bounding box center [639, 259] width 555 height 53
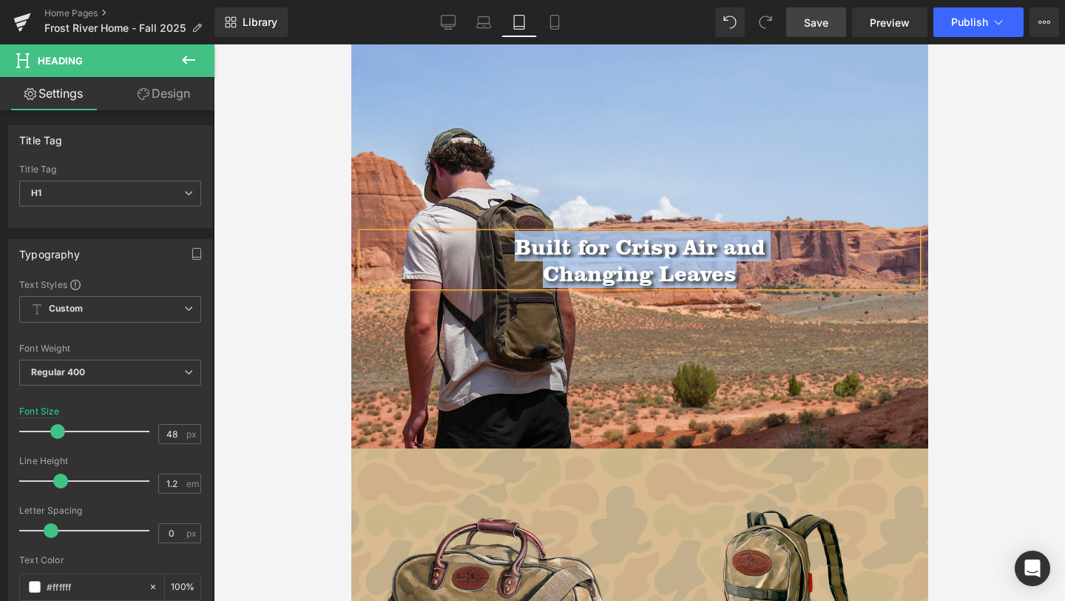
copy div "Built for Crisp Air and Changing Leaves"
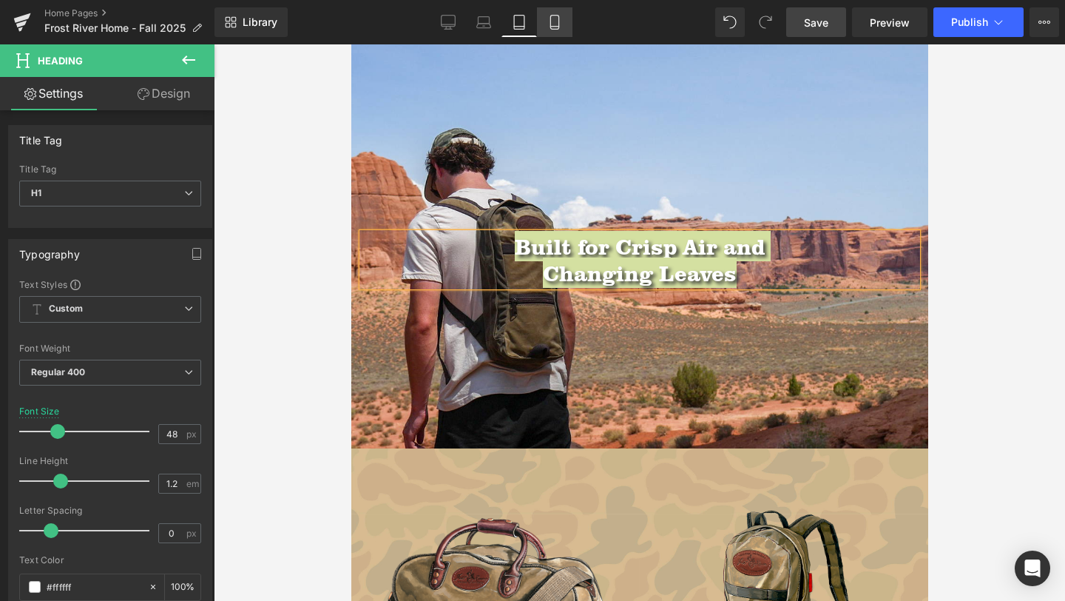
click at [558, 14] on link "Mobile" at bounding box center [555, 22] width 36 height 30
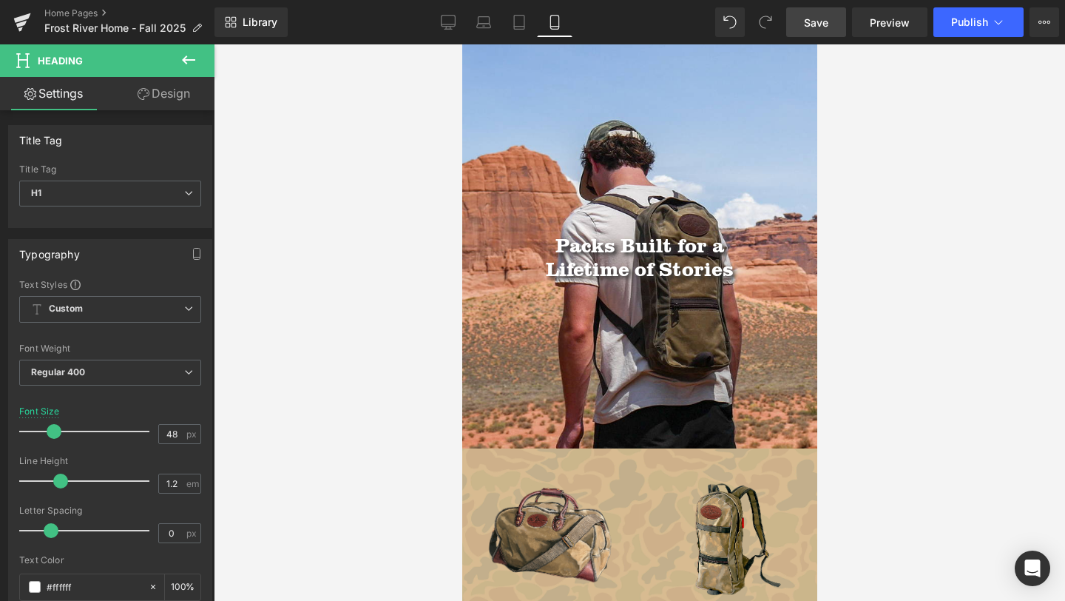
scroll to position [0, 0]
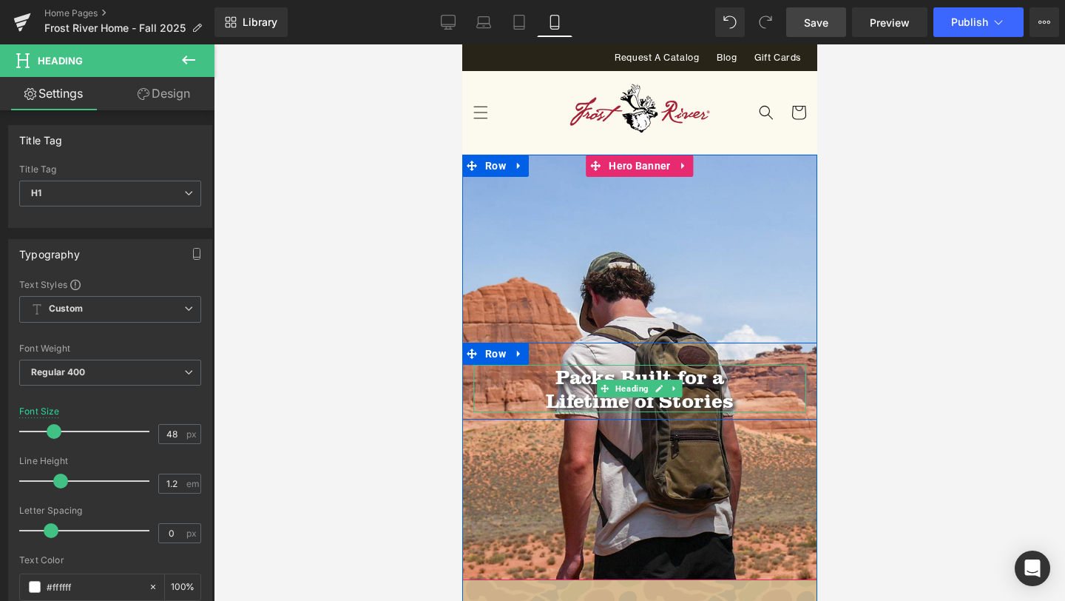
click at [700, 396] on h1 "Lifetime of Stories" at bounding box center [639, 400] width 333 height 24
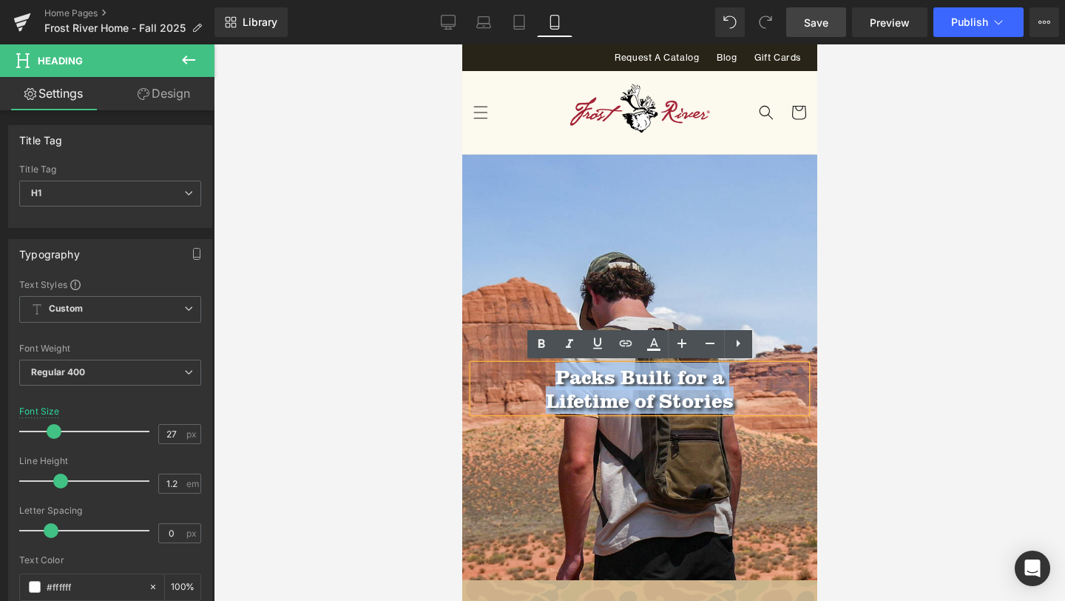
drag, startPoint x: 742, startPoint y: 397, endPoint x: 553, endPoint y: 378, distance: 190.3
click at [553, 378] on div "Packs Built for a Lifetime of Stories" at bounding box center [639, 389] width 333 height 48
paste div
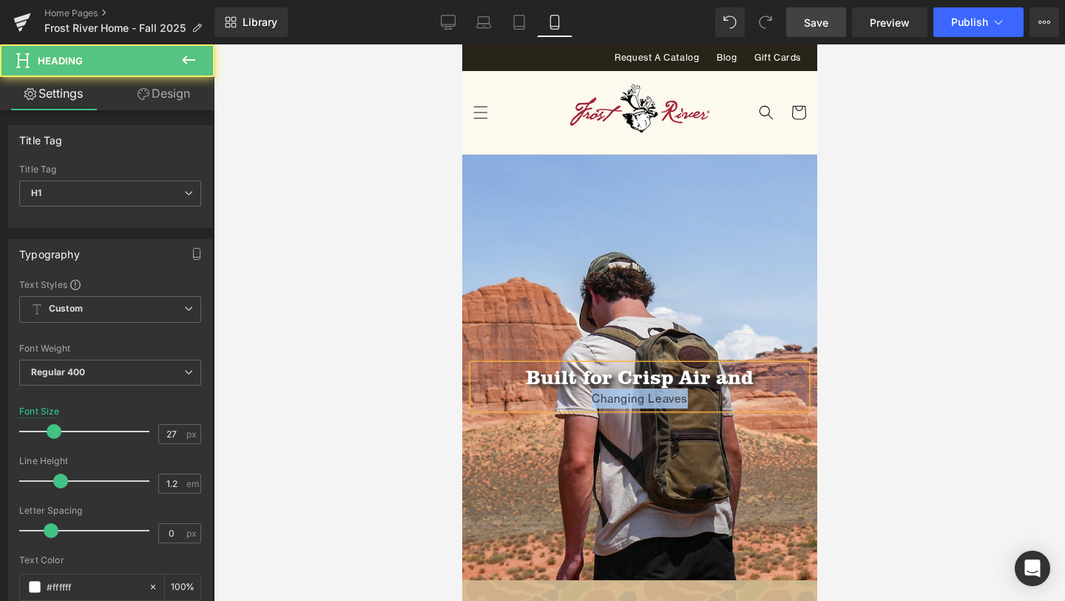
drag, startPoint x: 715, startPoint y: 404, endPoint x: 557, endPoint y: 403, distance: 158.3
click at [557, 403] on div "Changing Leaves" at bounding box center [639, 398] width 333 height 20
click at [709, 377] on h1 "Built for Crisp Air and Changing Leaves" at bounding box center [639, 389] width 333 height 48
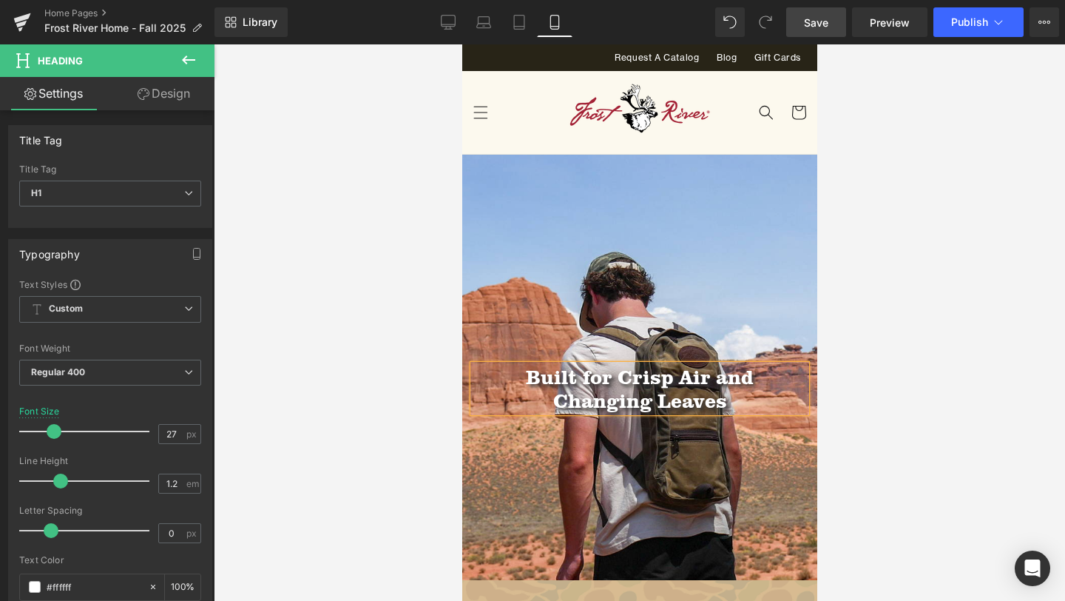
click at [1044, 279] on div at bounding box center [639, 322] width 851 height 556
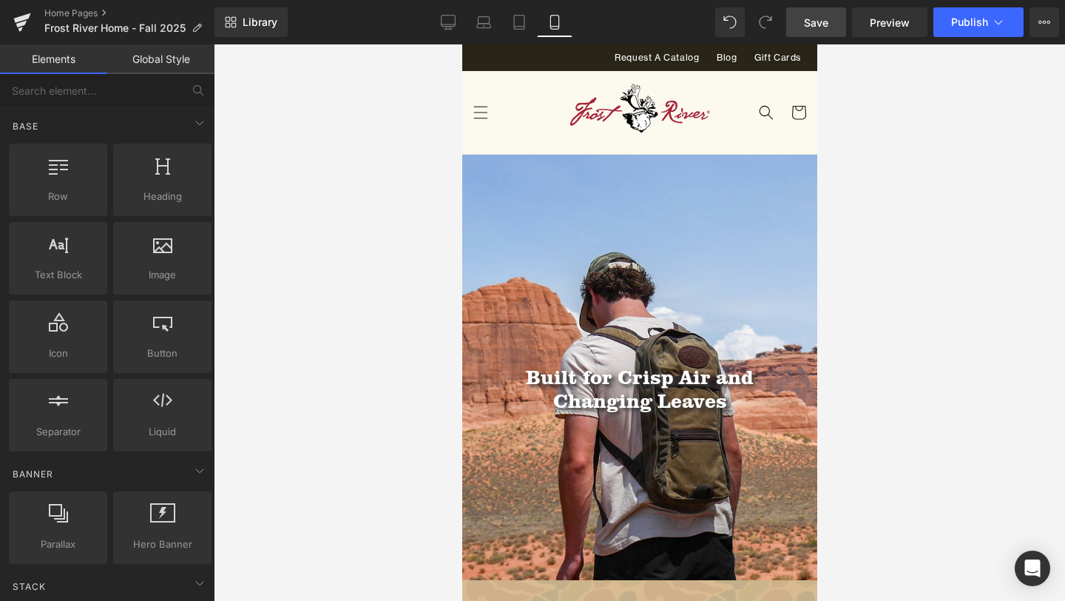
click at [820, 19] on span "Save" at bounding box center [816, 23] width 24 height 16
click at [441, 19] on icon at bounding box center [448, 22] width 15 height 15
